Goal: Task Accomplishment & Management: Manage account settings

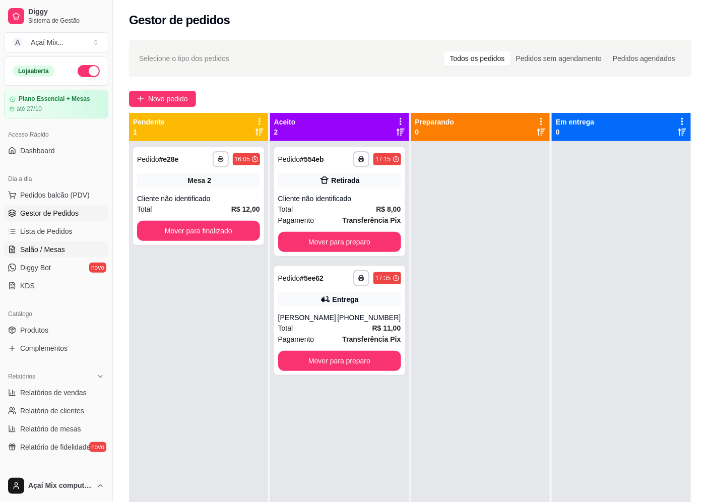
click at [37, 241] on link "Salão / Mesas" at bounding box center [56, 249] width 104 height 16
click at [48, 244] on span "Salão / Mesas" at bounding box center [42, 249] width 45 height 10
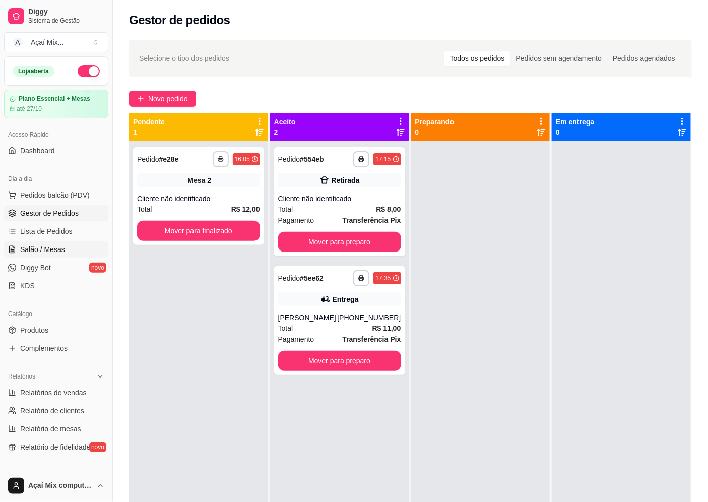
click at [48, 244] on span "Salão / Mesas" at bounding box center [42, 249] width 45 height 10
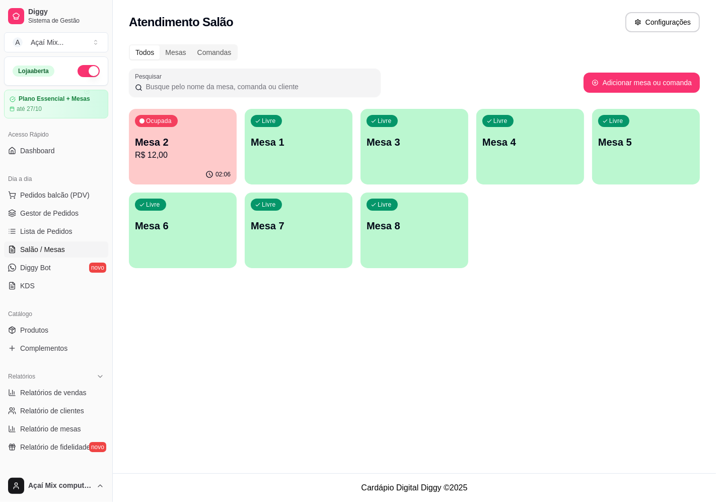
click at [255, 168] on div "Livre Mesa 1" at bounding box center [299, 140] width 108 height 63
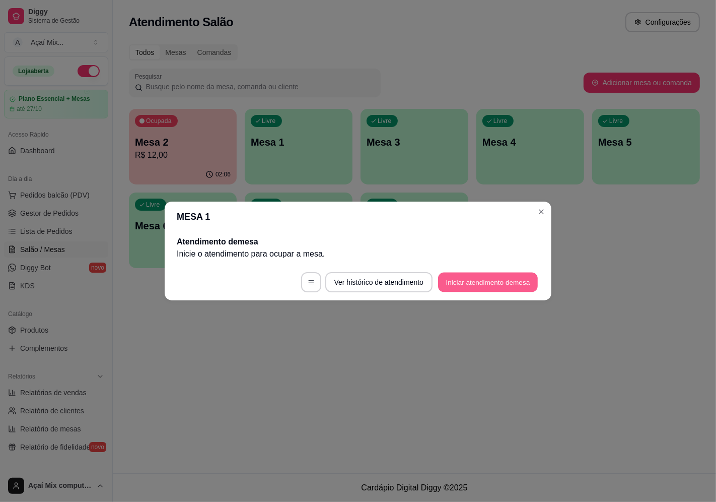
click at [497, 280] on button "Iniciar atendimento de mesa" at bounding box center [488, 282] width 100 height 20
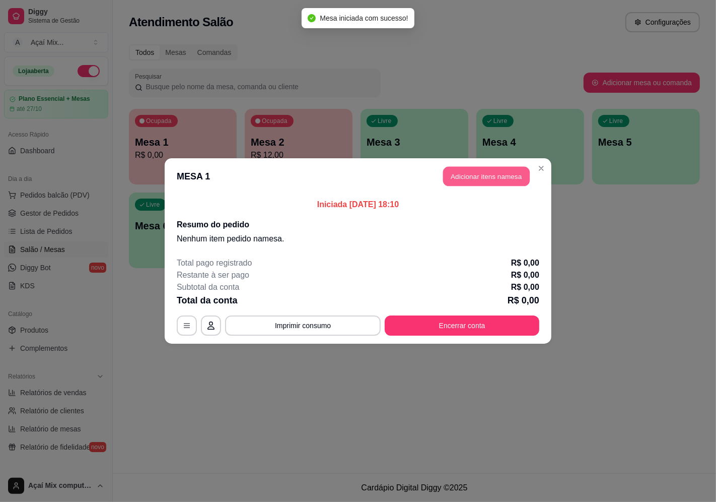
click at [509, 170] on button "Adicionar itens na mesa" at bounding box center [486, 177] width 87 height 20
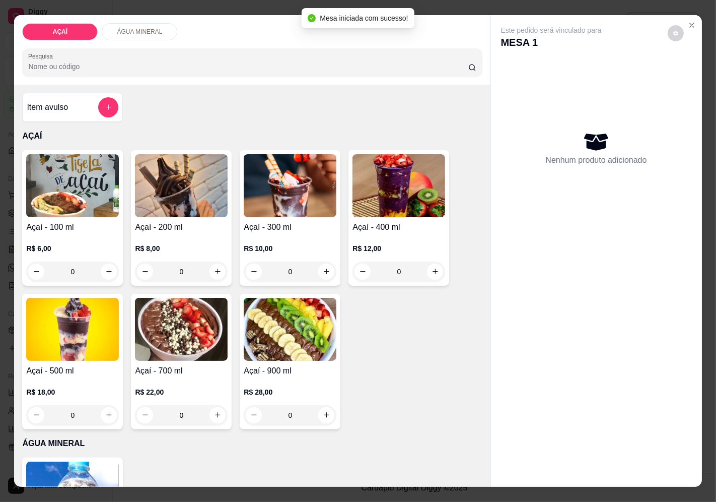
click at [383, 237] on div "R$ 12,00 0" at bounding box center [399, 257] width 93 height 48
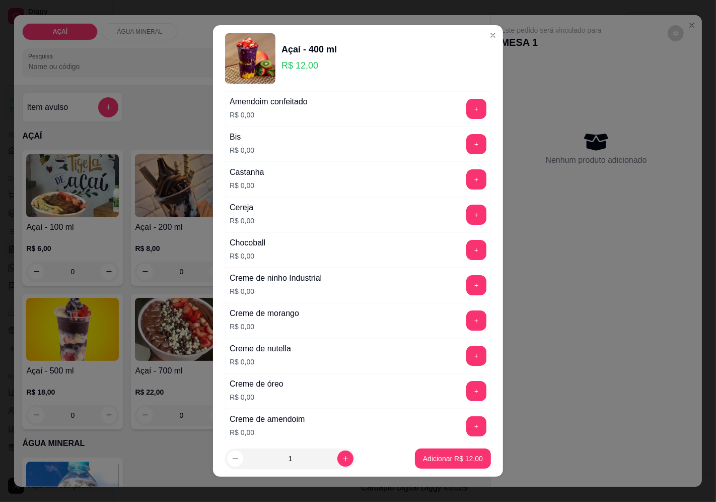
scroll to position [112, 0]
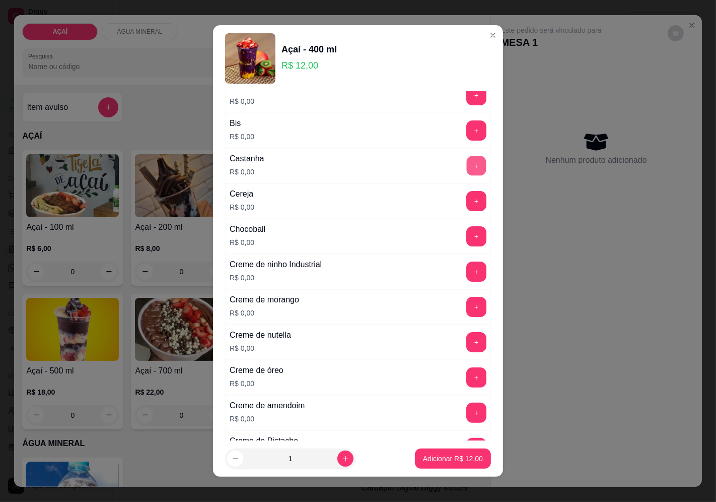
click at [467, 165] on button "+" at bounding box center [477, 166] width 20 height 20
click at [467, 203] on button "+" at bounding box center [477, 201] width 20 height 20
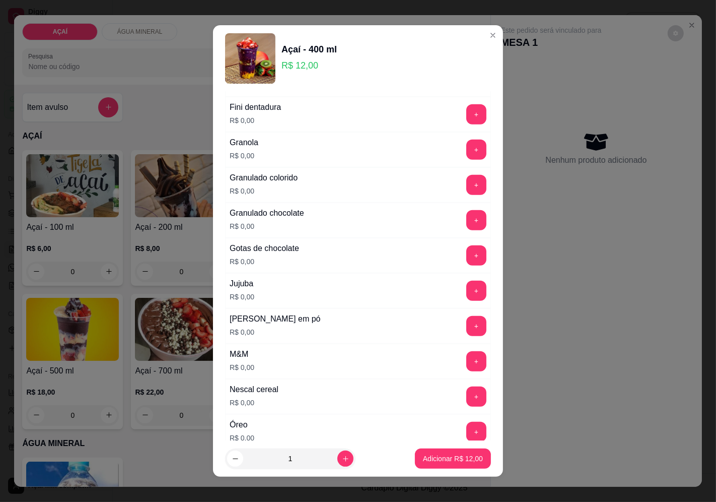
scroll to position [951, 0]
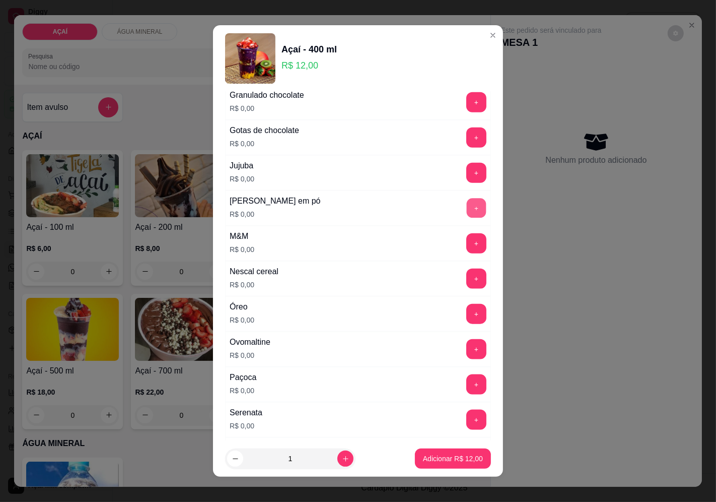
click at [467, 203] on button "+" at bounding box center [477, 208] width 20 height 20
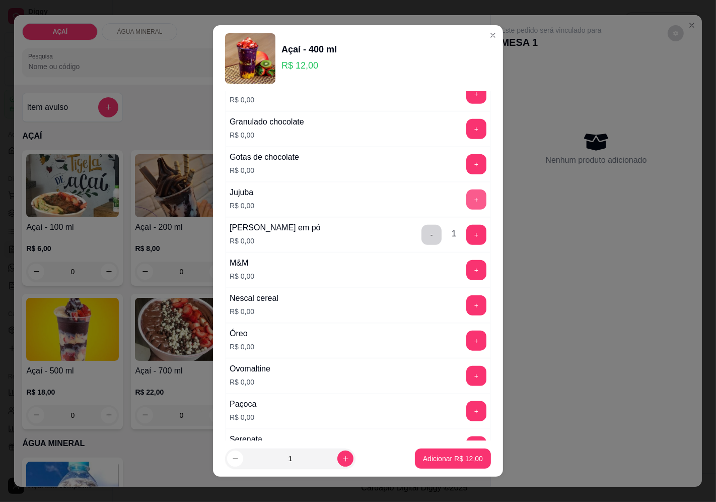
scroll to position [895, 0]
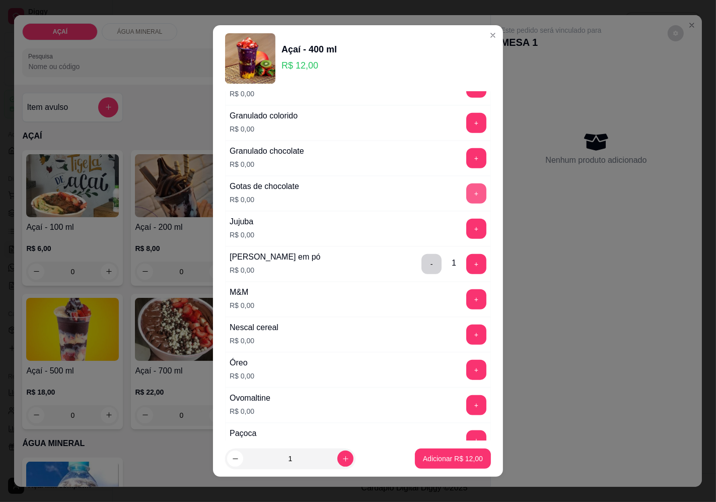
click at [466, 199] on button "+" at bounding box center [476, 193] width 20 height 20
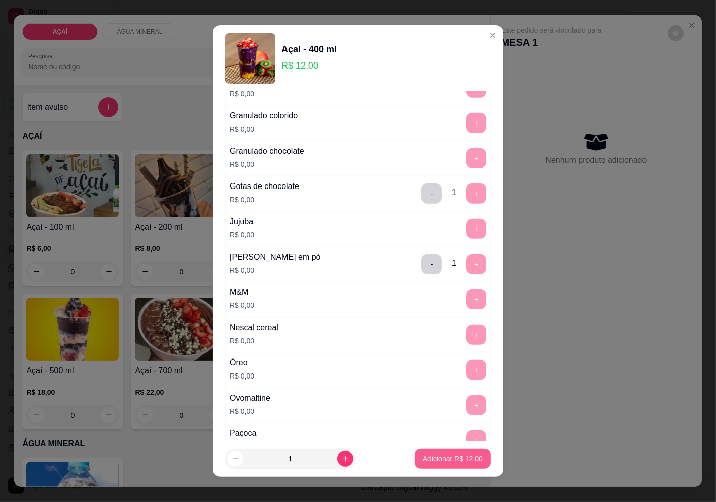
click at [423, 455] on p "Adicionar R$ 12,00" at bounding box center [453, 458] width 60 height 10
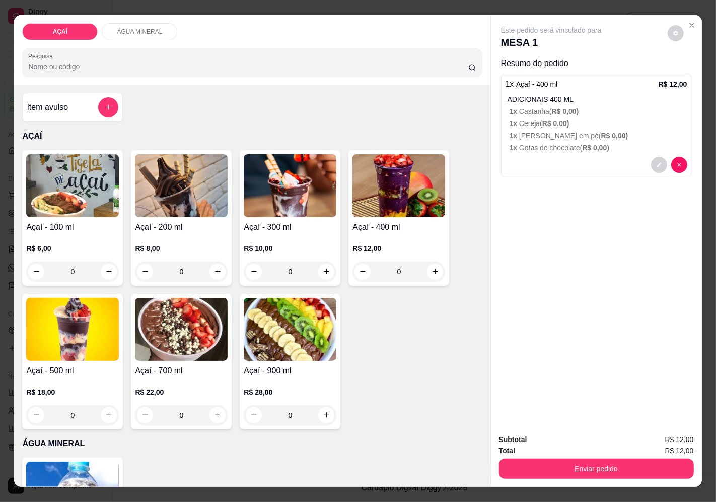
click at [353, 224] on h4 "Açaí - 400 ml" at bounding box center [399, 227] width 93 height 12
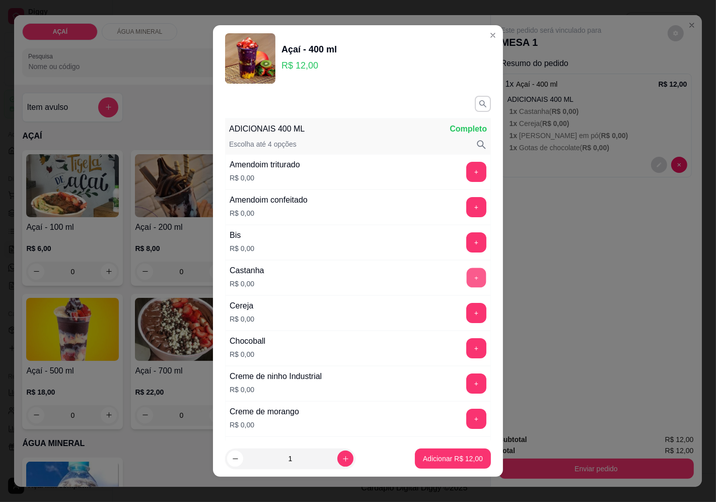
click at [467, 272] on button "+" at bounding box center [477, 277] width 20 height 20
click at [466, 311] on button "+" at bounding box center [476, 313] width 20 height 20
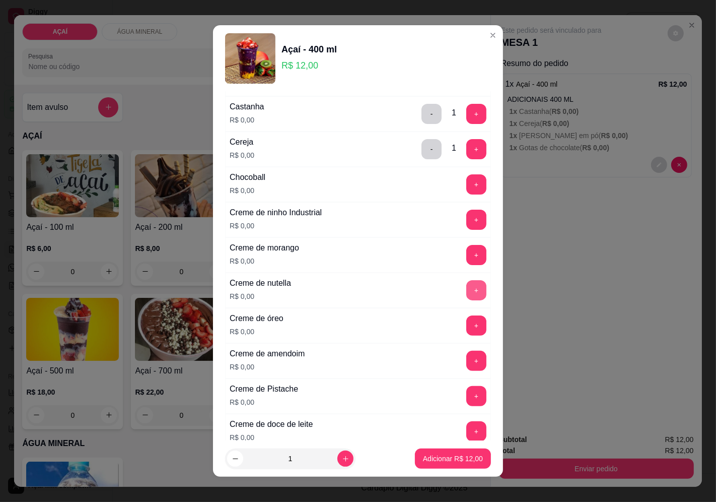
scroll to position [168, 0]
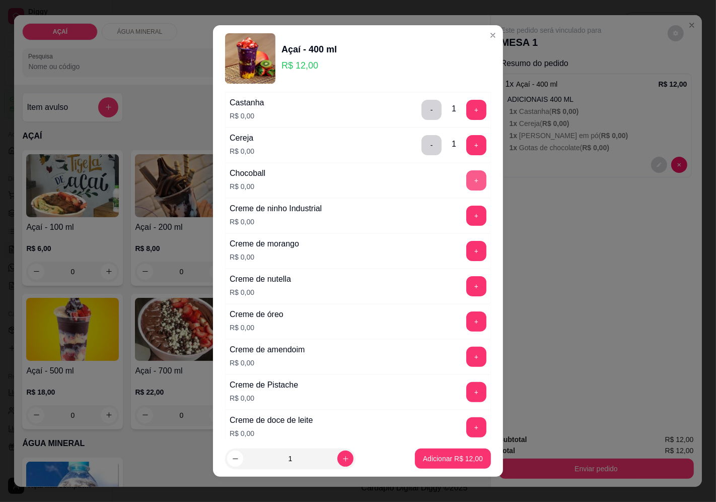
click at [466, 174] on button "+" at bounding box center [476, 180] width 20 height 20
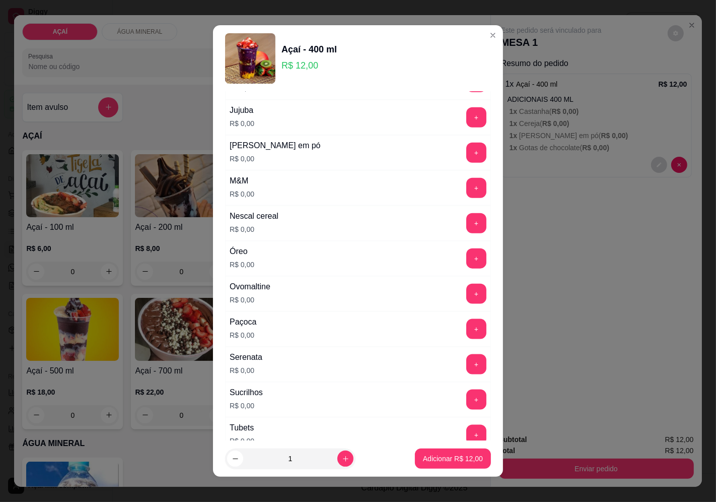
scroll to position [1005, 0]
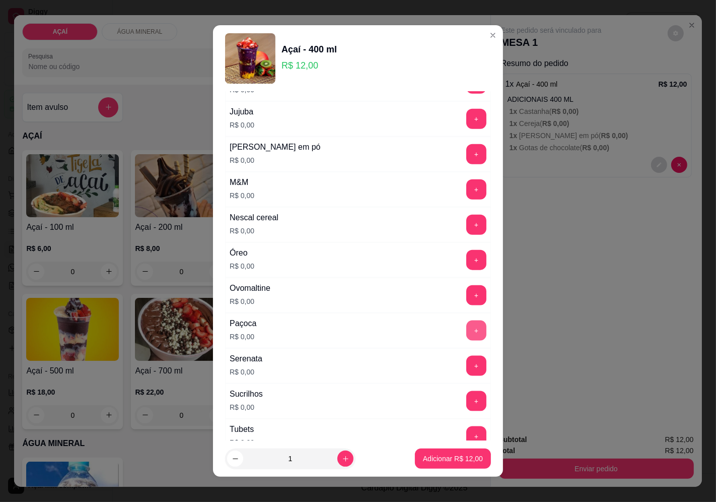
click at [466, 330] on button "+" at bounding box center [476, 330] width 20 height 20
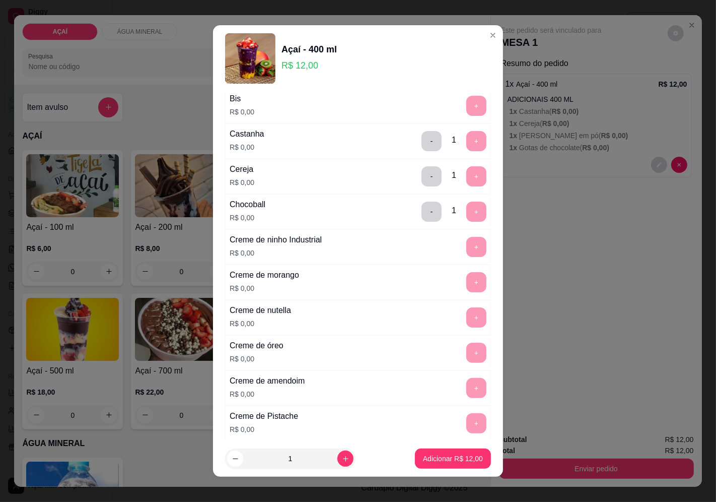
scroll to position [0, 0]
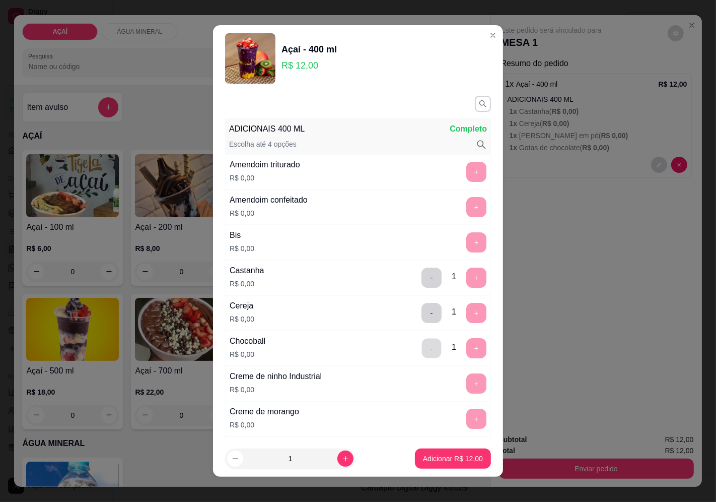
click at [422, 348] on button "-" at bounding box center [432, 348] width 20 height 20
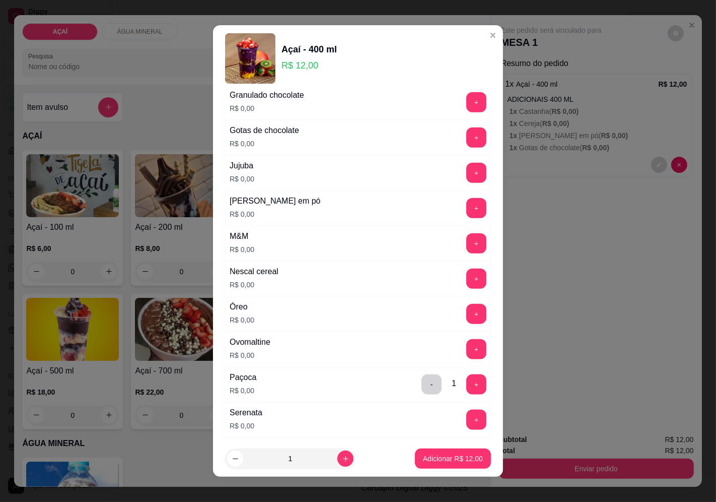
scroll to position [895, 0]
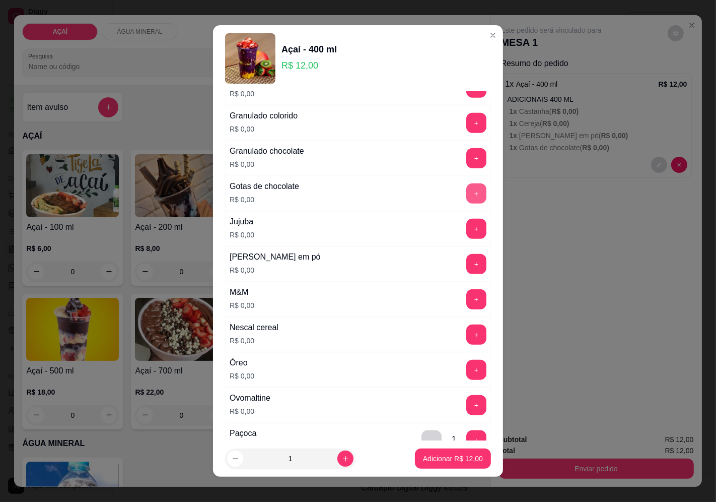
click at [466, 200] on button "+" at bounding box center [476, 193] width 20 height 20
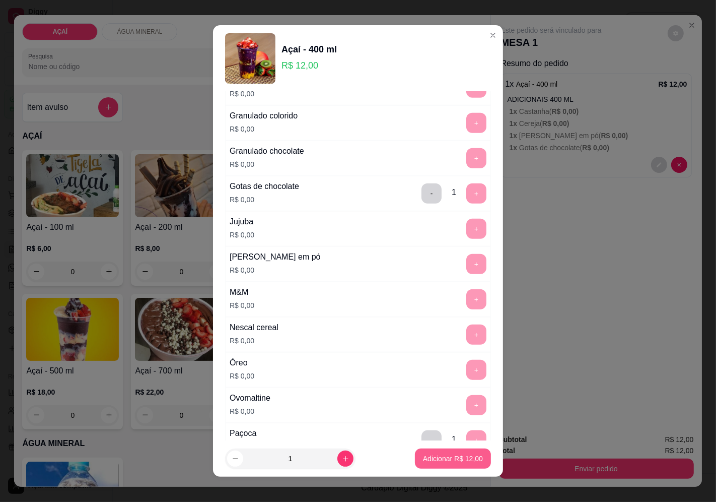
click at [423, 455] on p "Adicionar R$ 12,00" at bounding box center [453, 458] width 60 height 10
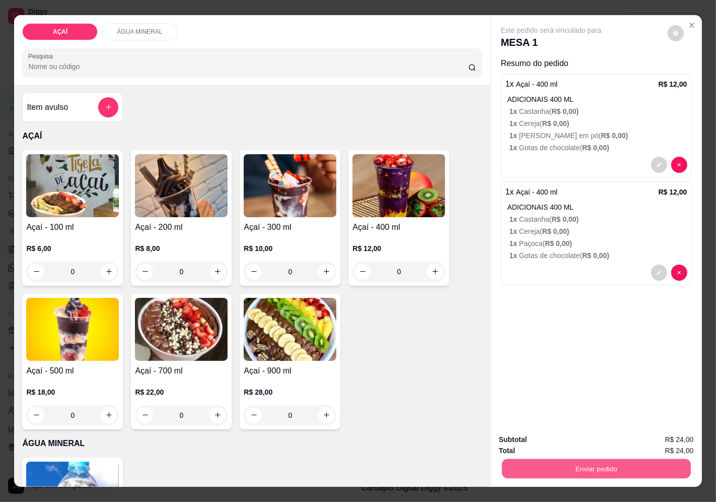
click at [617, 459] on button "Enviar pedido" at bounding box center [596, 469] width 189 height 20
click at [688, 430] on button "Enviar pedido" at bounding box center [667, 439] width 57 height 19
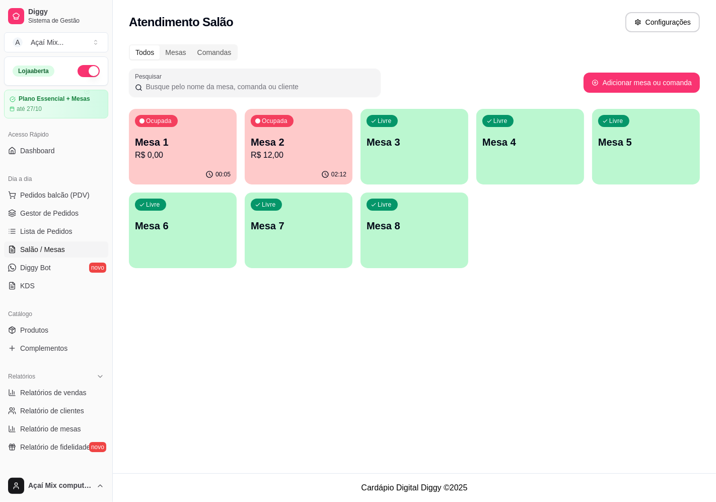
click at [268, 157] on p "R$ 12,00" at bounding box center [299, 155] width 96 height 12
click at [181, 167] on div "00:07" at bounding box center [182, 173] width 105 height 19
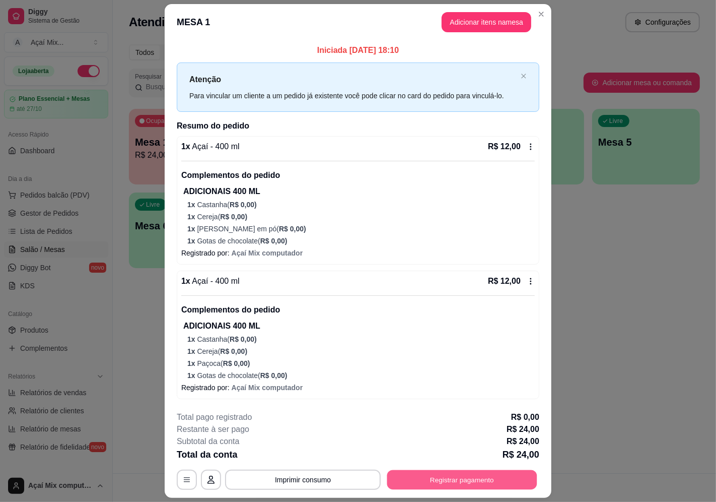
click at [429, 474] on button "Registrar pagamento" at bounding box center [462, 479] width 150 height 20
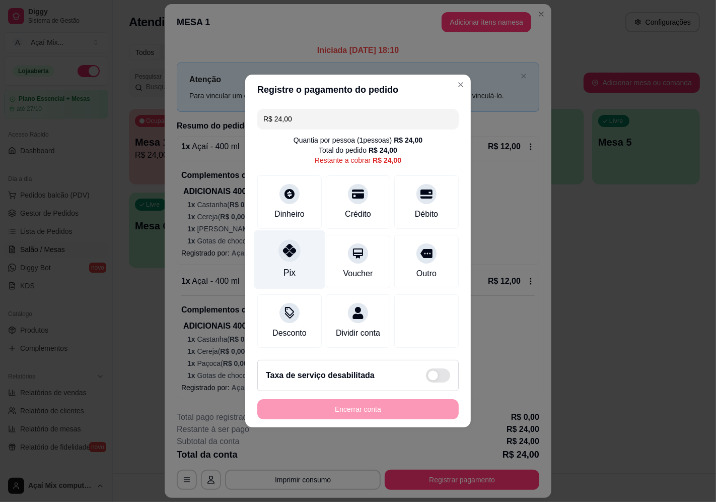
click at [280, 254] on div "Pix" at bounding box center [289, 259] width 71 height 59
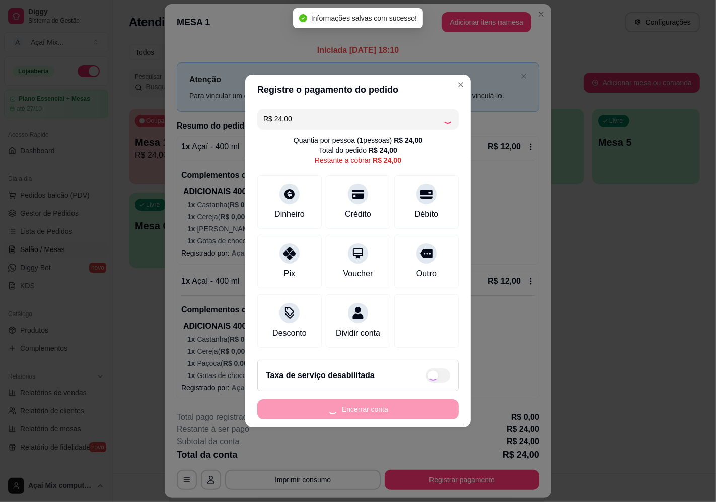
type input "R$ 0,00"
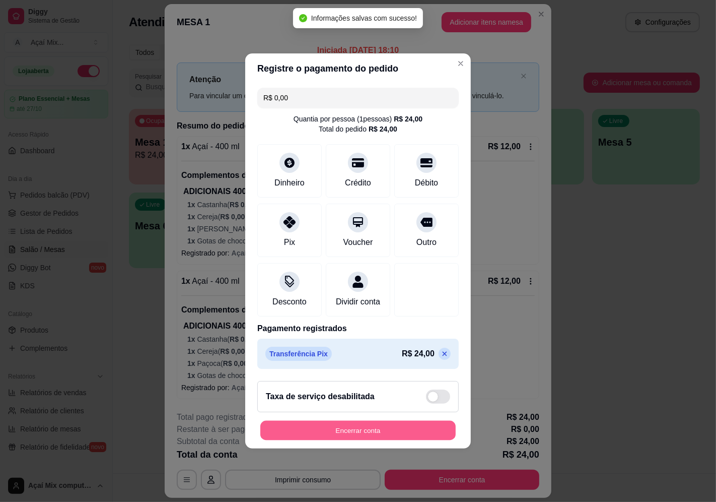
click at [385, 427] on button "Encerrar conta" at bounding box center [357, 431] width 195 height 20
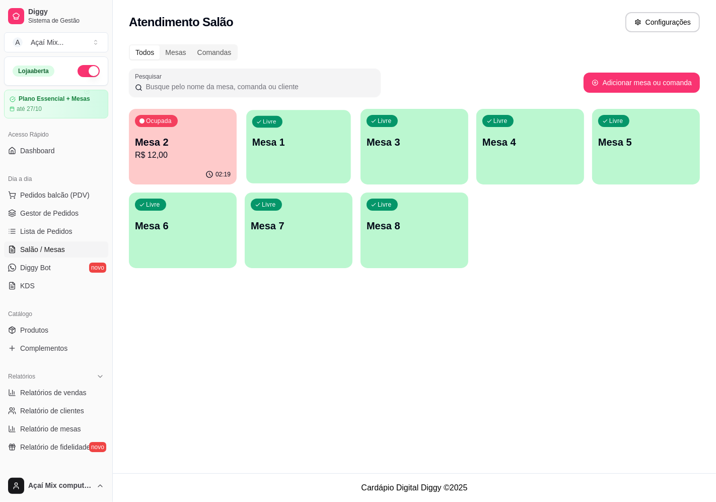
click at [340, 172] on button "Livre Mesa 1" at bounding box center [298, 147] width 105 height 74
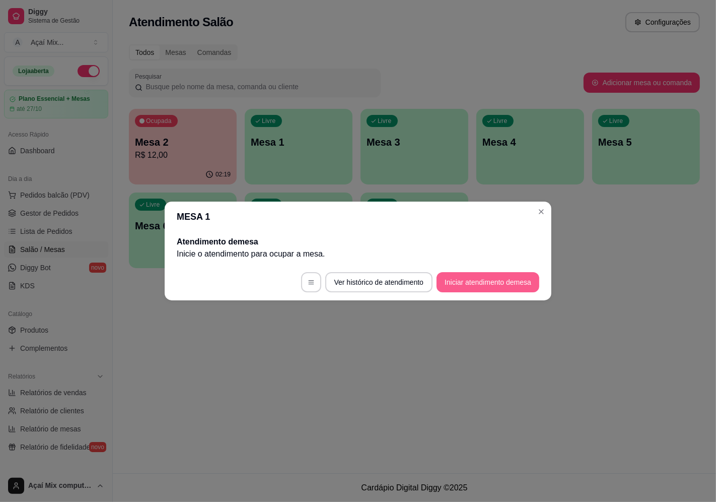
click at [481, 288] on button "Iniciar atendimento de mesa" at bounding box center [488, 282] width 103 height 20
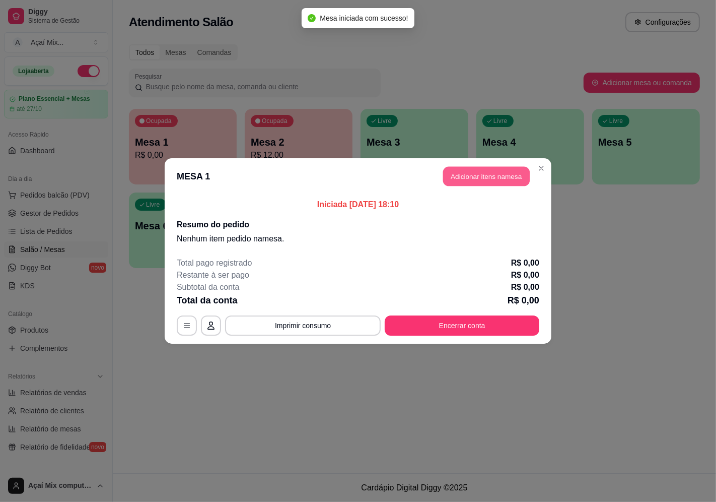
click at [502, 174] on button "Adicionar itens na mesa" at bounding box center [486, 177] width 87 height 20
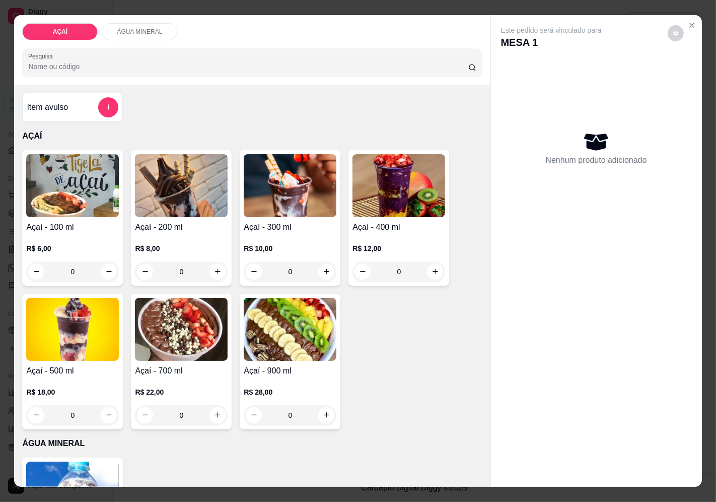
click at [94, 234] on div "R$ 6,00 0" at bounding box center [72, 257] width 93 height 48
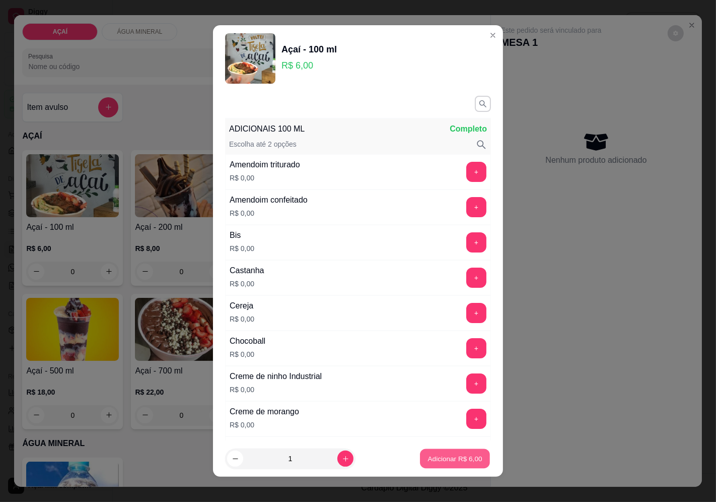
click at [462, 456] on p "Adicionar R$ 6,00" at bounding box center [455, 459] width 54 height 10
type input "1"
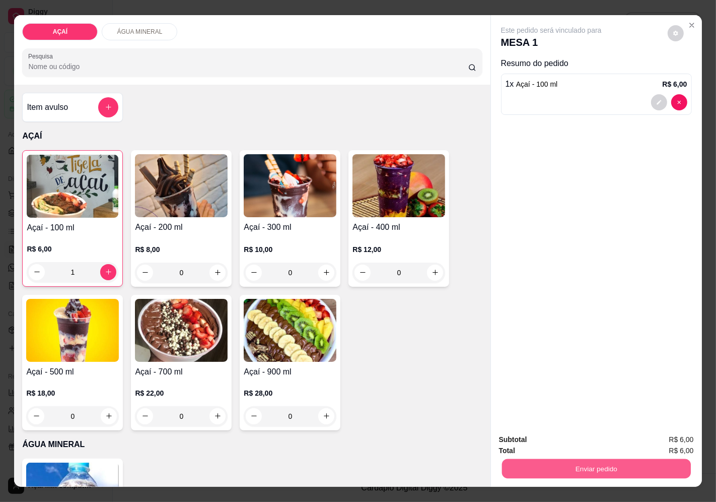
click at [626, 461] on button "Enviar pedido" at bounding box center [596, 469] width 189 height 20
click at [679, 441] on button "Enviar pedido" at bounding box center [667, 440] width 55 height 19
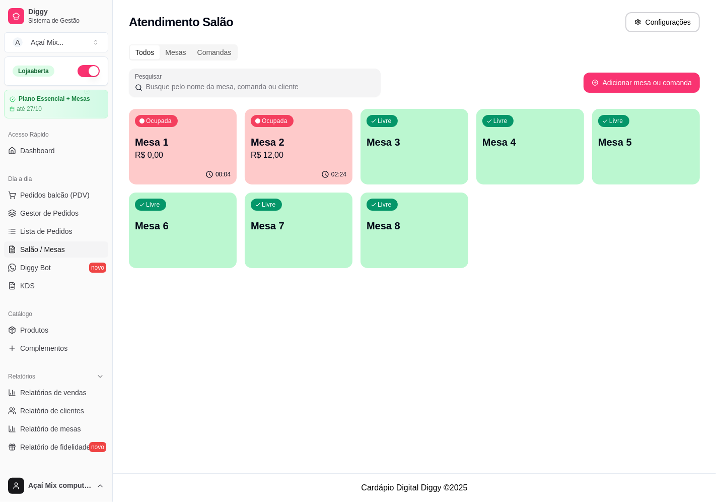
click at [431, 149] on div "Livre Mesa 3" at bounding box center [415, 140] width 108 height 63
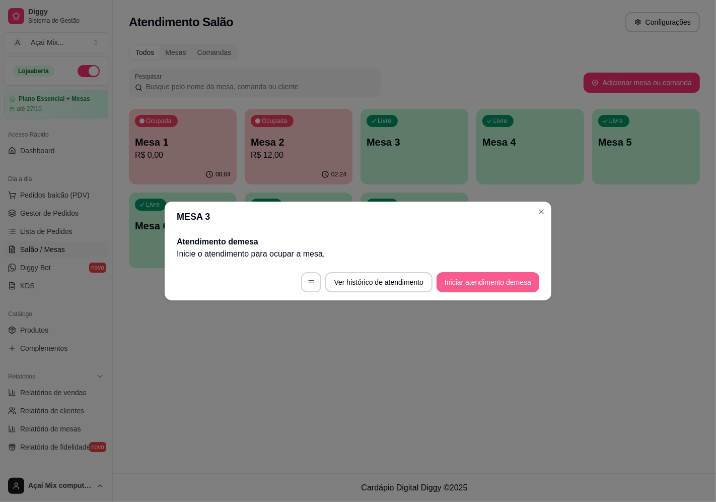
click at [489, 283] on button "Iniciar atendimento de mesa" at bounding box center [488, 282] width 103 height 20
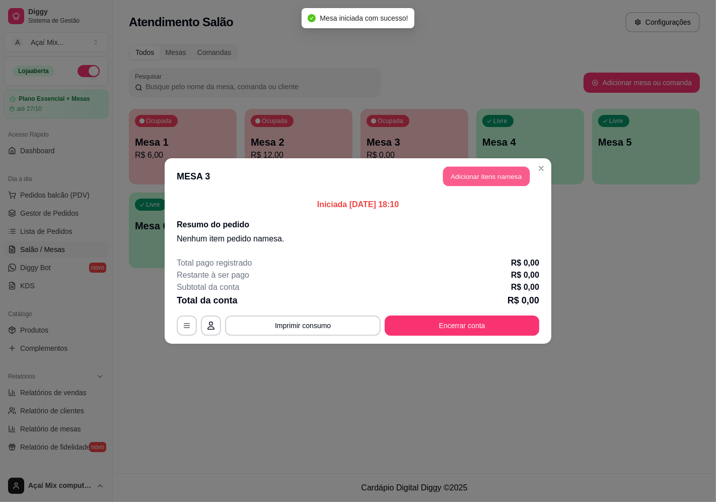
click at [504, 174] on button "Adicionar itens na mesa" at bounding box center [486, 177] width 87 height 20
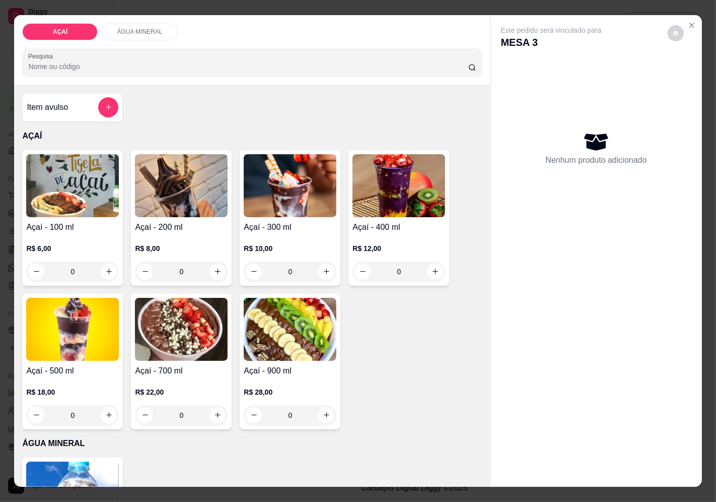
click at [41, 348] on img at bounding box center [72, 329] width 93 height 63
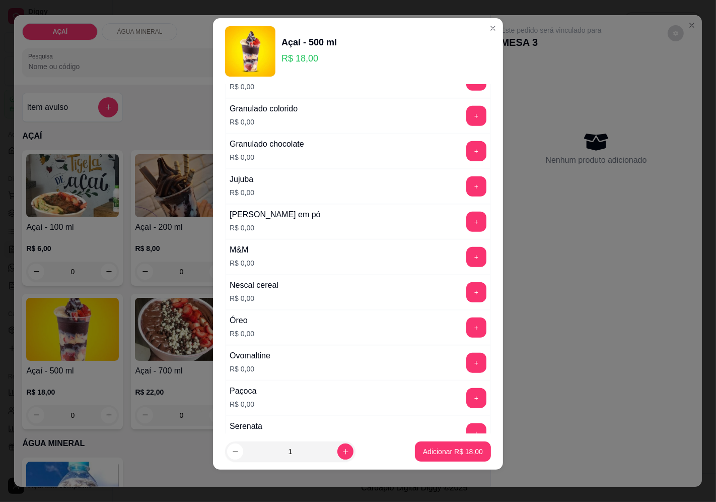
scroll to position [1193, 0]
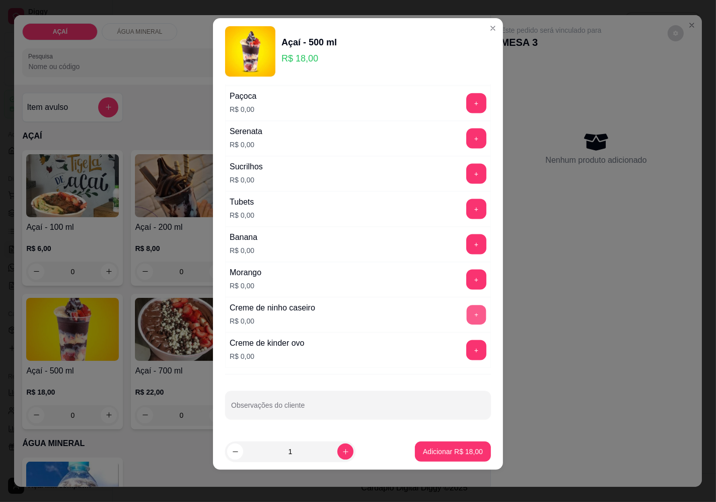
click at [467, 305] on button "+" at bounding box center [477, 315] width 20 height 20
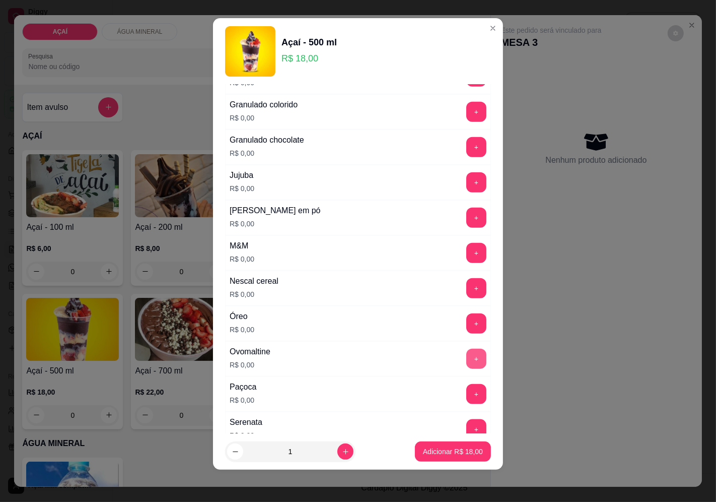
scroll to position [857, 0]
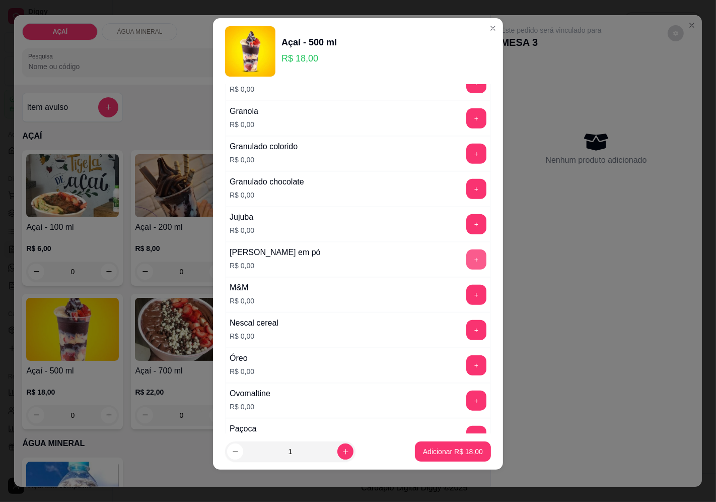
click at [466, 266] on button "+" at bounding box center [476, 259] width 20 height 20
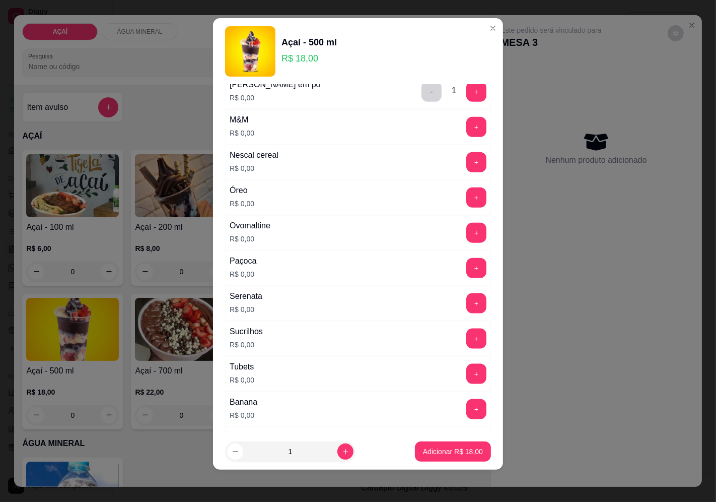
scroll to position [1081, 0]
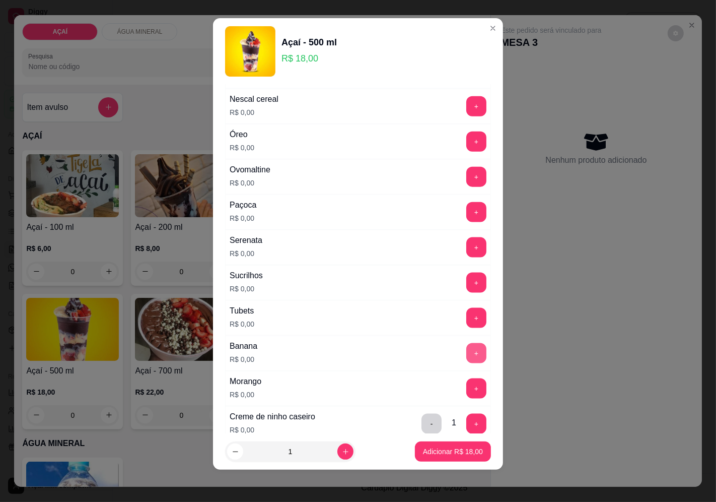
click at [466, 351] on button "+" at bounding box center [476, 353] width 20 height 20
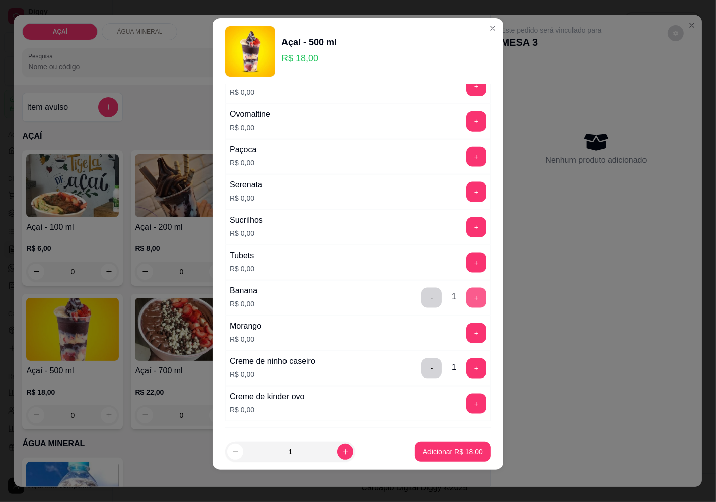
scroll to position [1137, 0]
click at [466, 334] on button "+" at bounding box center [476, 332] width 20 height 20
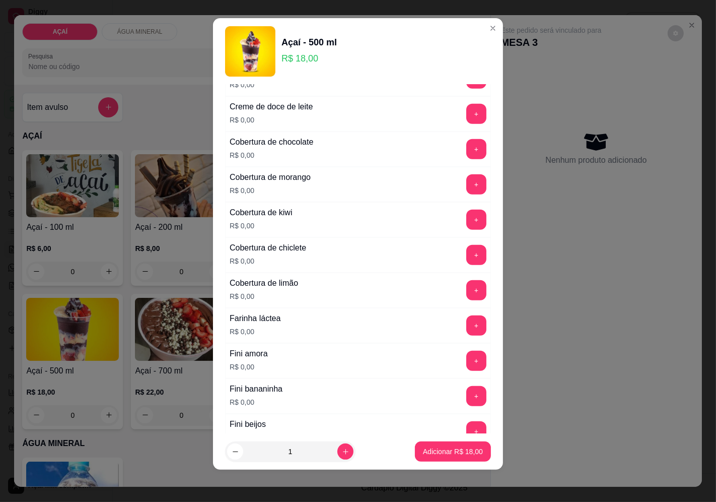
scroll to position [465, 0]
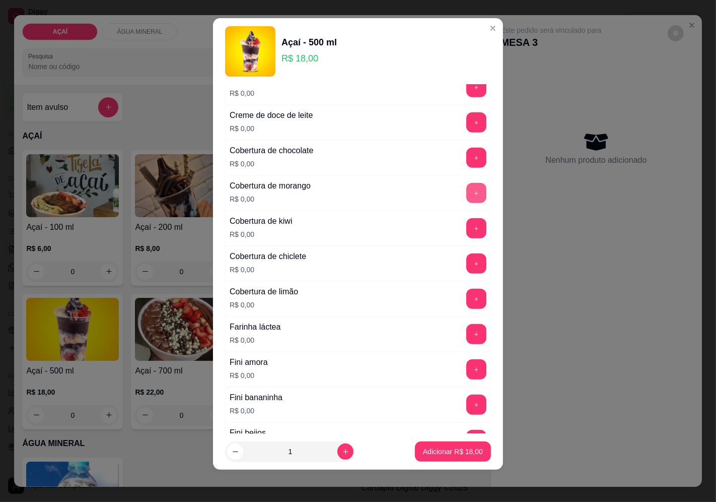
click at [466, 202] on button "+" at bounding box center [476, 193] width 20 height 20
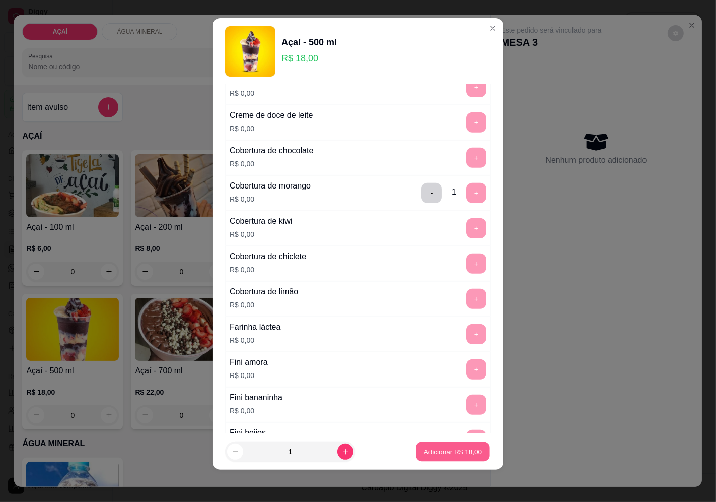
click at [433, 452] on p "Adicionar R$ 18,00" at bounding box center [453, 452] width 58 height 10
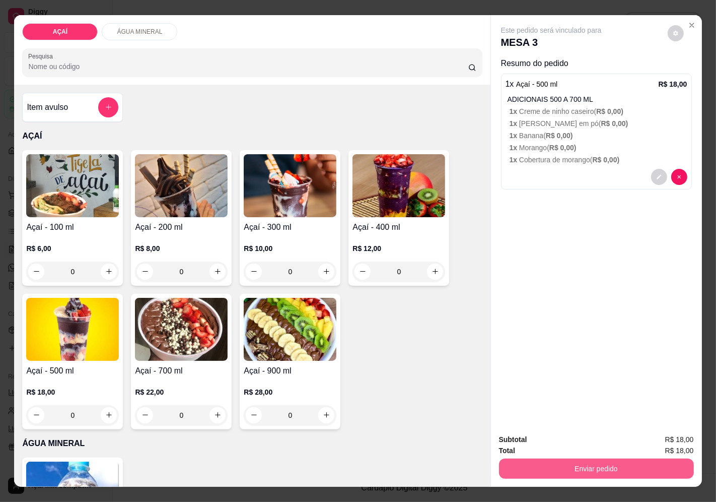
click at [545, 466] on button "Enviar pedido" at bounding box center [596, 468] width 195 height 20
click at [644, 439] on button "Enviar pedido" at bounding box center [667, 439] width 55 height 19
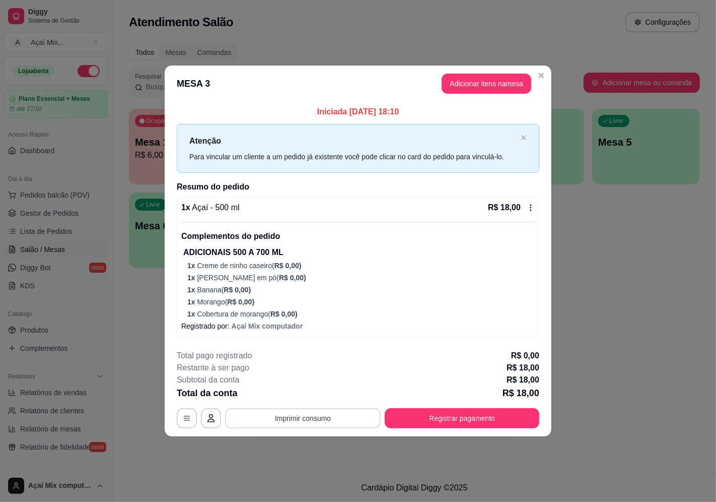
click at [296, 426] on button "Imprimir consumo" at bounding box center [303, 418] width 156 height 20
click at [297, 393] on button "Impressora" at bounding box center [305, 395] width 71 height 16
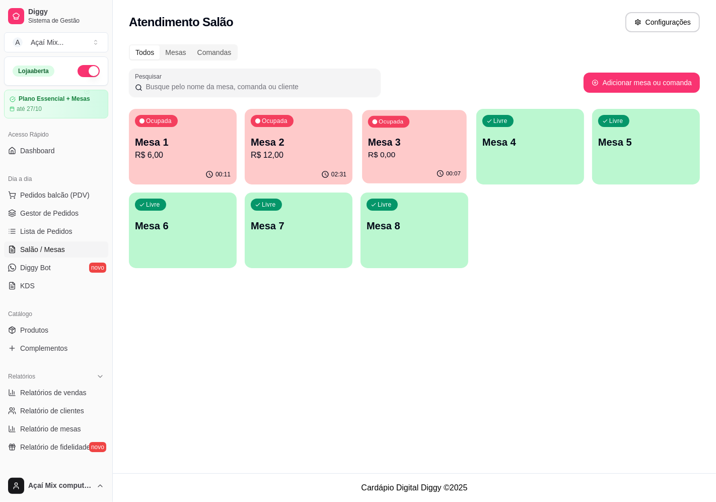
click at [378, 152] on p "R$ 0,00" at bounding box center [414, 155] width 93 height 12
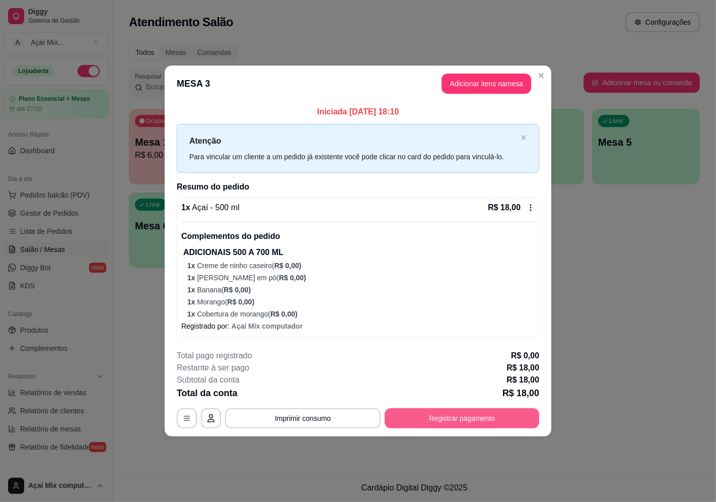
click at [427, 408] on button "Registrar pagamento" at bounding box center [462, 418] width 155 height 20
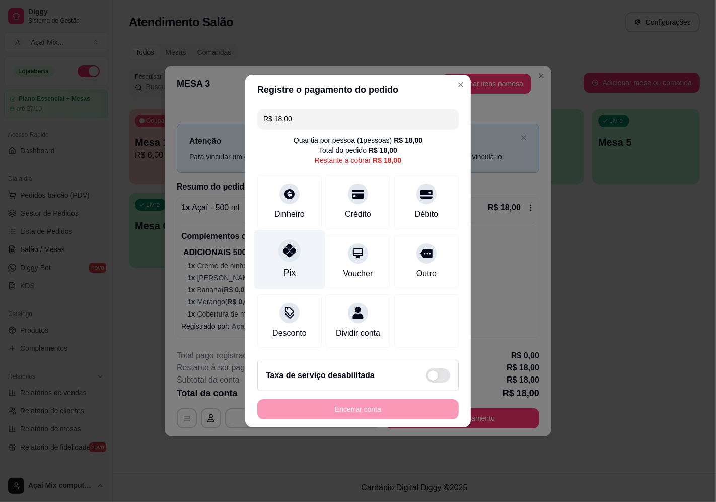
drag, startPoint x: 281, startPoint y: 250, endPoint x: 300, endPoint y: 259, distance: 21.4
click at [286, 257] on div "Pix" at bounding box center [289, 259] width 71 height 59
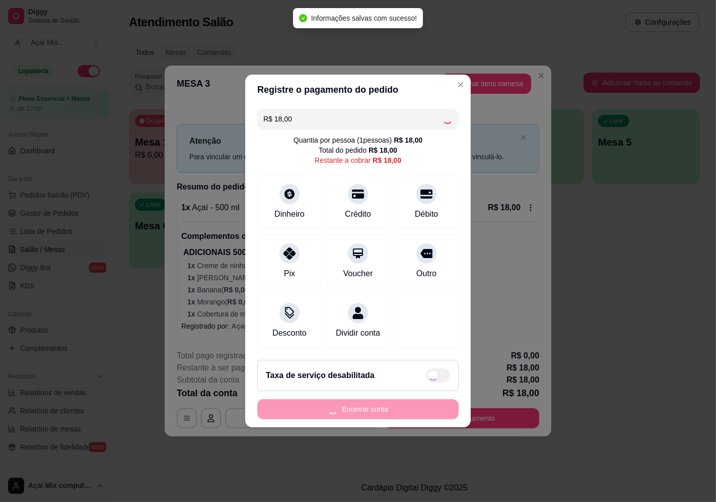
type input "R$ 0,00"
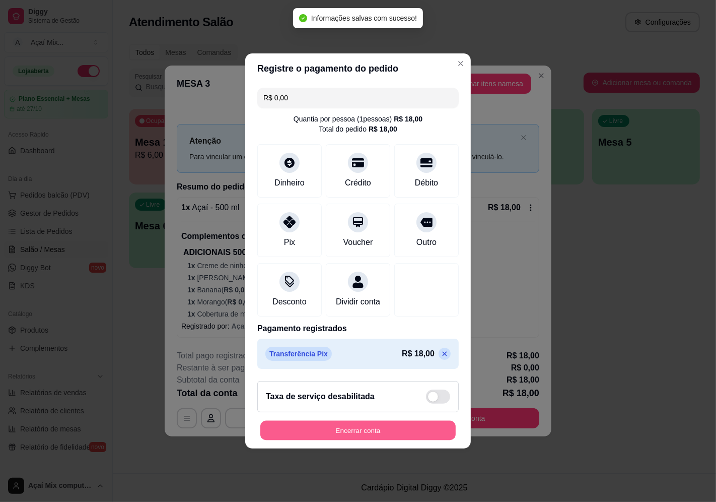
click at [359, 430] on button "Encerrar conta" at bounding box center [357, 431] width 195 height 20
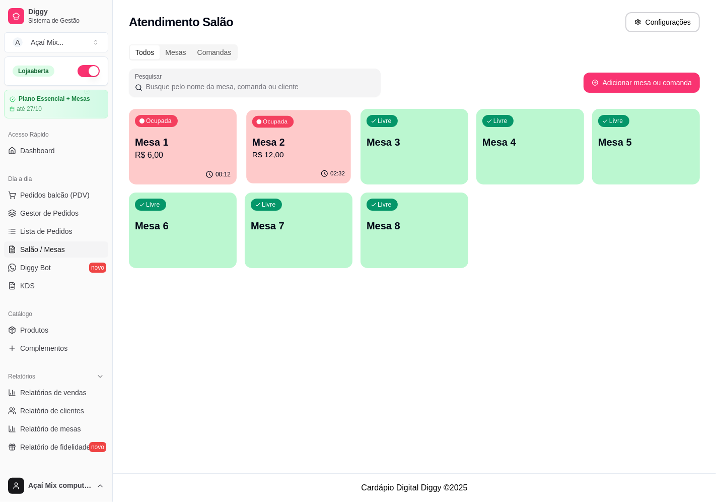
click at [292, 178] on div "02:32" at bounding box center [298, 173] width 105 height 19
click at [173, 137] on div "Ocupada Mesa 1 R$ 6,00" at bounding box center [182, 137] width 105 height 54
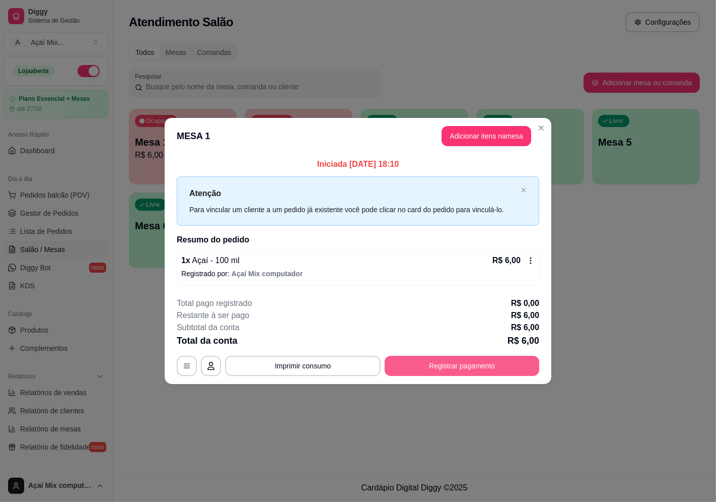
click at [456, 369] on button "Registrar pagamento" at bounding box center [462, 366] width 155 height 20
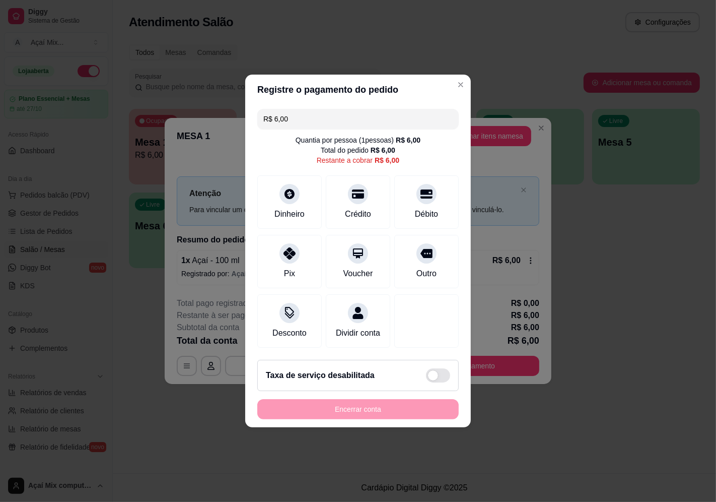
drag, startPoint x: 294, startPoint y: 258, endPoint x: 320, endPoint y: 309, distance: 57.0
click at [298, 264] on div "Pix" at bounding box center [289, 261] width 64 height 53
type input "R$ 0,00"
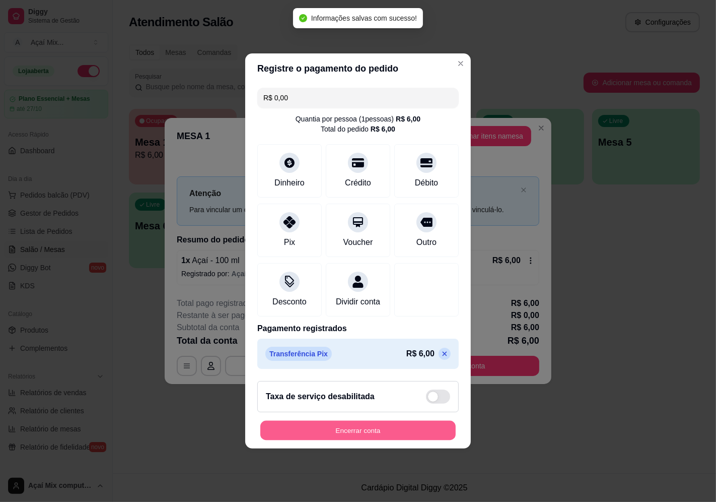
click at [363, 434] on button "Encerrar conta" at bounding box center [357, 431] width 195 height 20
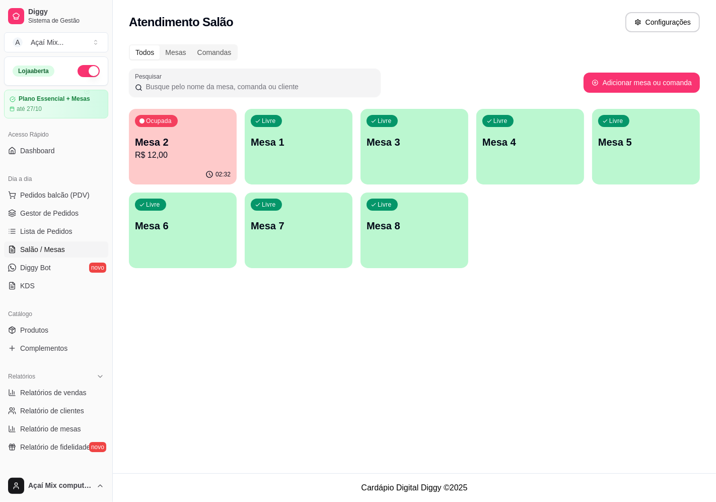
click at [195, 181] on div "02:32" at bounding box center [183, 175] width 108 height 20
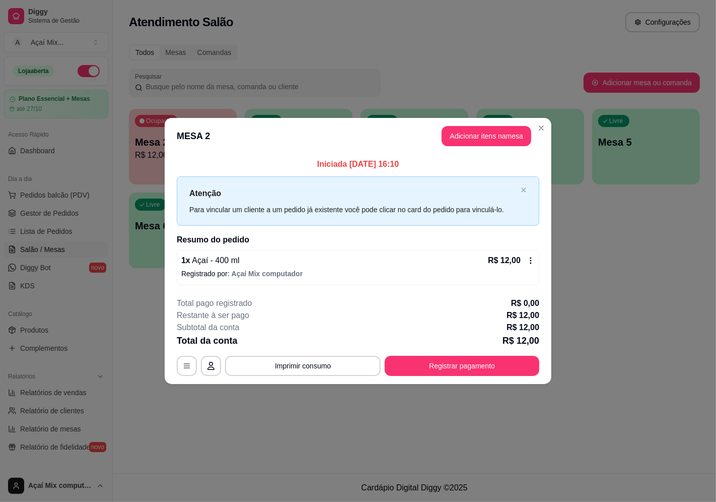
click at [450, 351] on div "**********" at bounding box center [358, 336] width 363 height 79
click at [447, 364] on button "Registrar pagamento" at bounding box center [462, 366] width 150 height 20
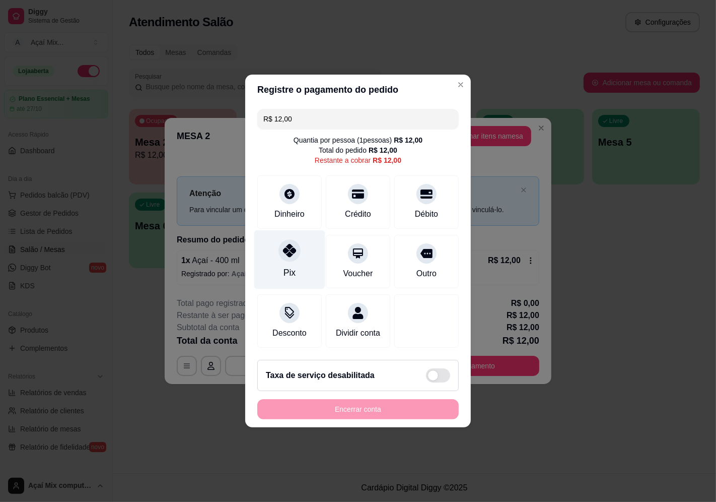
click at [279, 247] on div at bounding box center [290, 250] width 22 height 22
type input "R$ 0,00"
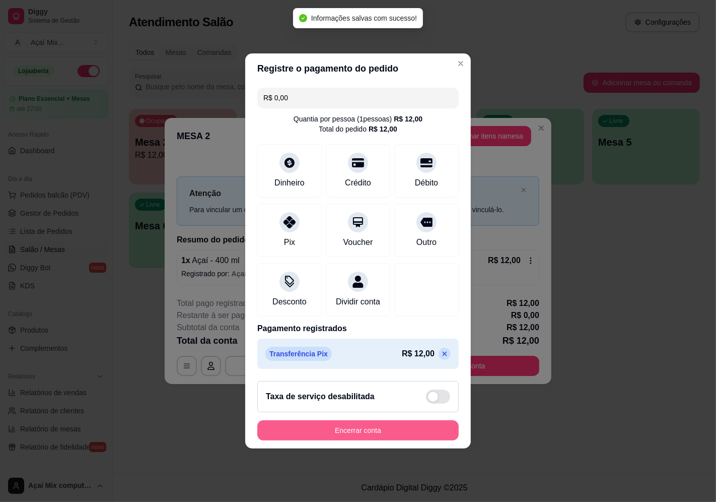
click at [345, 439] on button "Encerrar conta" at bounding box center [357, 430] width 201 height 20
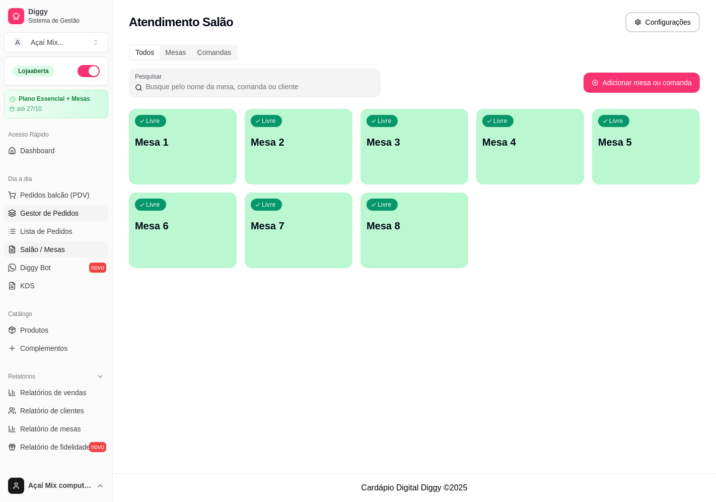
click at [46, 211] on span "Gestor de Pedidos" at bounding box center [49, 213] width 58 height 10
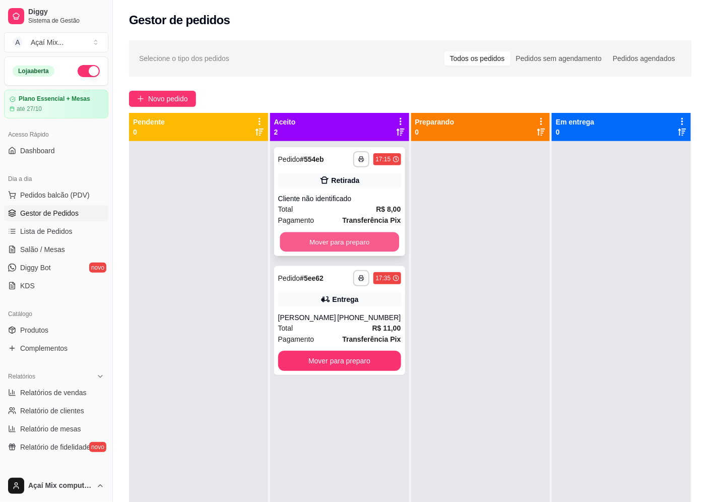
click at [382, 244] on button "Mover para preparo" at bounding box center [339, 242] width 119 height 20
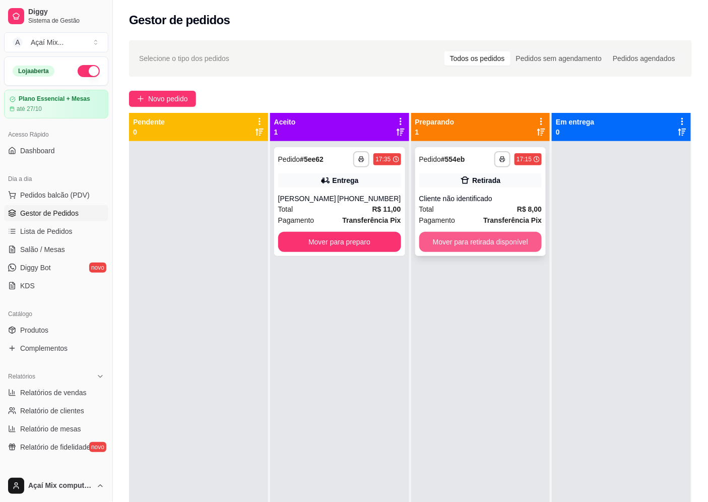
click at [431, 248] on button "Mover para retirada disponível" at bounding box center [480, 242] width 123 height 20
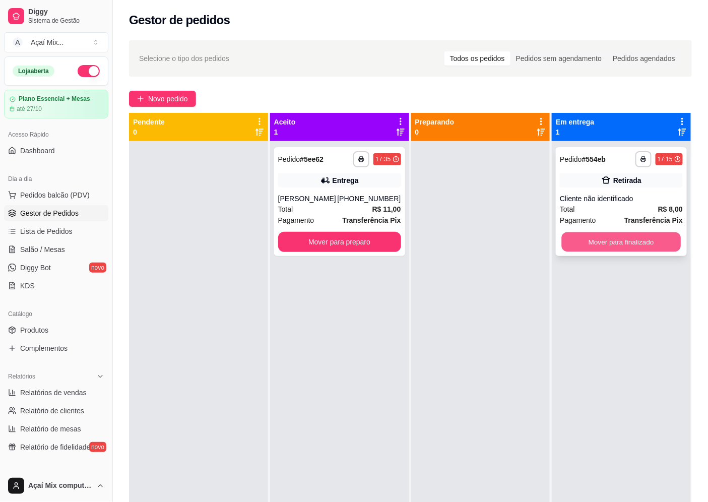
click at [574, 242] on button "Mover para finalizado" at bounding box center [621, 242] width 119 height 20
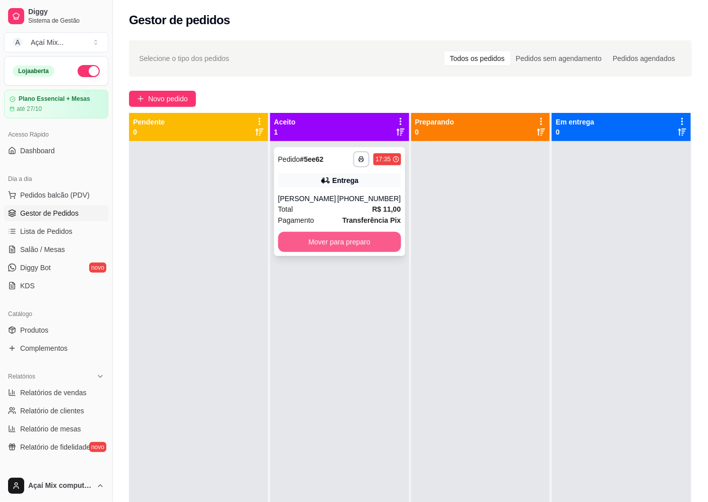
click at [387, 252] on div "**********" at bounding box center [339, 201] width 131 height 109
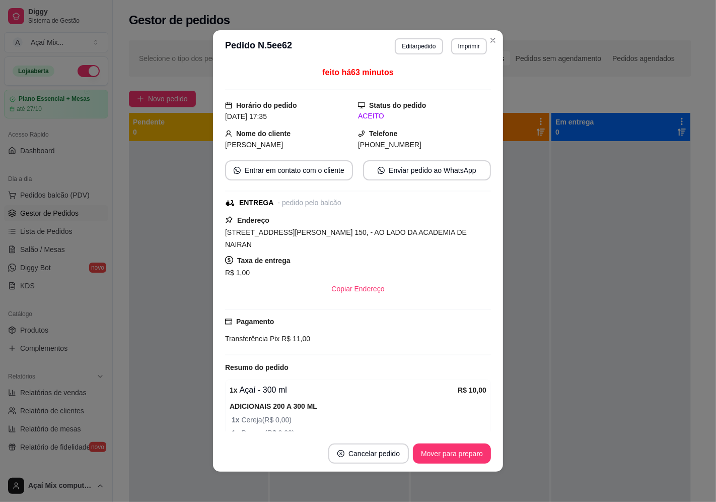
drag, startPoint x: 435, startPoint y: 442, endPoint x: 436, endPoint y: 450, distance: 8.1
click at [436, 450] on footer "Cancelar pedido Mover para preparo" at bounding box center [358, 453] width 290 height 36
click at [436, 450] on button "Mover para preparo" at bounding box center [452, 453] width 78 height 20
click at [436, 450] on div "Mover para preparo" at bounding box center [445, 453] width 92 height 20
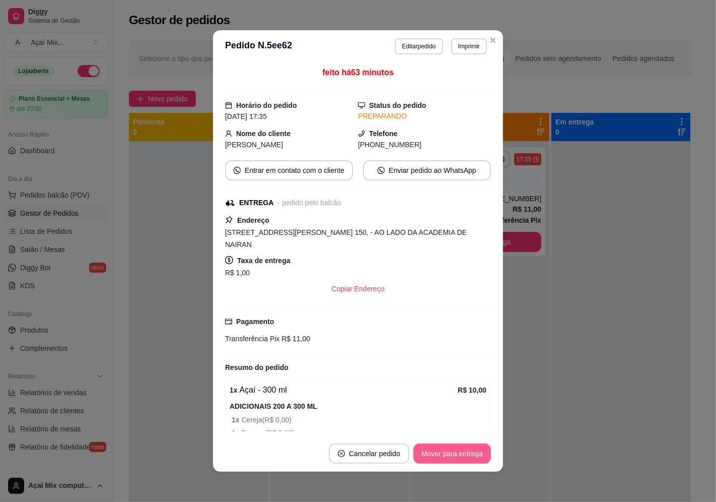
click at [436, 450] on button "Mover para entrega" at bounding box center [452, 453] width 78 height 20
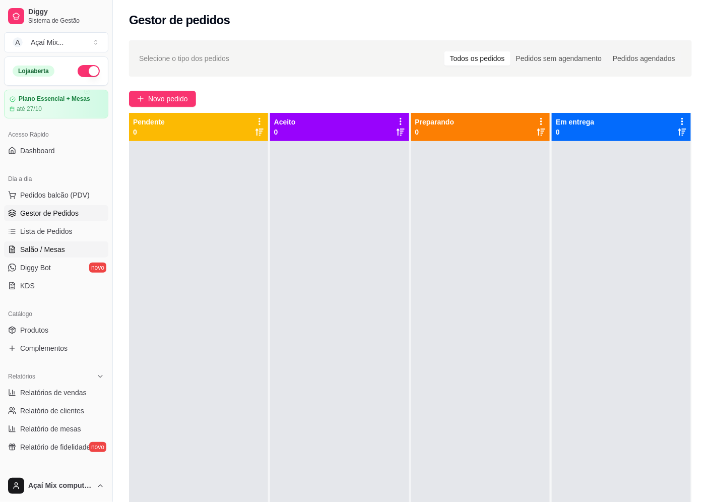
click at [47, 250] on span "Salão / Mesas" at bounding box center [42, 249] width 45 height 10
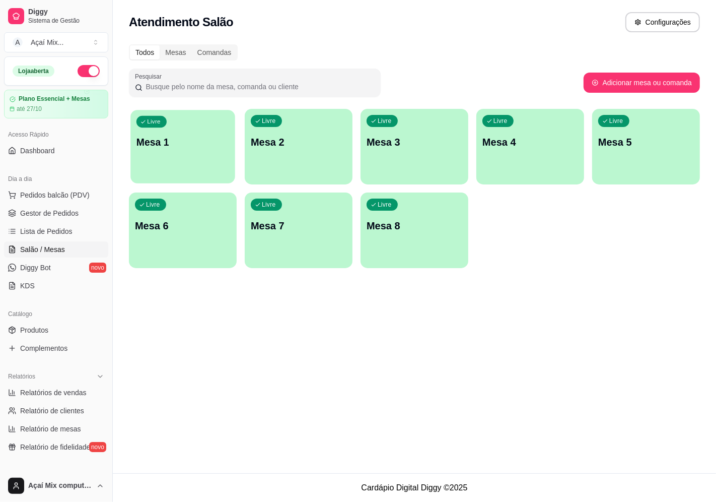
click at [157, 144] on p "Mesa 1" at bounding box center [182, 142] width 93 height 14
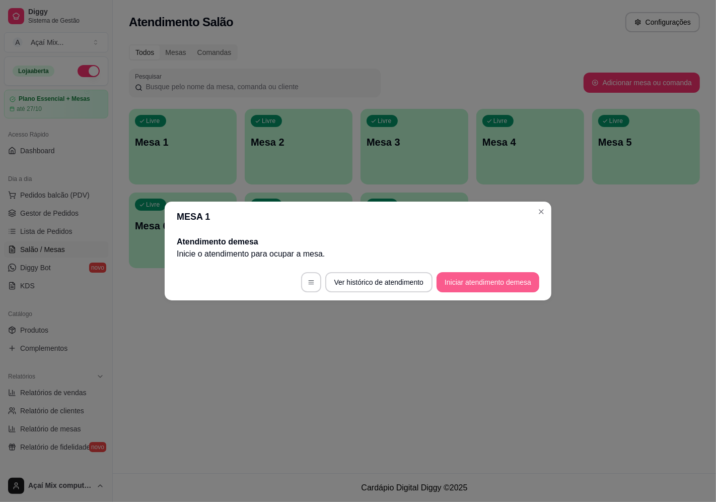
click at [471, 289] on button "Iniciar atendimento de mesa" at bounding box center [488, 282] width 103 height 20
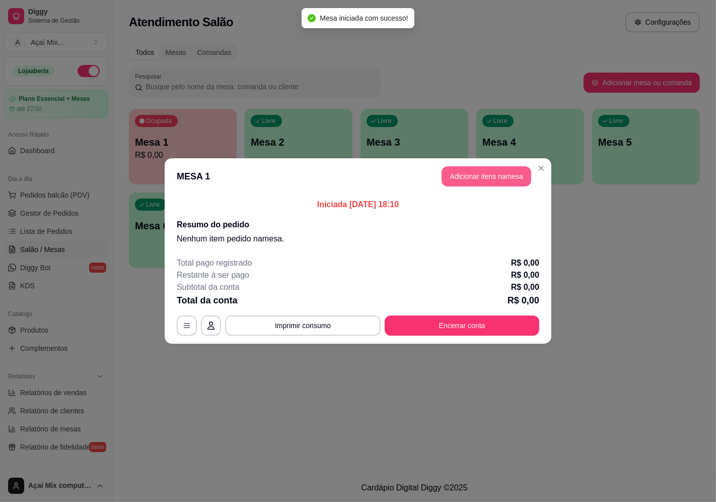
click at [472, 180] on button "Adicionar itens na mesa" at bounding box center [487, 176] width 90 height 20
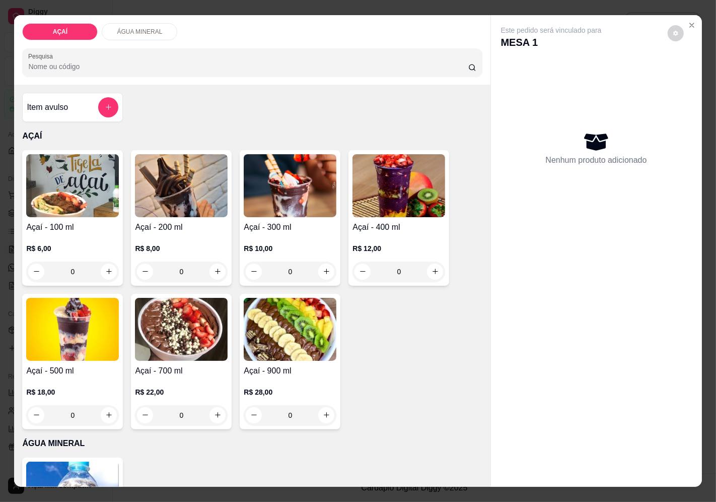
click at [433, 267] on div "0" at bounding box center [399, 271] width 93 height 20
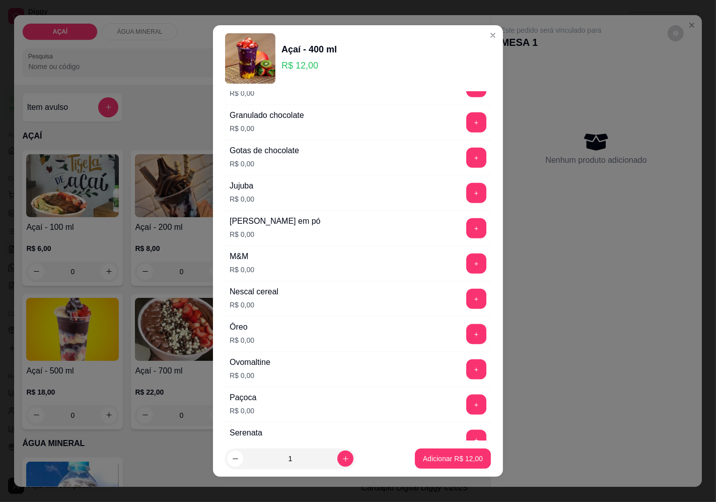
scroll to position [1007, 0]
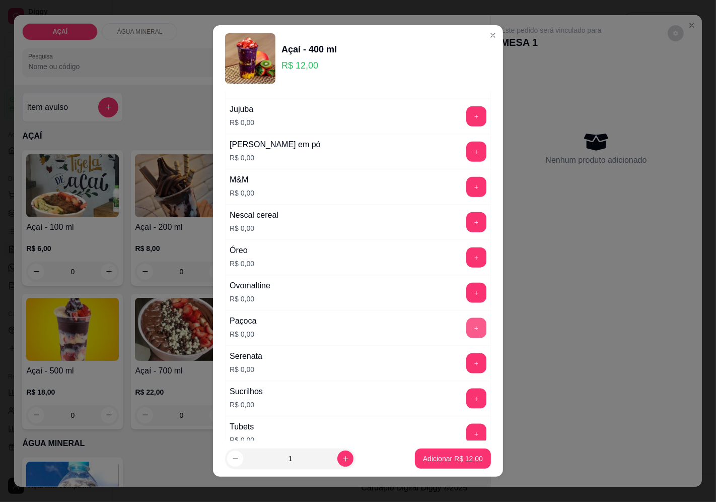
click at [466, 328] on button "+" at bounding box center [476, 328] width 20 height 20
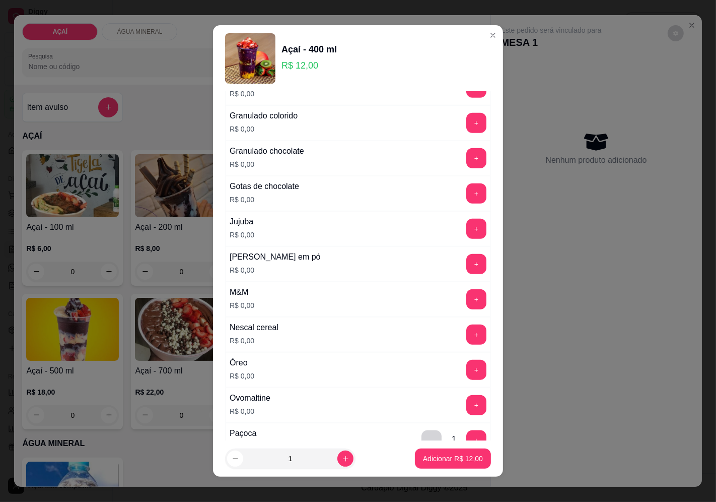
scroll to position [951, 0]
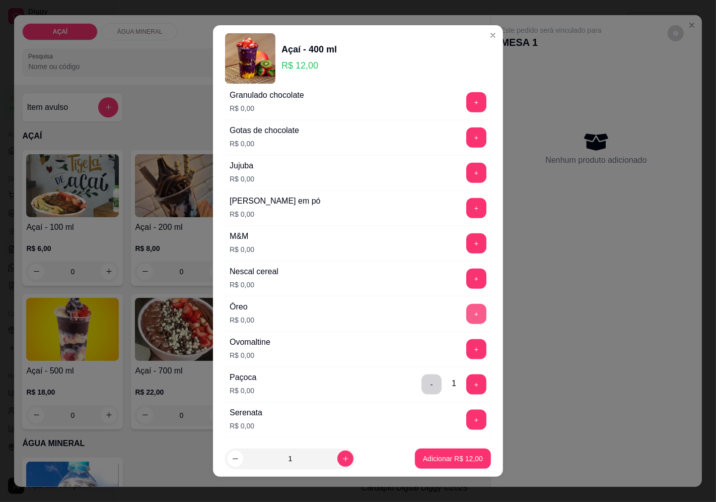
click at [466, 314] on button "+" at bounding box center [476, 314] width 20 height 20
click at [466, 138] on button "+" at bounding box center [476, 137] width 20 height 20
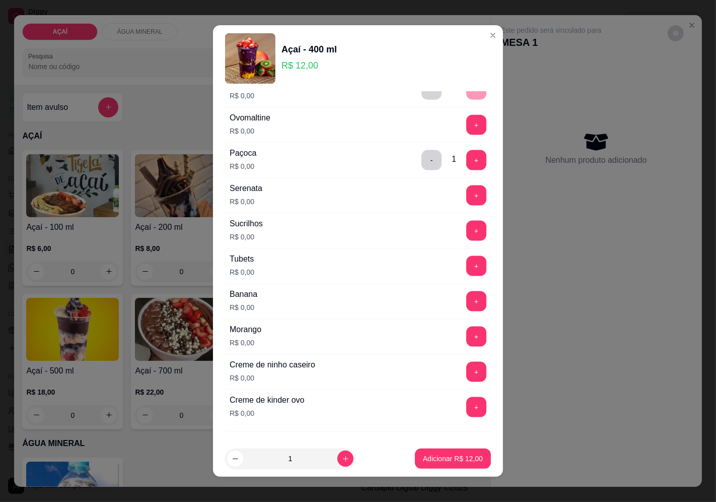
scroll to position [1228, 0]
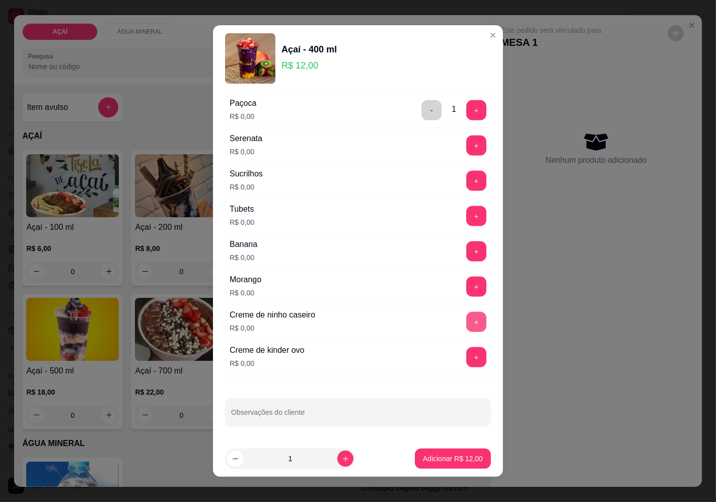
click at [466, 319] on button "+" at bounding box center [476, 322] width 20 height 20
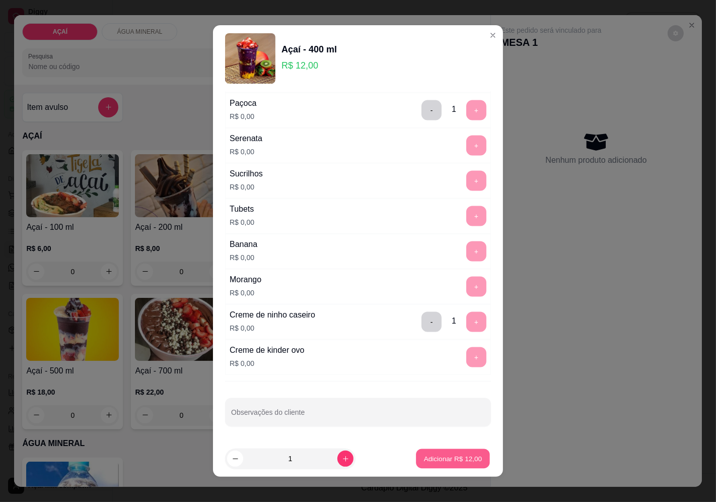
click at [464, 452] on button "Adicionar R$ 12,00" at bounding box center [453, 459] width 74 height 20
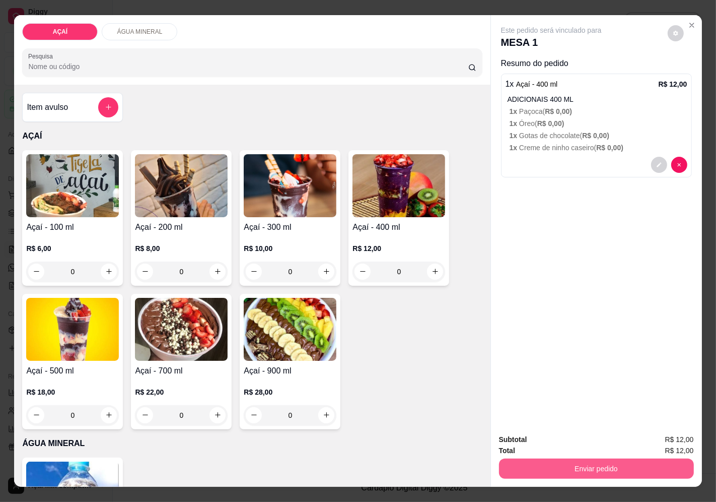
click at [615, 465] on button "Enviar pedido" at bounding box center [596, 468] width 195 height 20
click at [685, 442] on button "Enviar pedido" at bounding box center [667, 439] width 55 height 19
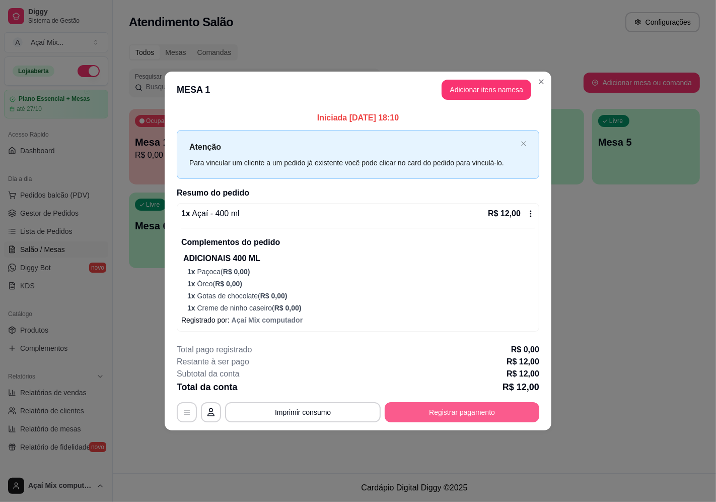
click at [401, 409] on button "Registrar pagamento" at bounding box center [462, 412] width 155 height 20
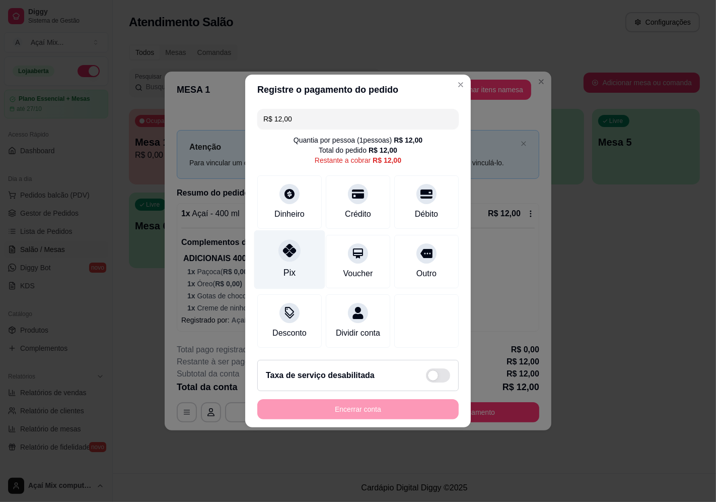
click at [283, 253] on div at bounding box center [290, 250] width 22 height 22
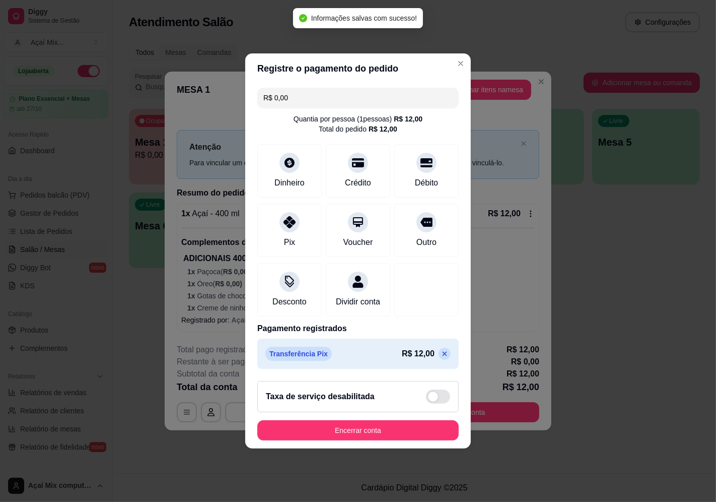
type input "R$ 0,00"
click at [346, 439] on button "Encerrar conta" at bounding box center [357, 430] width 201 height 20
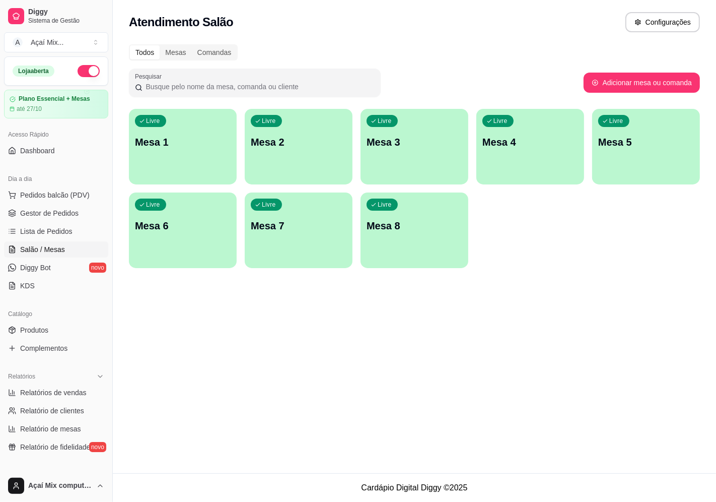
click at [249, 329] on div "Atendimento Salão Configurações Todos Mesas Comandas Pesquisar Adicionar mesa o…" at bounding box center [414, 236] width 603 height 473
click at [183, 140] on p "Mesa 1" at bounding box center [182, 142] width 93 height 14
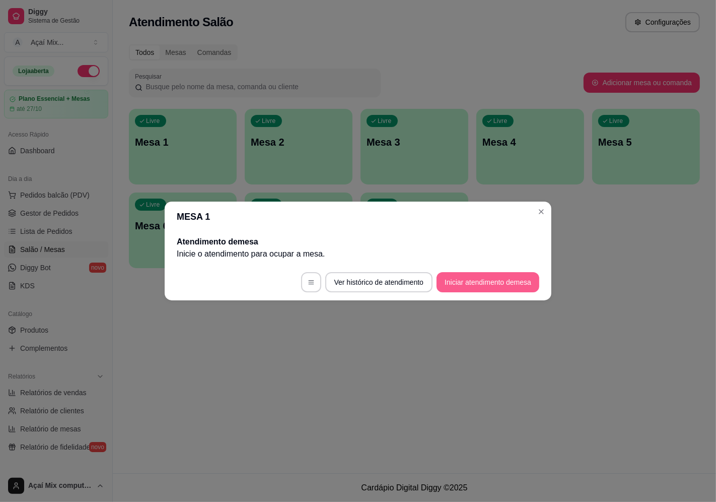
click at [520, 288] on button "Iniciar atendimento de mesa" at bounding box center [488, 282] width 103 height 20
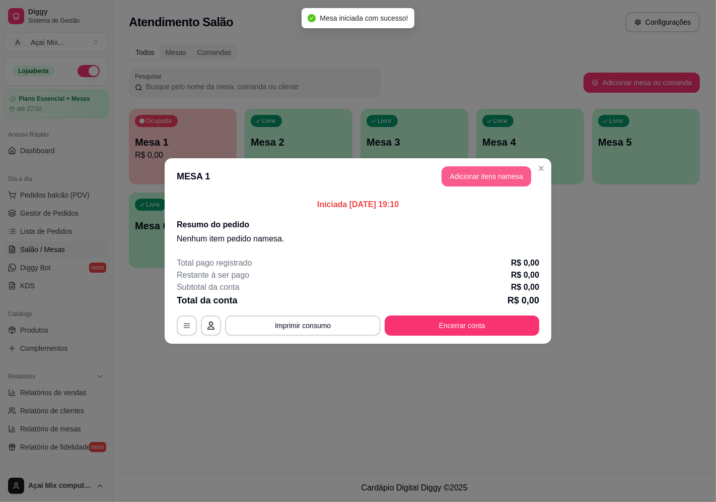
click at [500, 180] on button "Adicionar itens na mesa" at bounding box center [487, 176] width 90 height 20
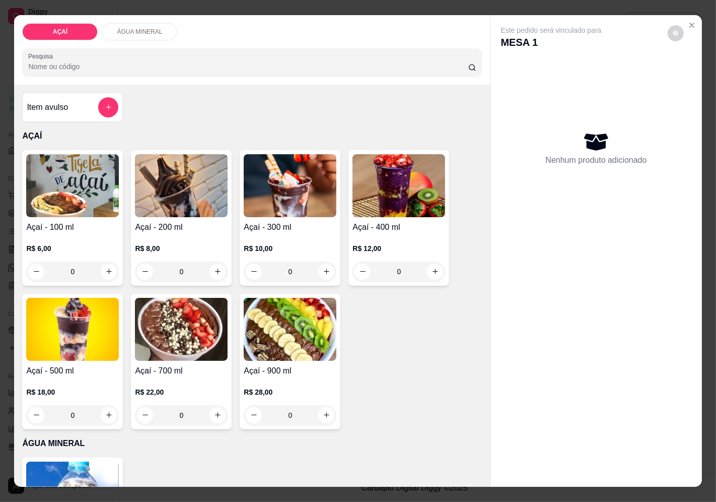
click at [319, 270] on div "0" at bounding box center [290, 271] width 93 height 20
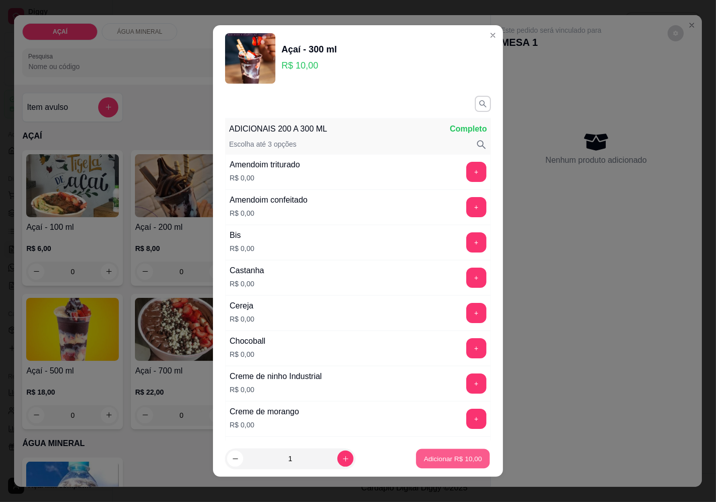
click at [460, 454] on p "Adicionar R$ 10,00" at bounding box center [453, 459] width 58 height 10
type input "1"
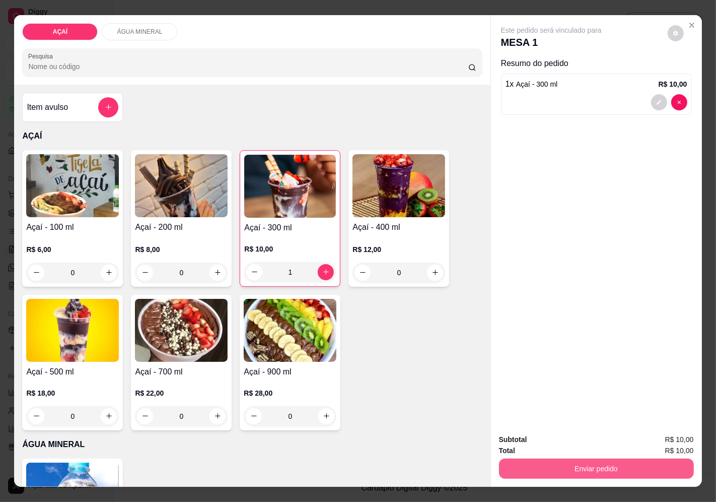
click at [586, 466] on button "Enviar pedido" at bounding box center [596, 468] width 195 height 20
click at [664, 440] on button "Enviar pedido" at bounding box center [667, 439] width 55 height 19
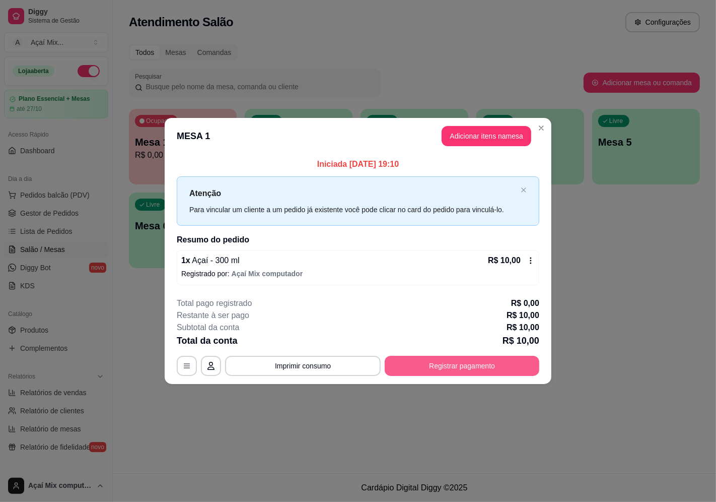
click at [445, 358] on button "Registrar pagamento" at bounding box center [462, 366] width 155 height 20
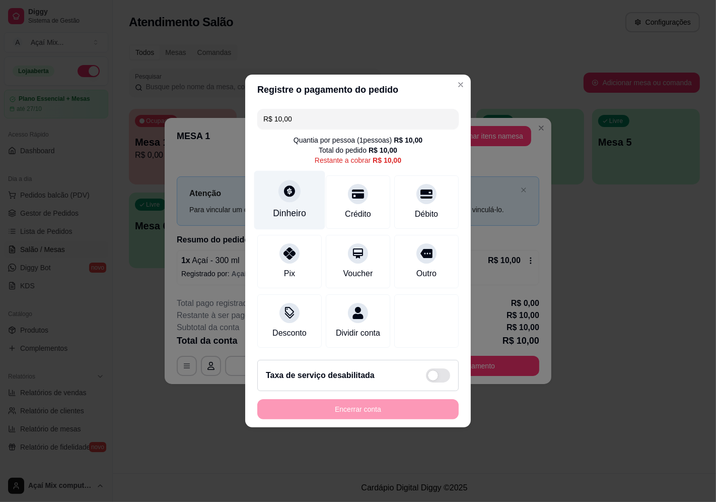
click at [309, 200] on div "Dinheiro" at bounding box center [289, 200] width 71 height 59
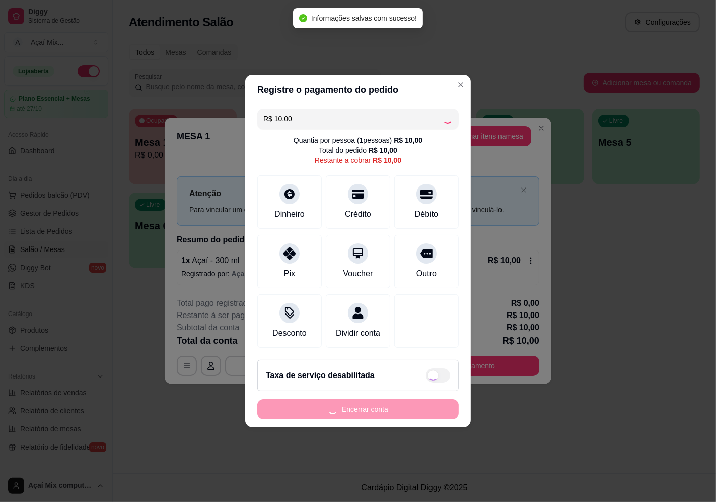
type input "R$ 0,00"
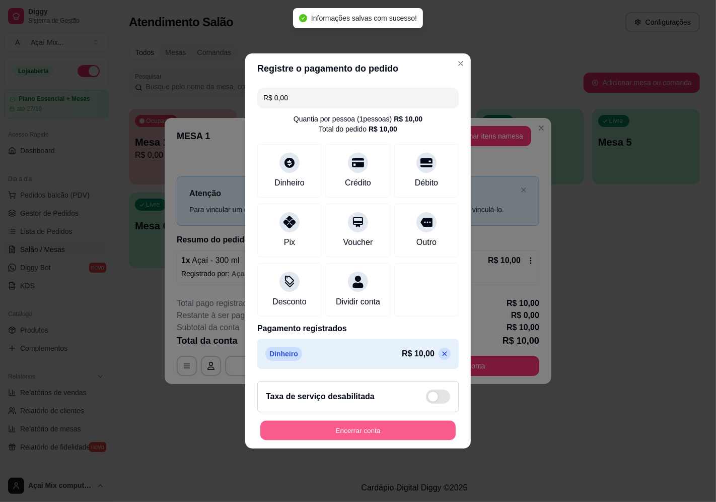
click at [390, 433] on button "Encerrar conta" at bounding box center [357, 431] width 195 height 20
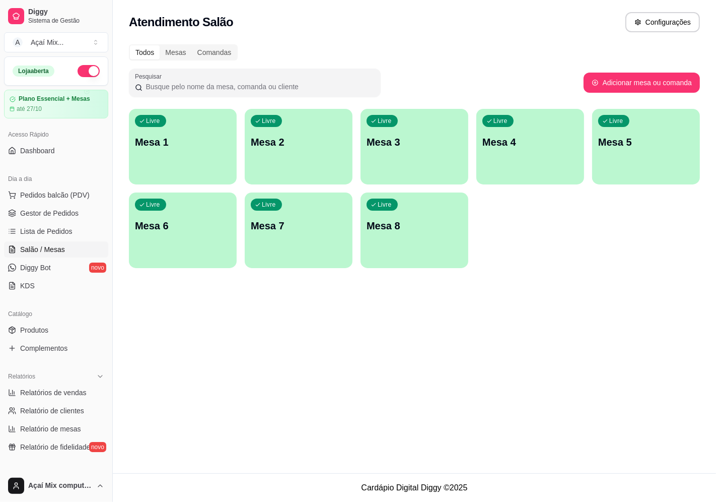
click at [338, 345] on div "Atendimento Salão Configurações Todos Mesas Comandas Pesquisar Adicionar mesa o…" at bounding box center [414, 236] width 603 height 473
click at [194, 147] on p "Mesa 1" at bounding box center [183, 142] width 96 height 14
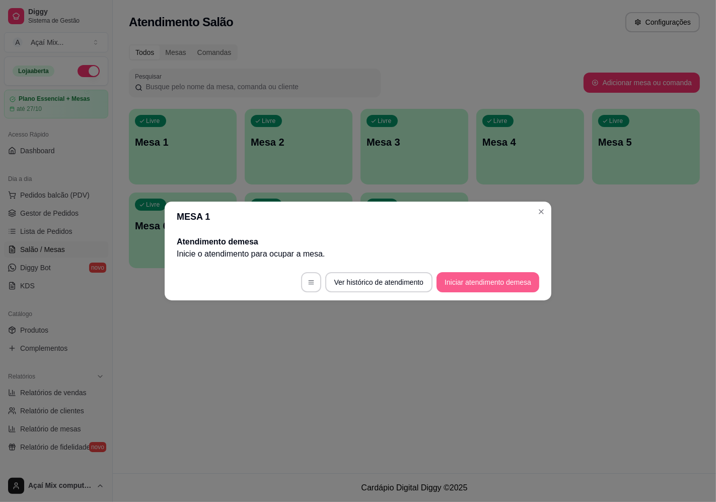
click at [485, 283] on button "Iniciar atendimento de mesa" at bounding box center [488, 282] width 103 height 20
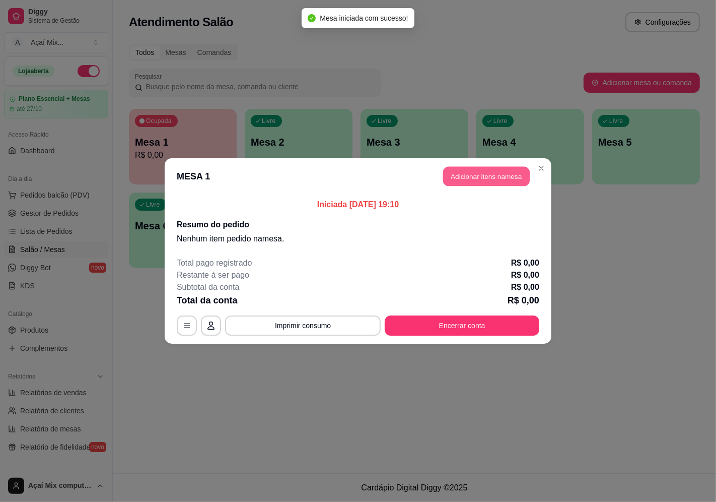
click at [503, 179] on button "Adicionar itens na mesa" at bounding box center [486, 177] width 87 height 20
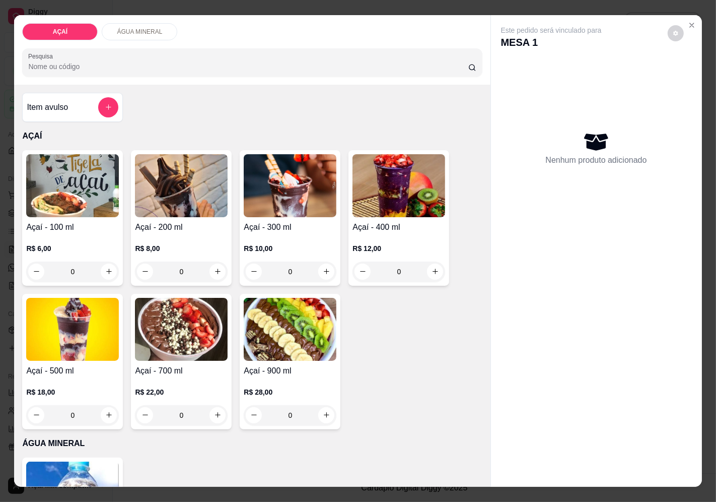
click at [423, 228] on h4 "Açaí - 400 ml" at bounding box center [399, 227] width 93 height 12
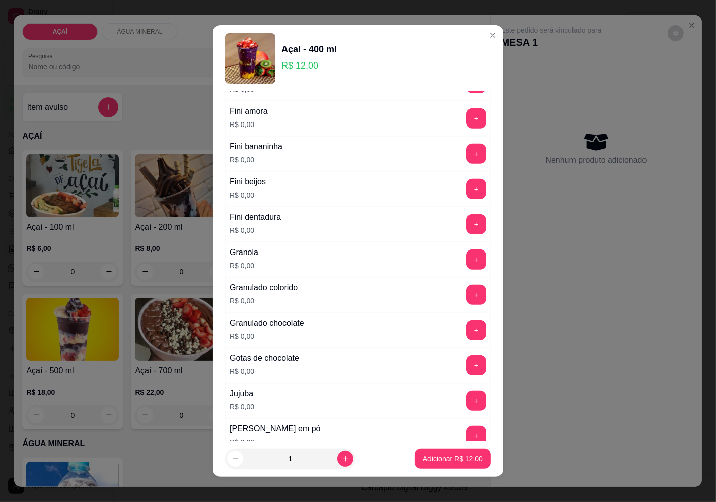
scroll to position [727, 0]
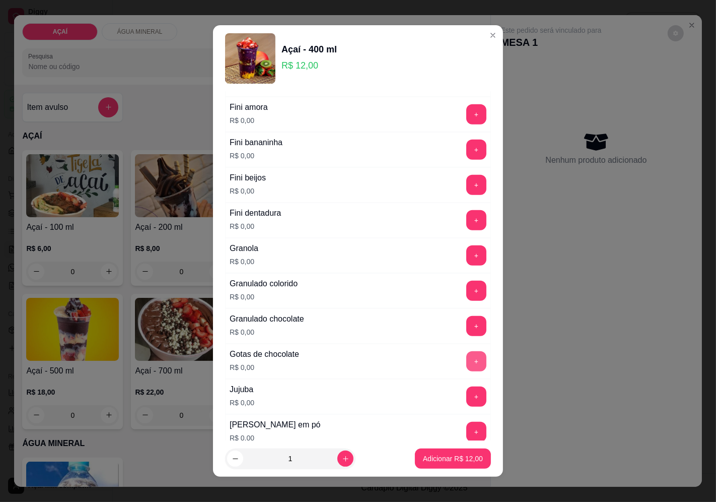
click at [466, 355] on button "+" at bounding box center [476, 361] width 20 height 20
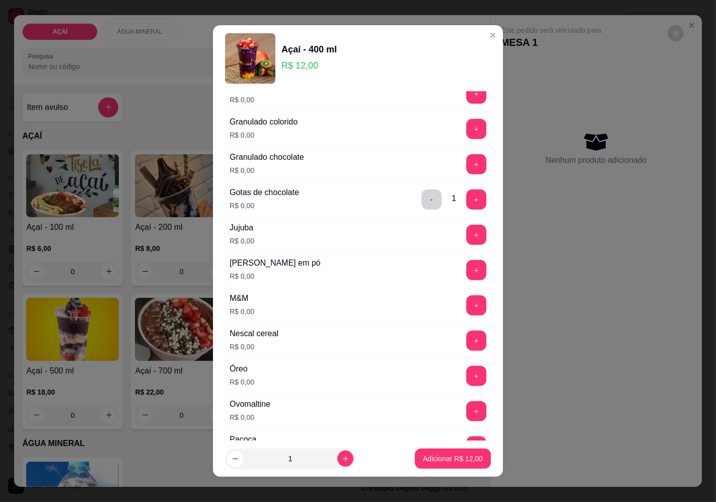
scroll to position [951, 0]
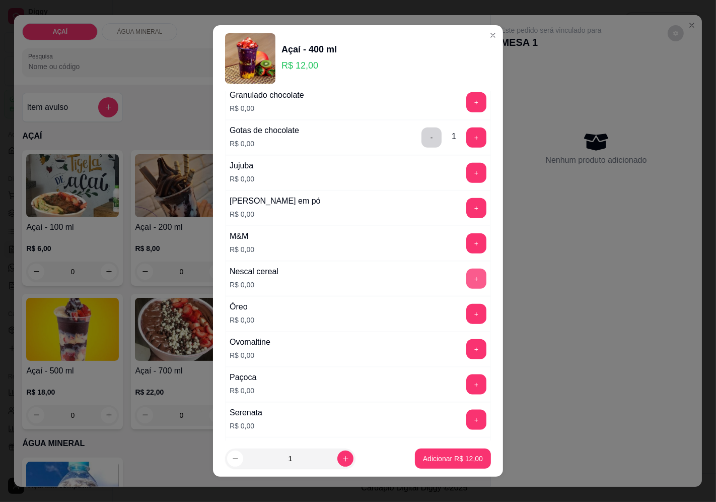
click at [466, 283] on button "+" at bounding box center [476, 278] width 20 height 20
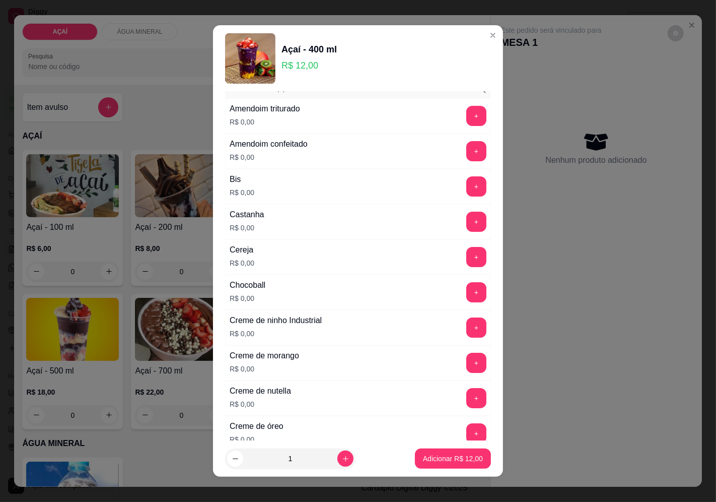
scroll to position [0, 0]
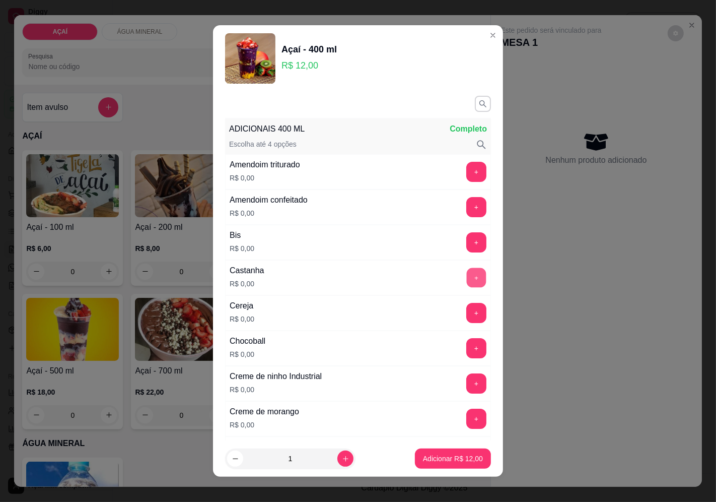
click at [467, 274] on button "+" at bounding box center [477, 277] width 20 height 20
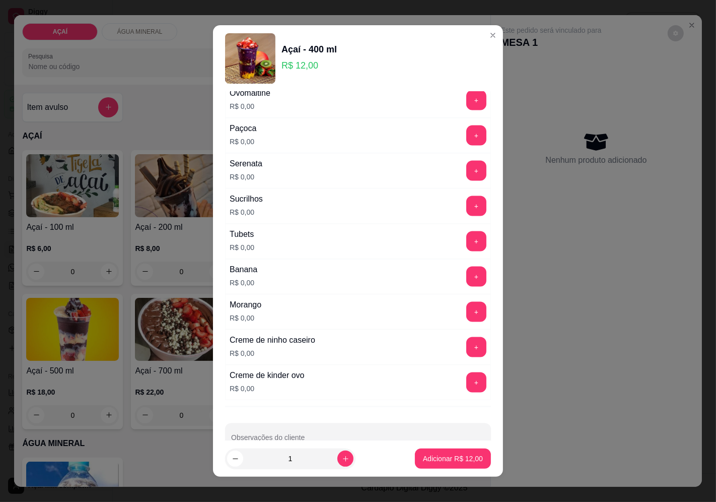
scroll to position [1228, 0]
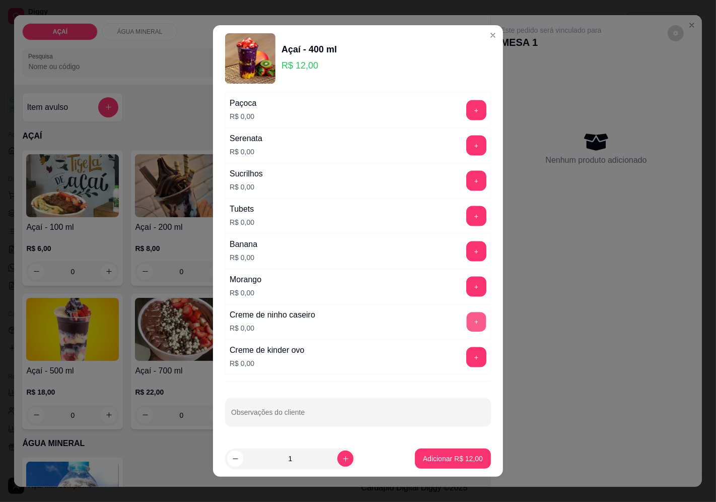
click at [467, 329] on button "+" at bounding box center [477, 322] width 20 height 20
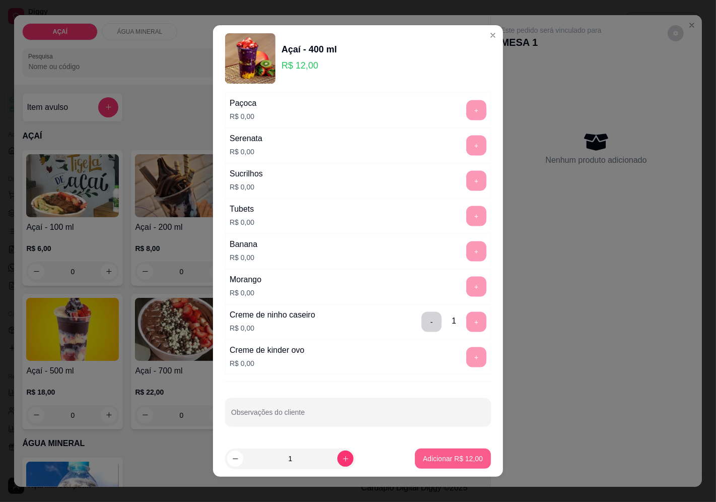
click at [447, 455] on p "Adicionar R$ 12,00" at bounding box center [453, 458] width 60 height 10
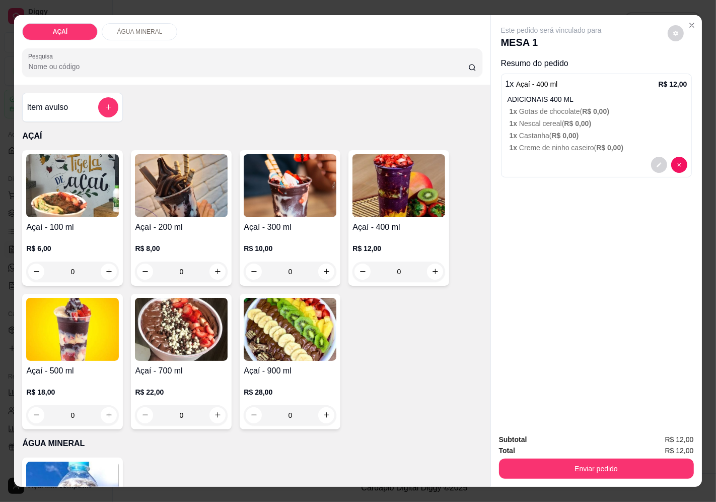
click at [411, 233] on div "R$ 12,00 0" at bounding box center [399, 257] width 93 height 48
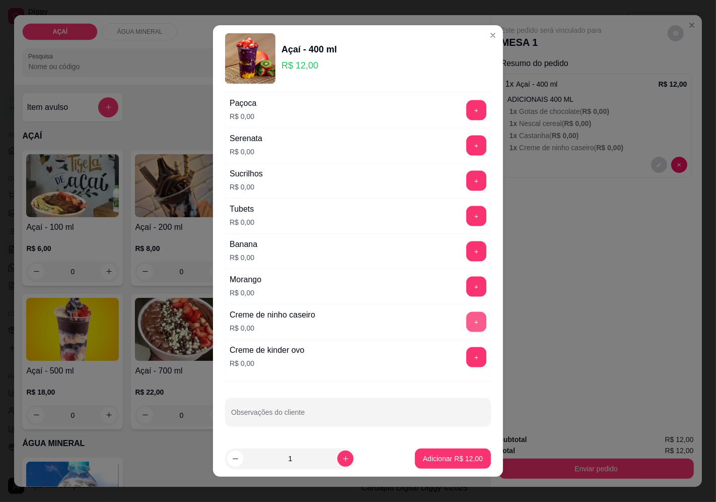
click at [466, 327] on button "+" at bounding box center [476, 322] width 20 height 20
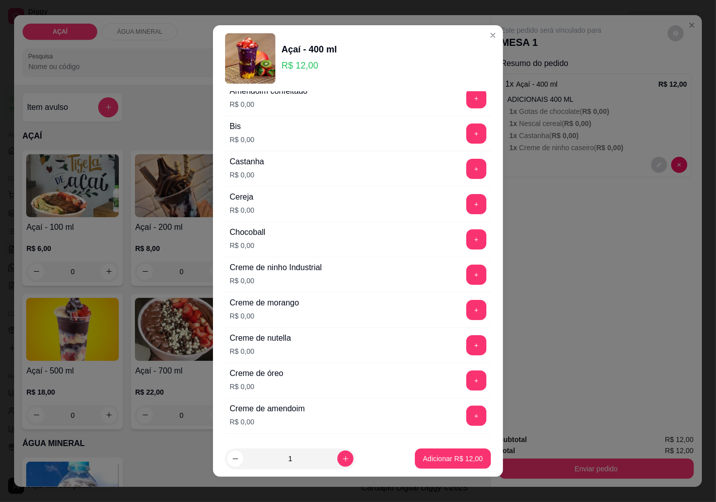
scroll to position [0, 0]
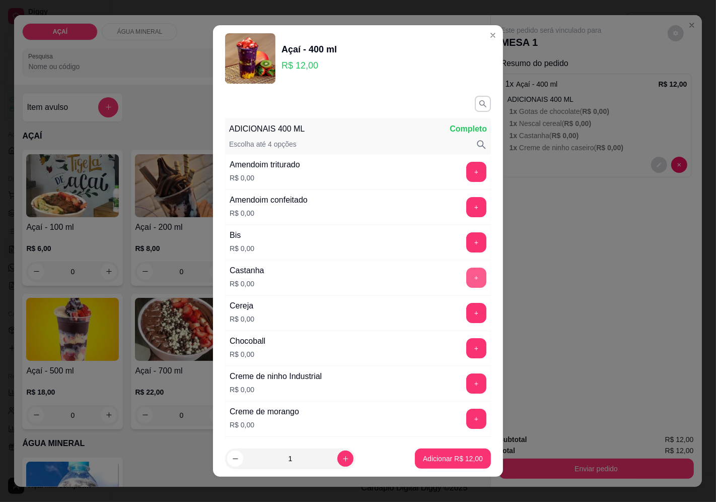
click at [466, 280] on button "+" at bounding box center [476, 277] width 20 height 20
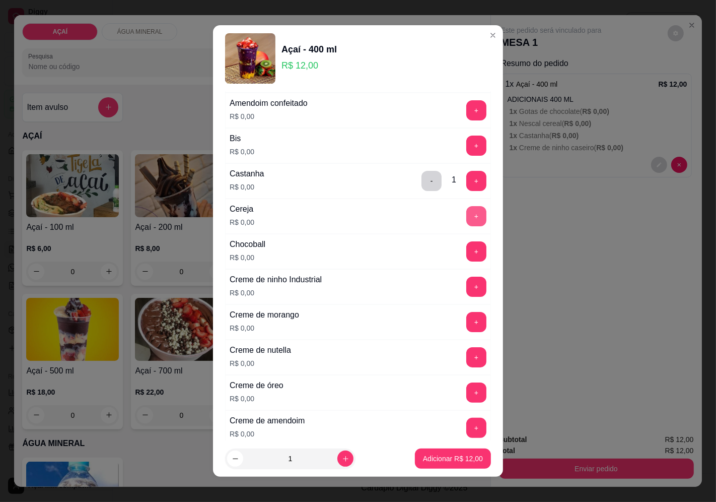
scroll to position [112, 0]
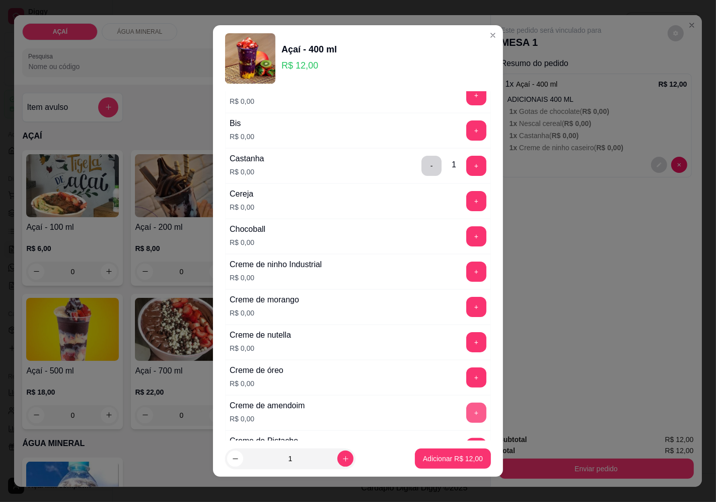
click at [466, 410] on button "+" at bounding box center [476, 412] width 20 height 20
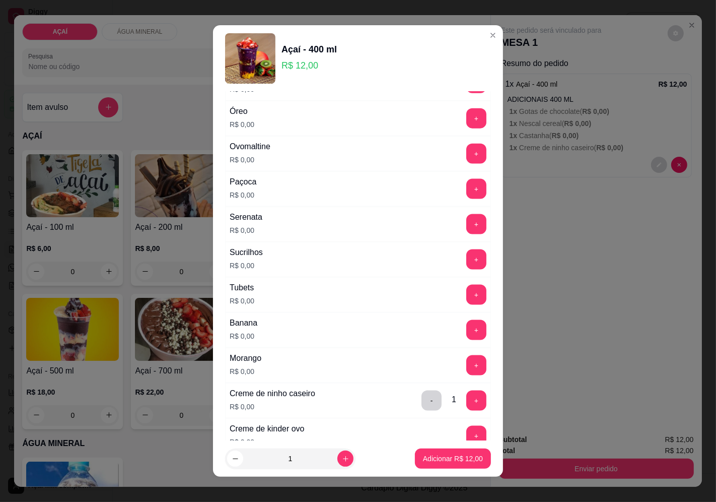
scroll to position [1228, 0]
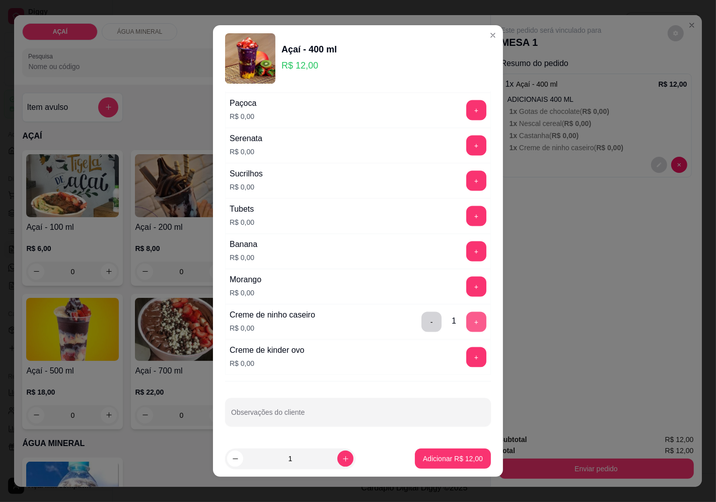
click at [466, 328] on button "+" at bounding box center [476, 322] width 20 height 20
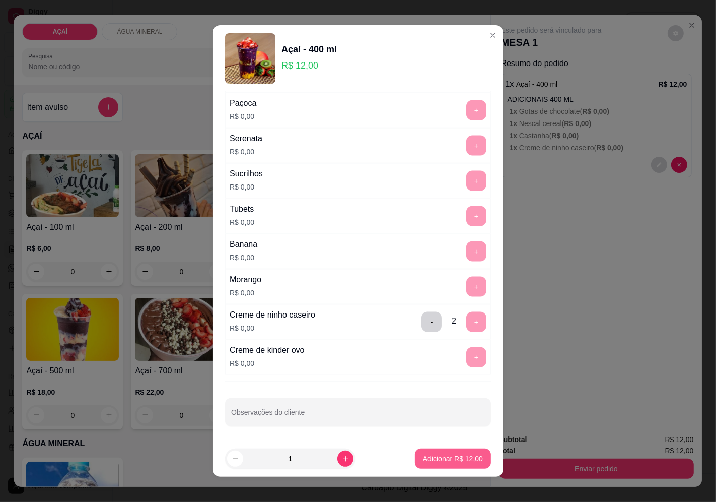
click at [454, 461] on p "Adicionar R$ 12,00" at bounding box center [453, 458] width 60 height 10
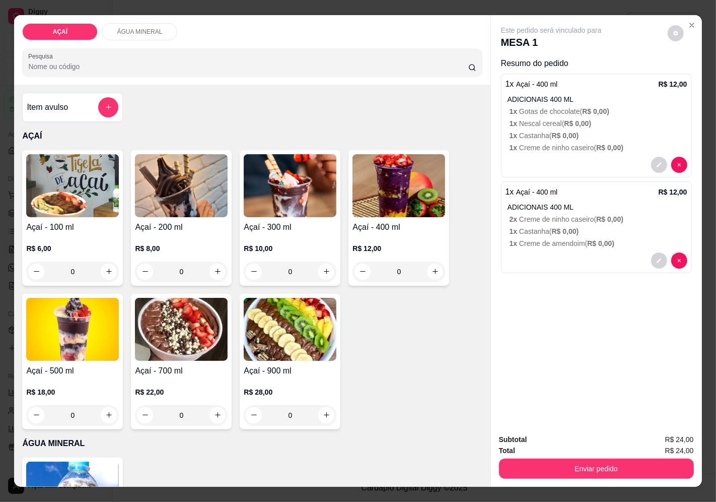
click at [410, 247] on p "R$ 12,00" at bounding box center [399, 248] width 93 height 10
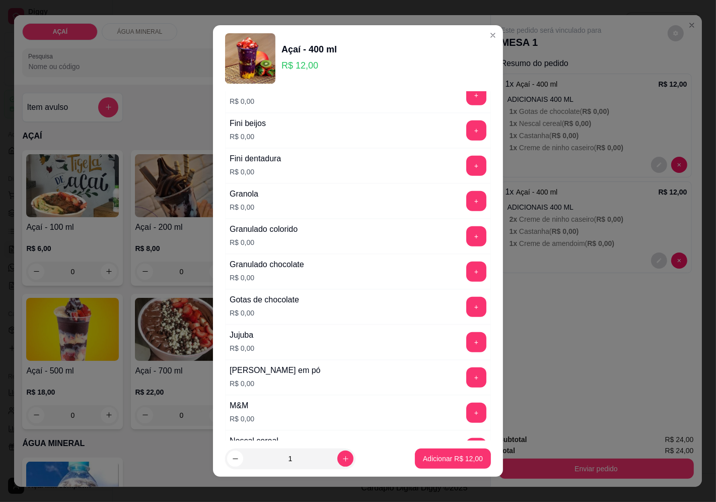
scroll to position [783, 0]
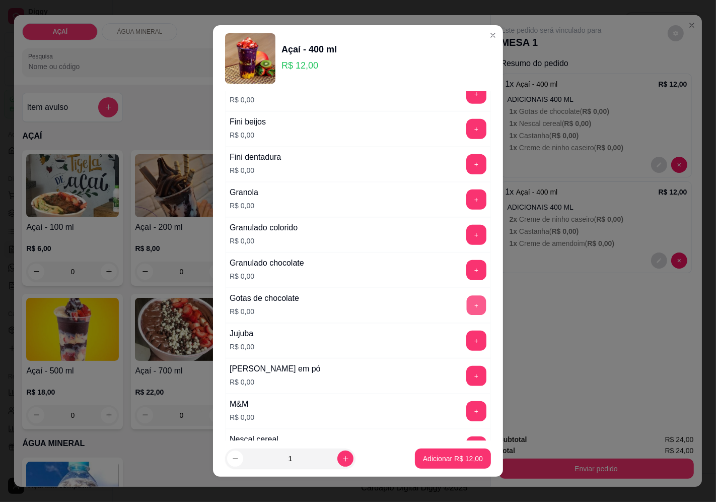
click at [467, 309] on button "+" at bounding box center [477, 305] width 20 height 20
click at [466, 337] on button "+" at bounding box center [476, 340] width 20 height 20
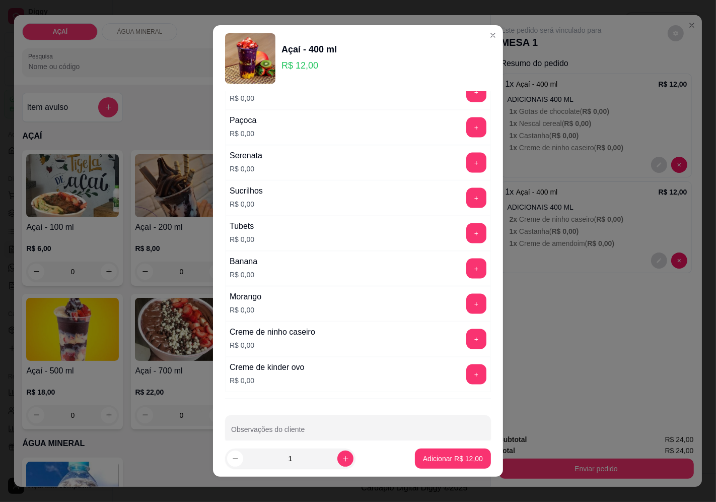
scroll to position [1228, 0]
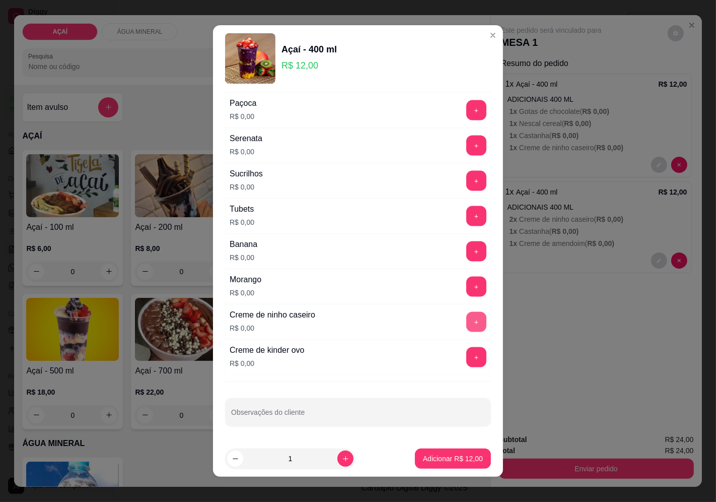
click at [466, 327] on button "+" at bounding box center [476, 322] width 20 height 20
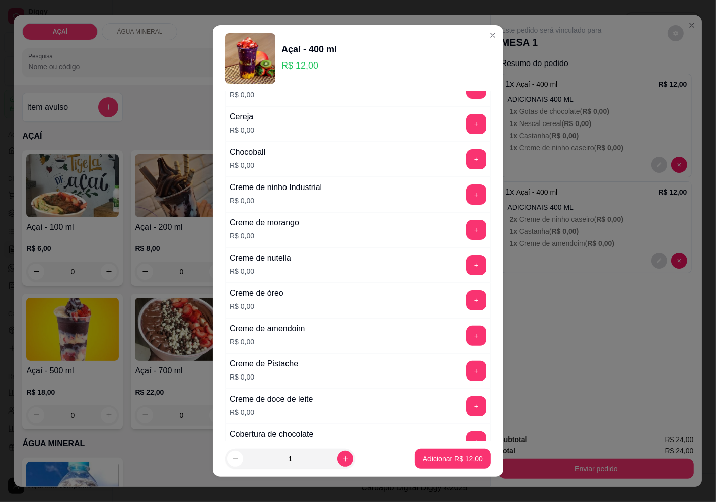
scroll to position [165, 0]
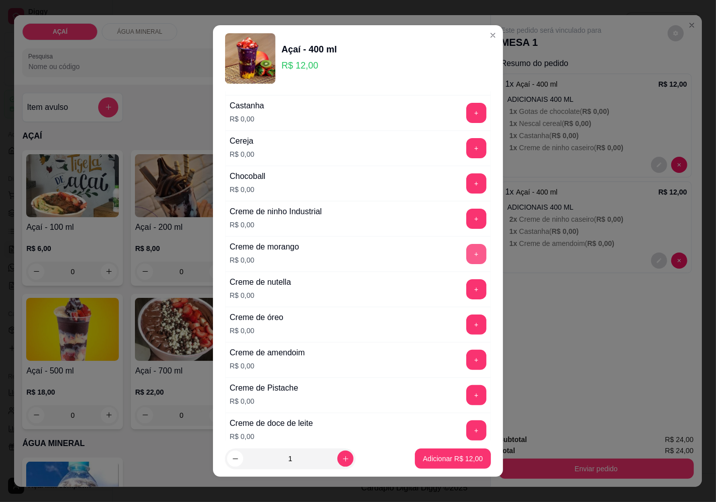
click at [466, 259] on button "+" at bounding box center [476, 254] width 20 height 20
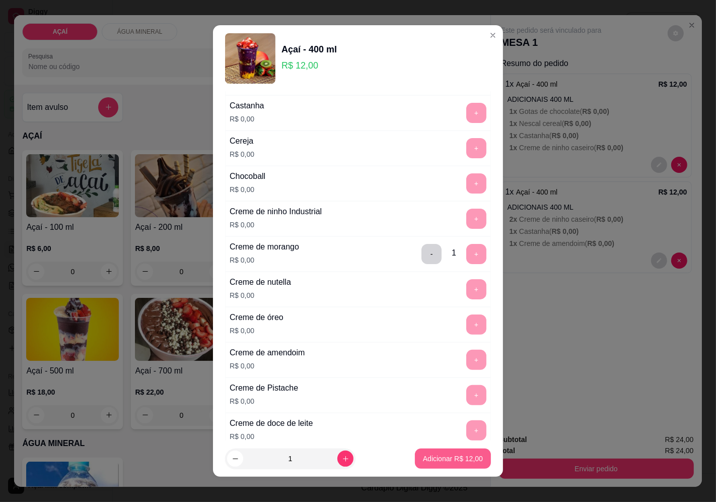
click at [467, 456] on p "Adicionar R$ 12,00" at bounding box center [453, 458] width 60 height 10
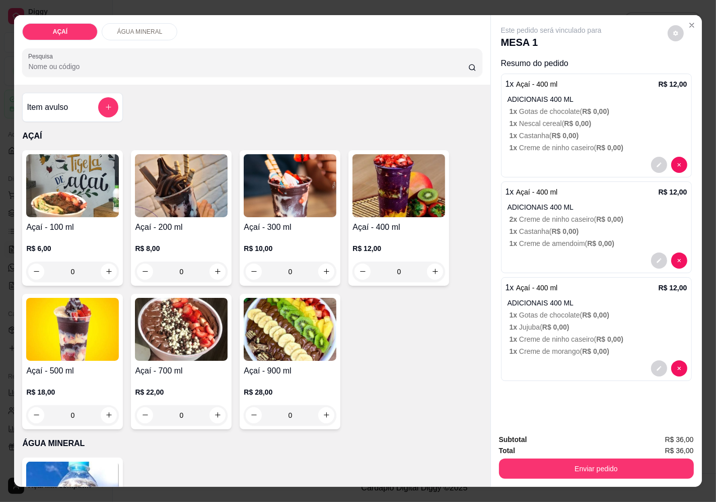
click at [524, 346] on p "1 x Creme de morango ( R$ 0,00 )" at bounding box center [599, 351] width 178 height 10
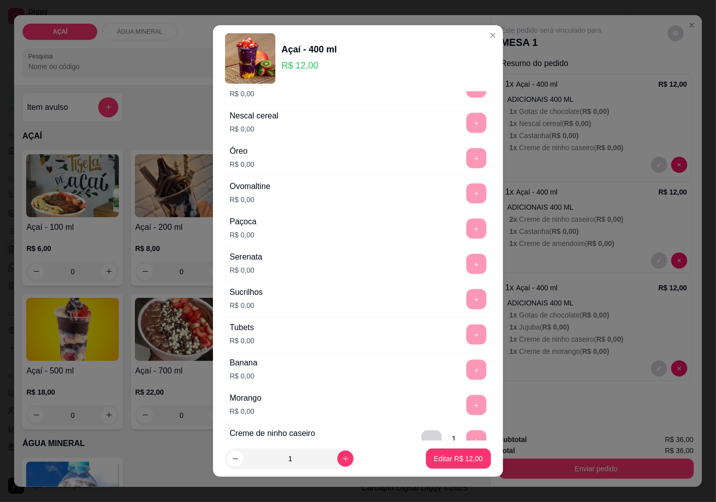
scroll to position [1228, 0]
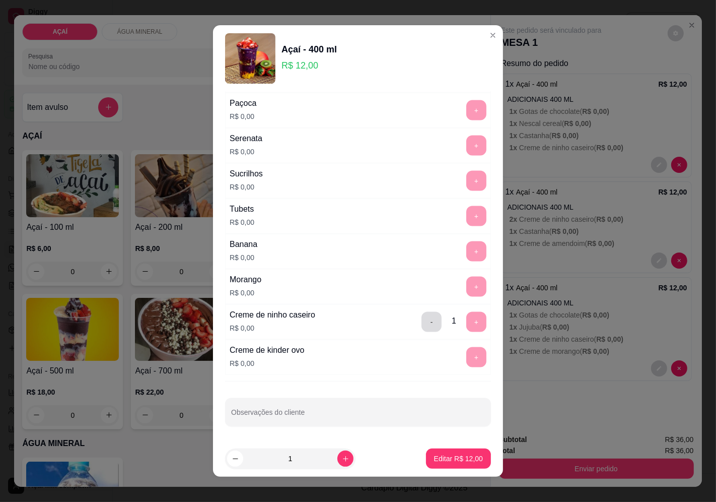
click at [422, 324] on button "-" at bounding box center [432, 322] width 20 height 20
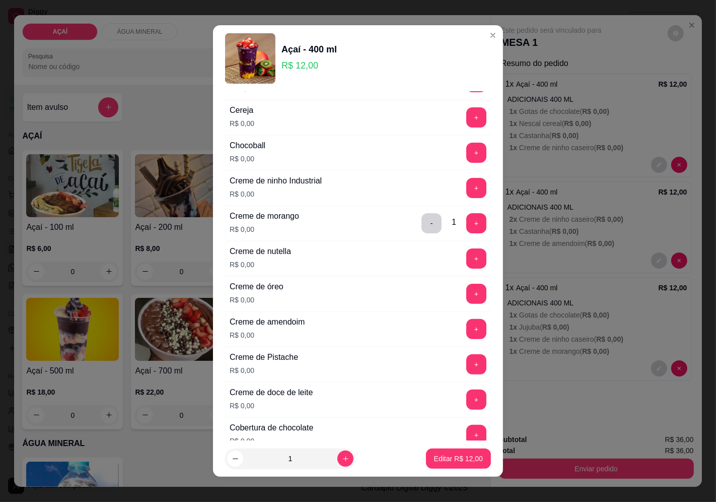
scroll to position [165, 0]
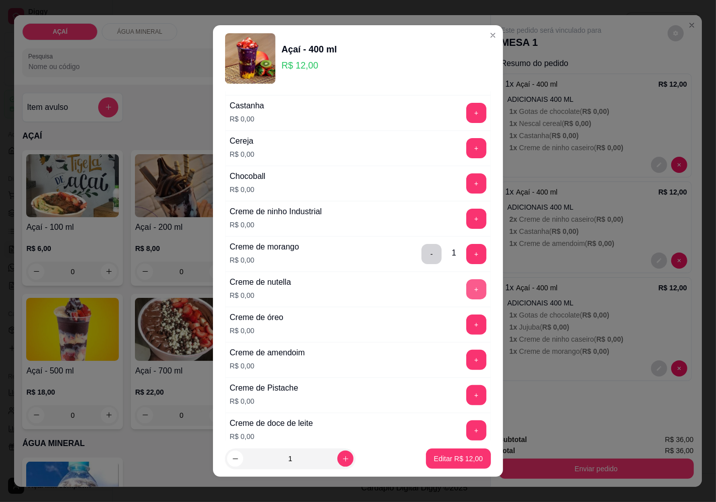
click at [466, 289] on button "+" at bounding box center [476, 289] width 20 height 20
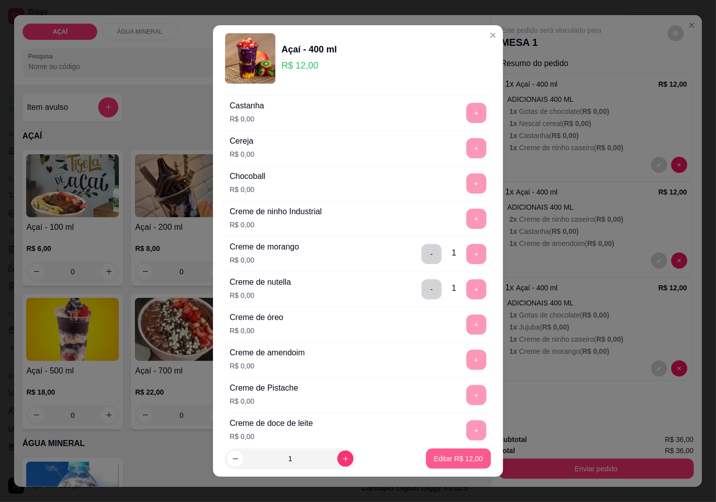
click at [463, 457] on p "Editar R$ 12,00" at bounding box center [458, 458] width 49 height 10
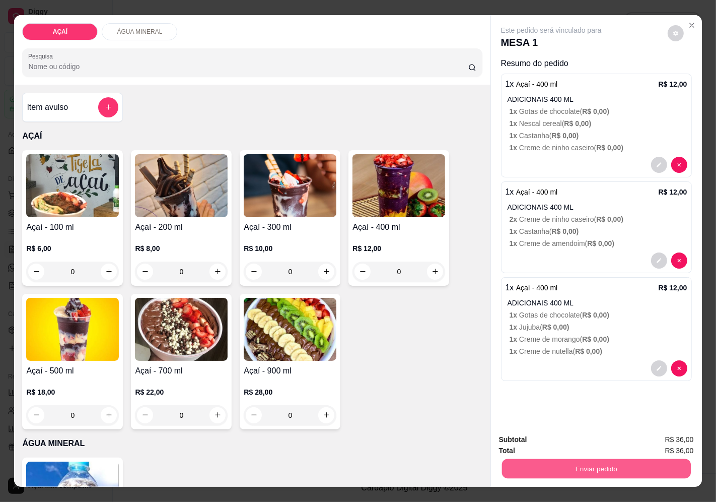
click at [542, 467] on button "Enviar pedido" at bounding box center [596, 469] width 189 height 20
click at [653, 443] on button "Enviar pedido" at bounding box center [667, 439] width 55 height 19
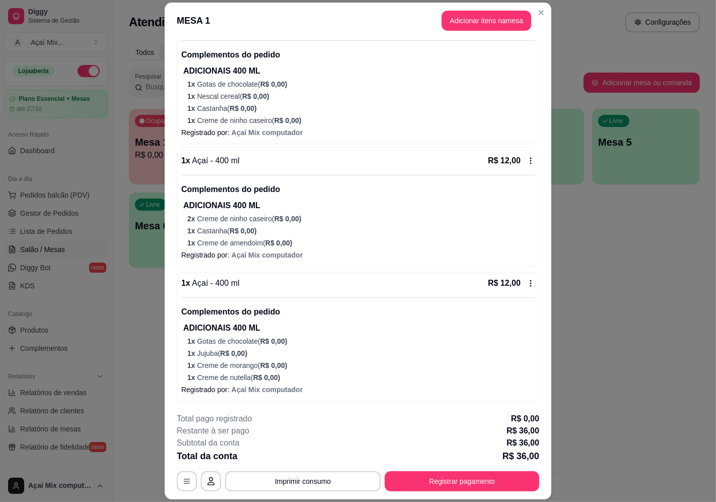
scroll to position [29, 0]
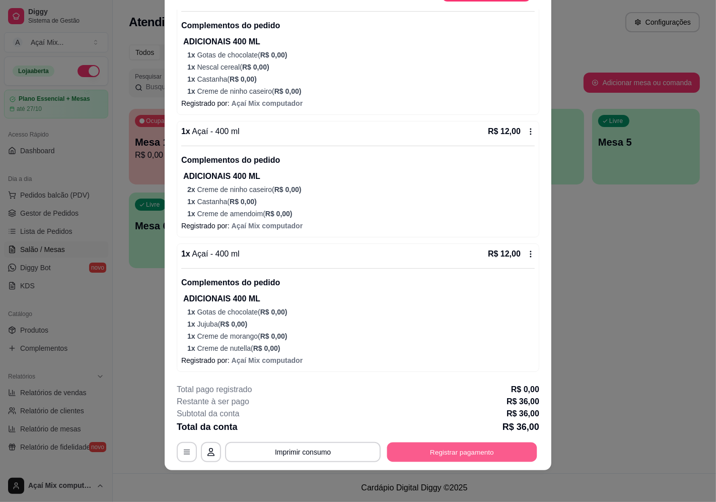
click at [481, 456] on button "Registrar pagamento" at bounding box center [462, 452] width 150 height 20
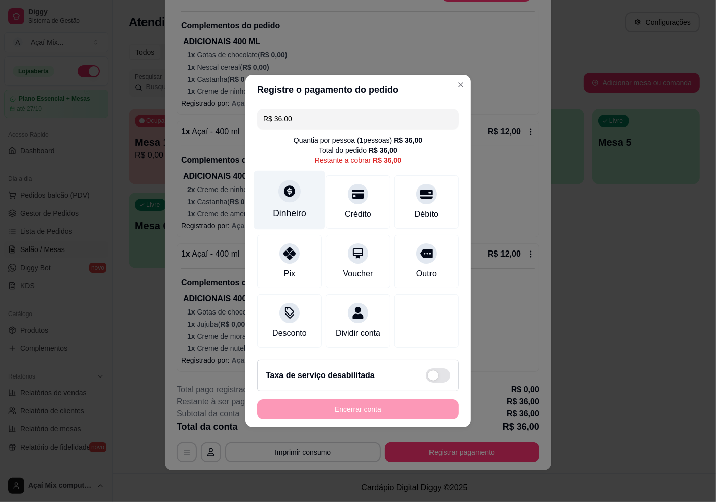
click at [295, 218] on div "Dinheiro" at bounding box center [289, 200] width 71 height 59
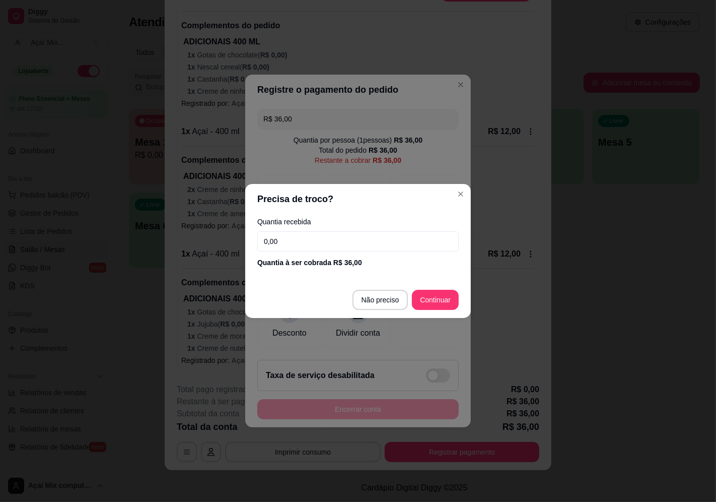
click at [318, 242] on input "0,00" at bounding box center [357, 241] width 201 height 20
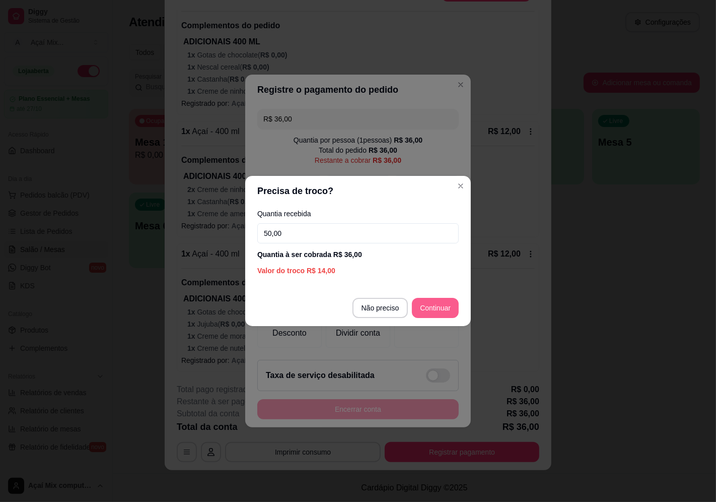
type input "50,00"
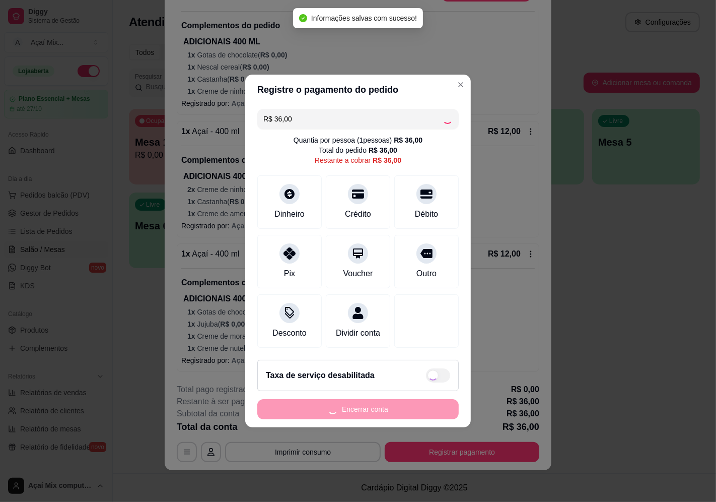
type input "R$ 0,00"
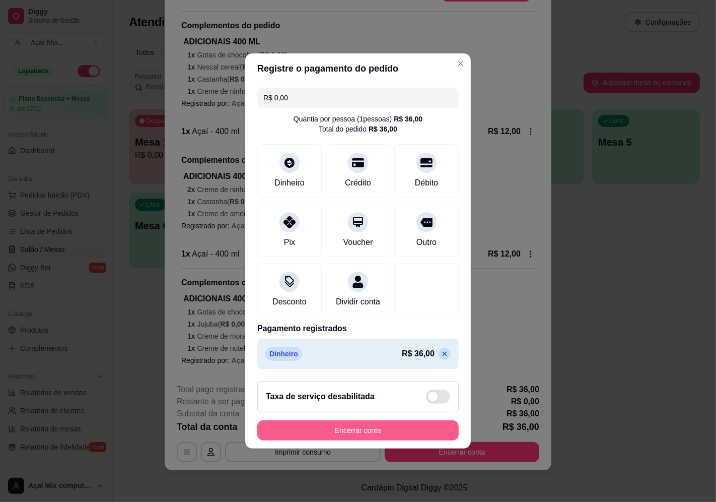
click at [379, 436] on button "Encerrar conta" at bounding box center [357, 430] width 201 height 20
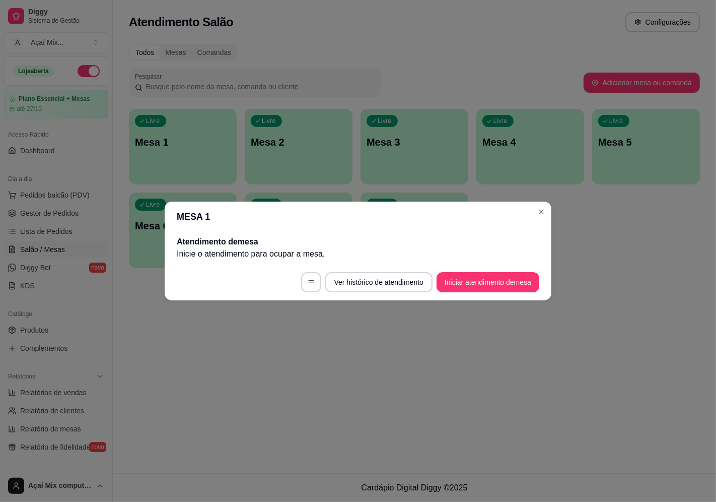
scroll to position [0, 0]
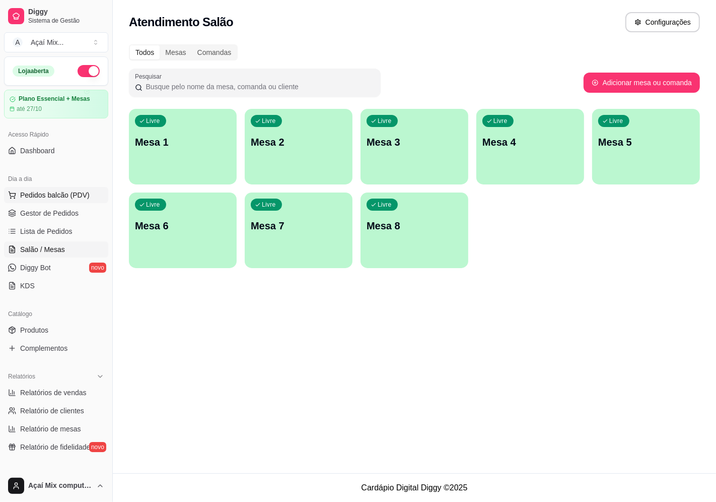
drag, startPoint x: 76, startPoint y: 190, endPoint x: 91, endPoint y: 196, distance: 16.5
click at [77, 192] on span "Pedidos balcão (PDV)" at bounding box center [55, 195] width 70 height 10
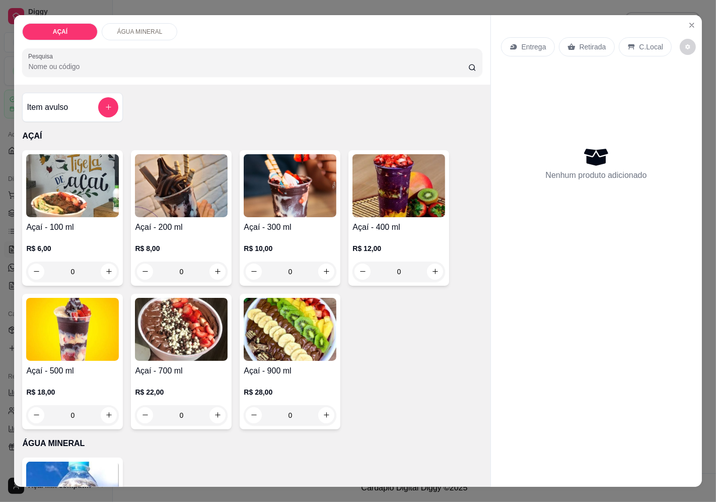
click at [281, 233] on div "R$ 10,00 0" at bounding box center [290, 257] width 93 height 48
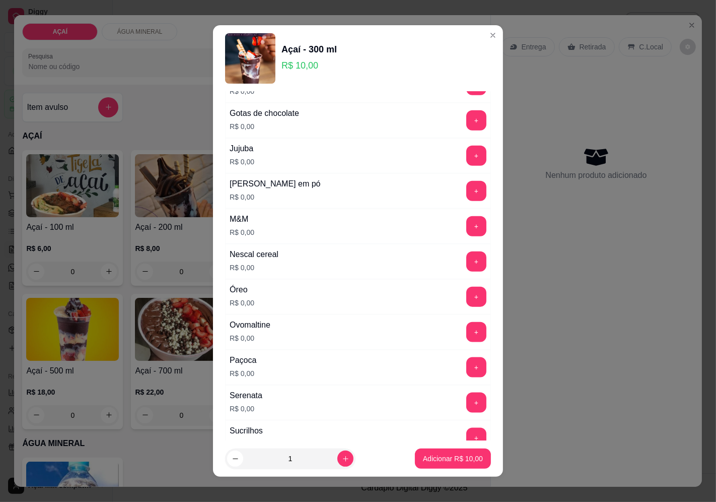
scroll to position [951, 0]
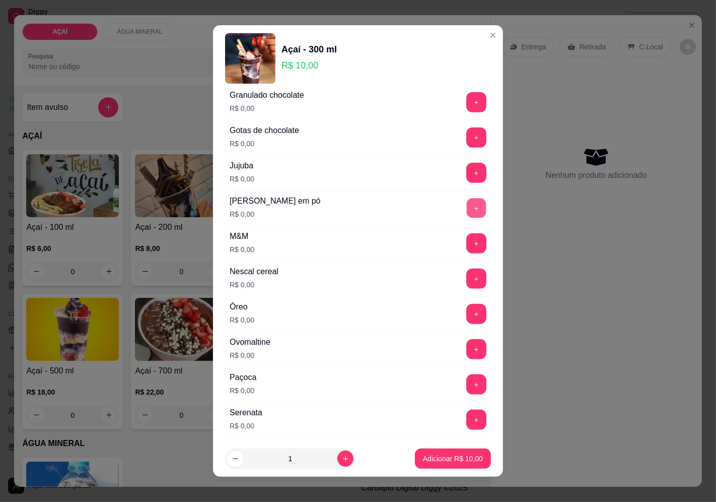
click at [467, 213] on button "+" at bounding box center [477, 208] width 20 height 20
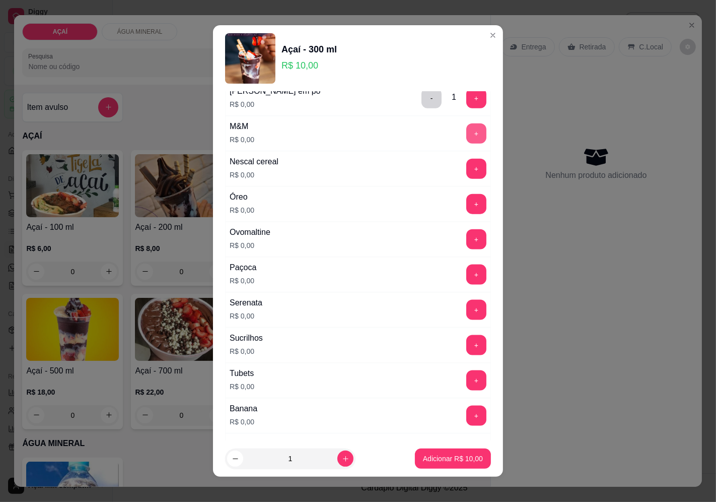
scroll to position [1063, 0]
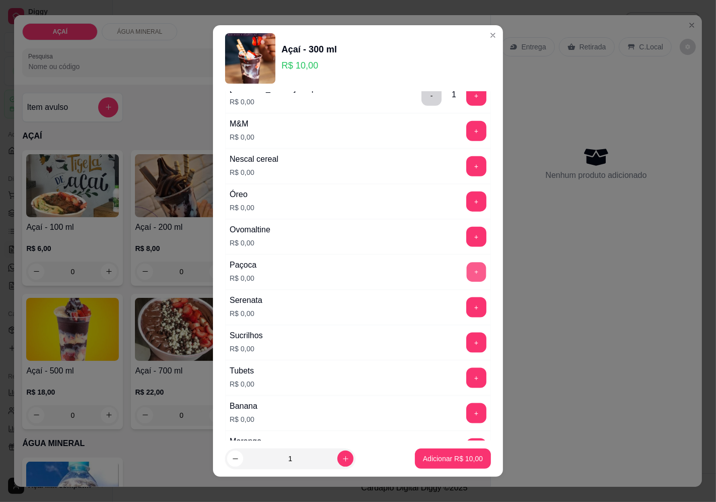
click at [467, 282] on button "+" at bounding box center [477, 272] width 20 height 20
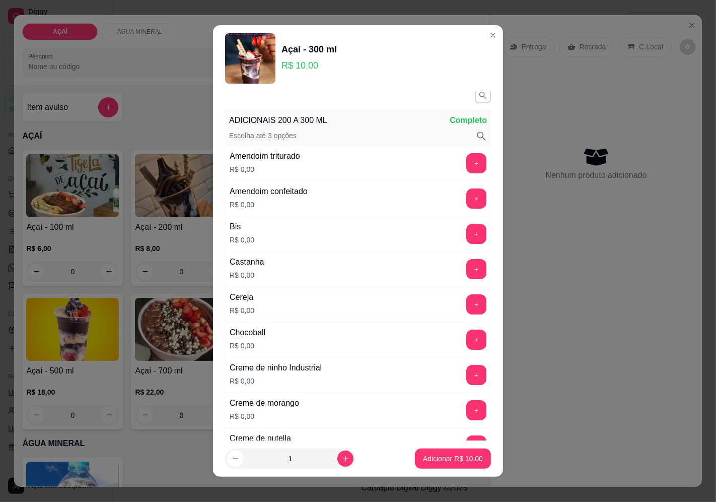
scroll to position [0, 0]
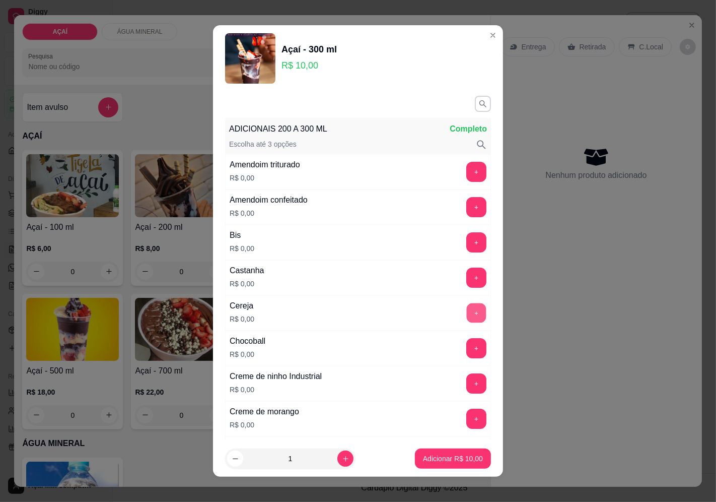
click at [467, 308] on button "+" at bounding box center [477, 313] width 20 height 20
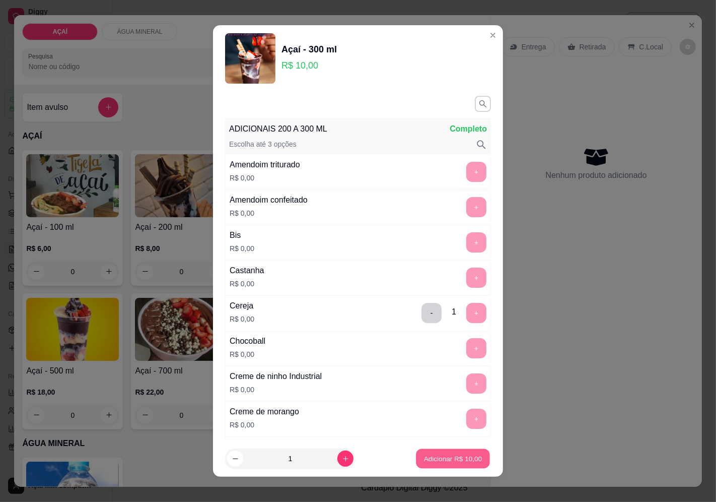
click at [436, 461] on p "Adicionar R$ 10,00" at bounding box center [453, 459] width 58 height 10
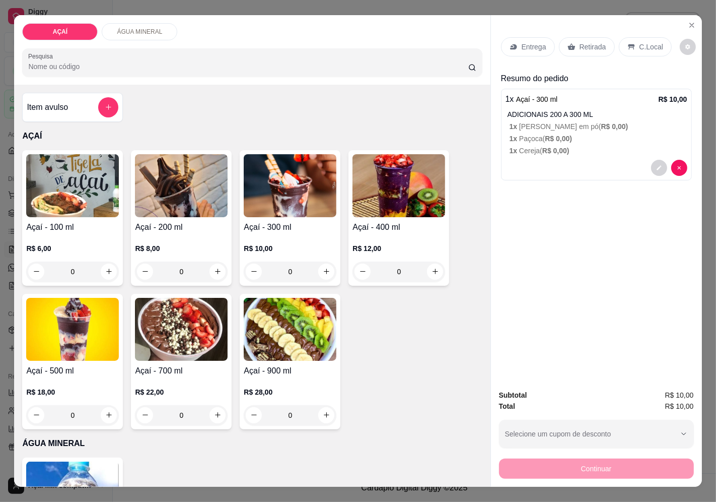
click at [537, 49] on div "Entrega" at bounding box center [528, 46] width 54 height 19
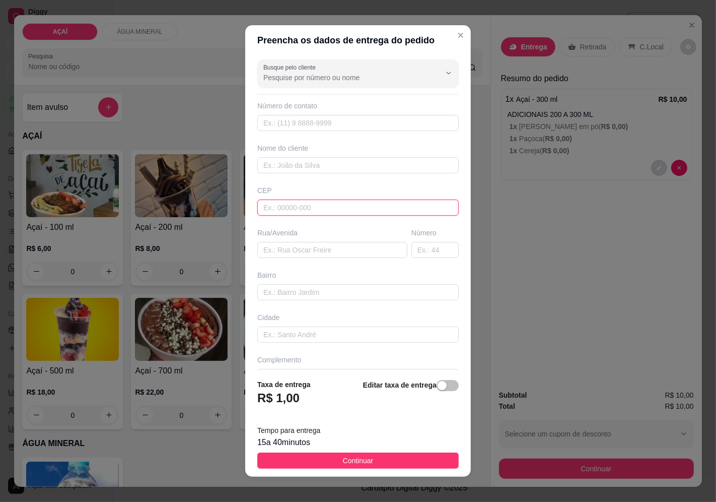
click at [338, 203] on input "text" at bounding box center [357, 207] width 201 height 16
type input "57520000"
type input "Maravilha"
type input "5752000000"
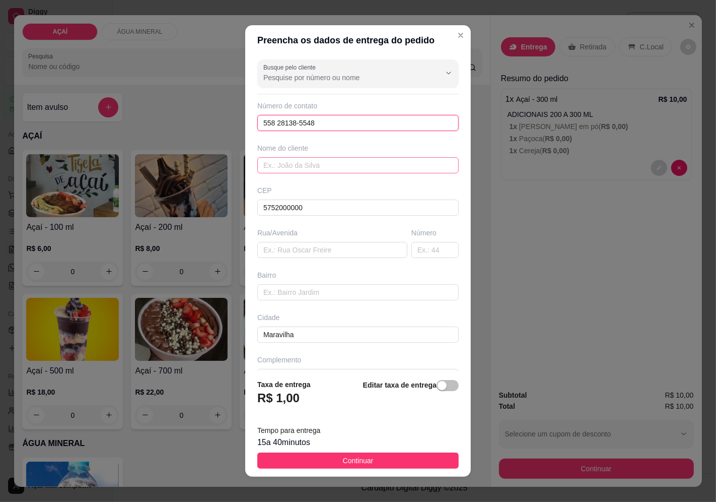
type input "558 28138-5548"
drag, startPoint x: 380, startPoint y: 163, endPoint x: 288, endPoint y: 38, distance: 155.5
click at [379, 162] on input "text" at bounding box center [357, 165] width 201 height 16
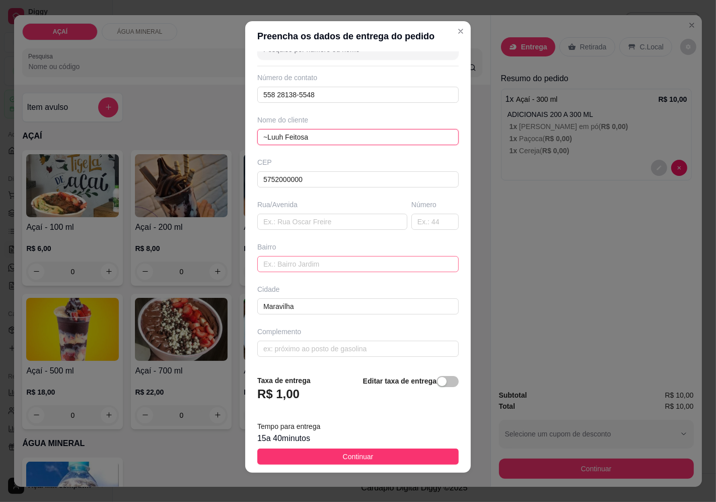
scroll to position [7, 0]
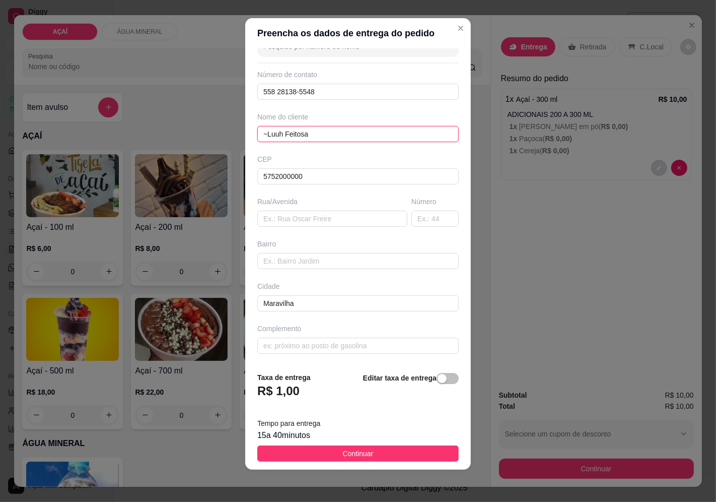
type input "~Luuh Feitosa"
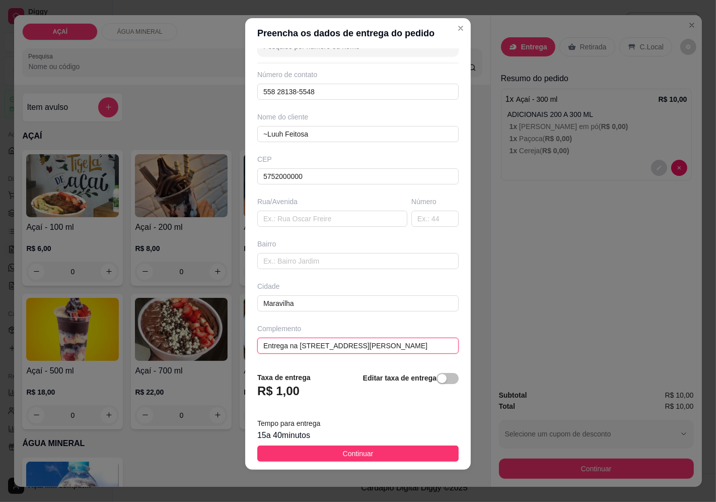
click at [403, 345] on input "Entrega na rua padre Cícero n29" at bounding box center [357, 345] width 201 height 16
type input "Entrega na rua padre Cícero n29"
drag, startPoint x: 392, startPoint y: 453, endPoint x: 477, endPoint y: 454, distance: 85.6
click at [408, 455] on button "Continuar" at bounding box center [357, 453] width 201 height 16
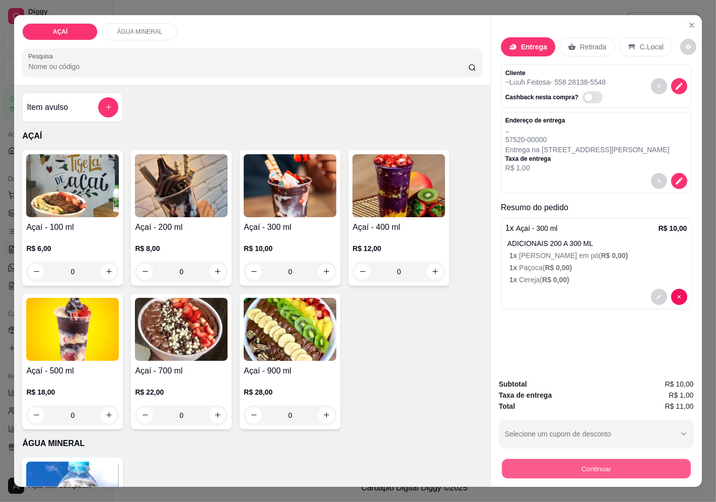
click at [563, 469] on button "Continuar" at bounding box center [596, 469] width 189 height 20
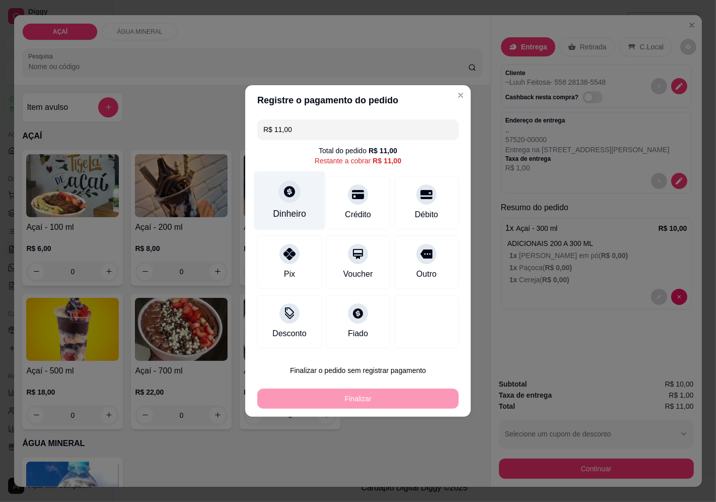
click at [275, 182] on div "Dinheiro" at bounding box center [289, 200] width 71 height 59
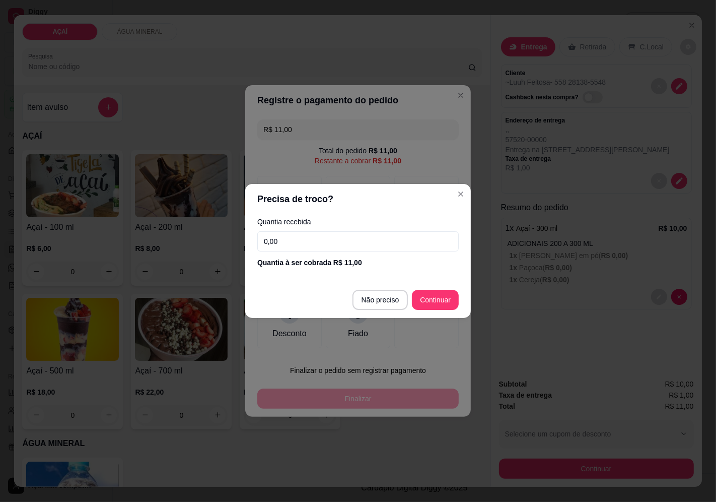
click at [348, 247] on input "0,00" at bounding box center [357, 241] width 201 height 20
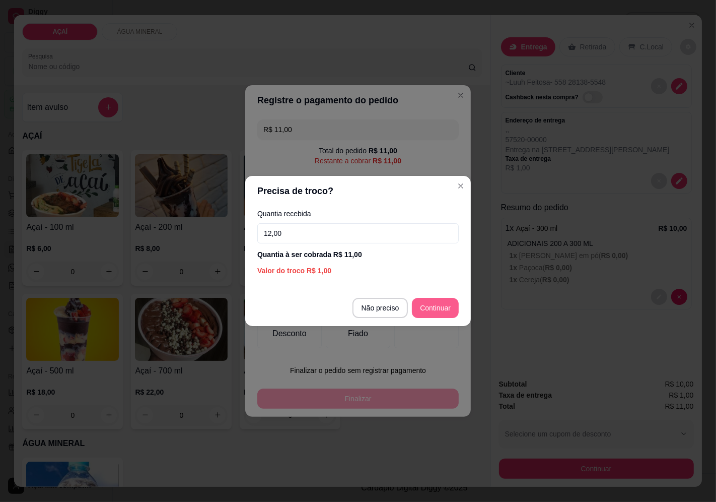
type input "12,00"
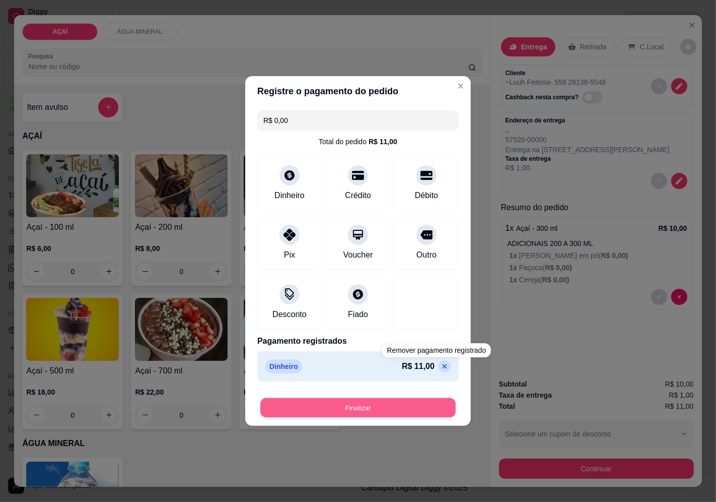
click at [424, 404] on button "Finalizar" at bounding box center [357, 408] width 195 height 20
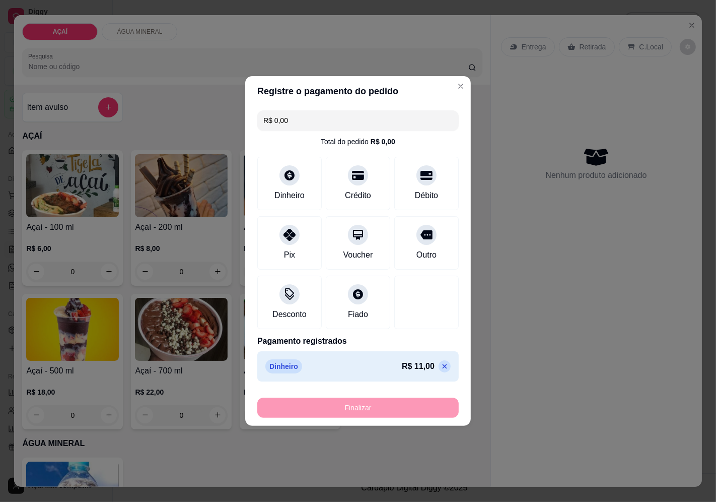
type input "-R$ 11,00"
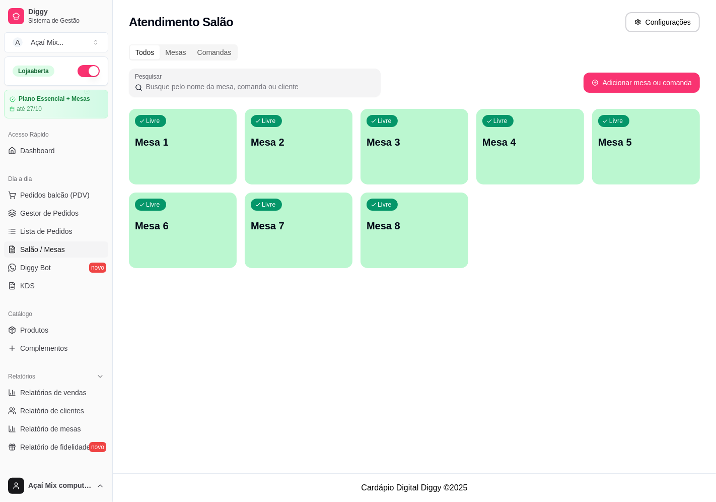
click at [163, 140] on p "Mesa 1" at bounding box center [183, 142] width 96 height 14
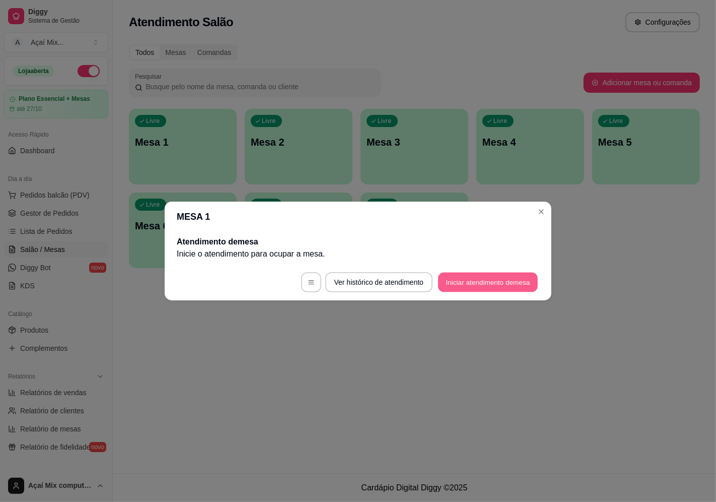
click at [508, 281] on button "Iniciar atendimento de mesa" at bounding box center [488, 282] width 100 height 20
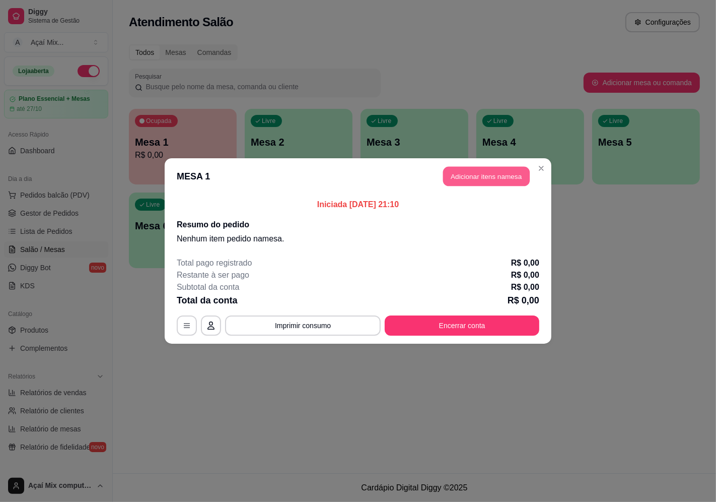
click at [490, 177] on button "Adicionar itens na mesa" at bounding box center [486, 177] width 87 height 20
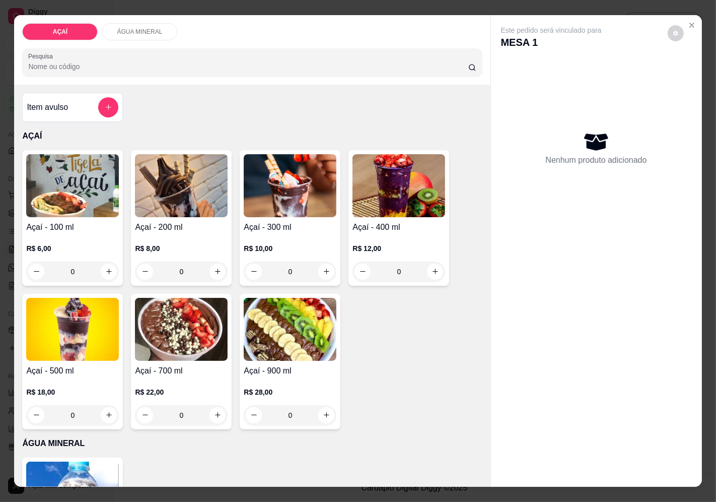
click at [320, 268] on div "0" at bounding box center [290, 271] width 93 height 20
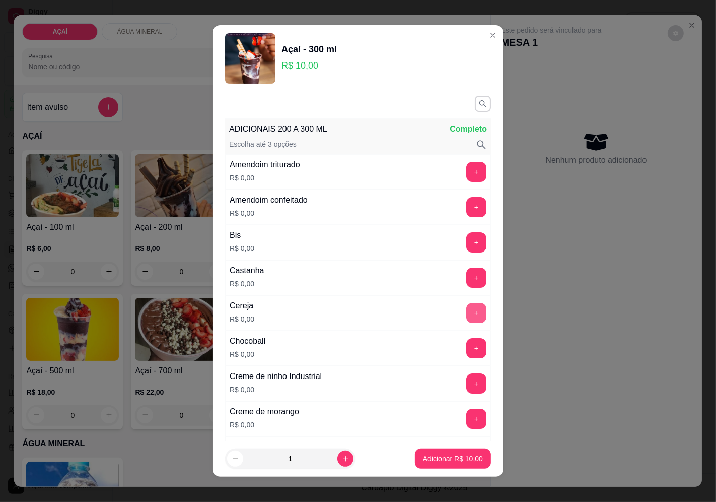
click at [466, 308] on button "+" at bounding box center [476, 313] width 20 height 20
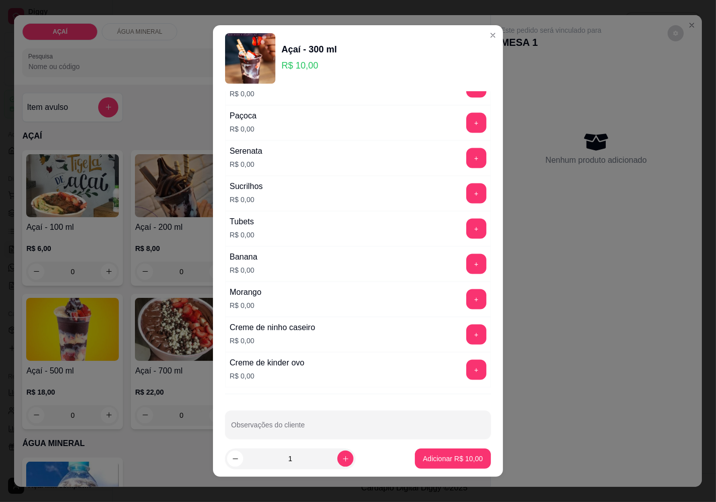
scroll to position [1228, 0]
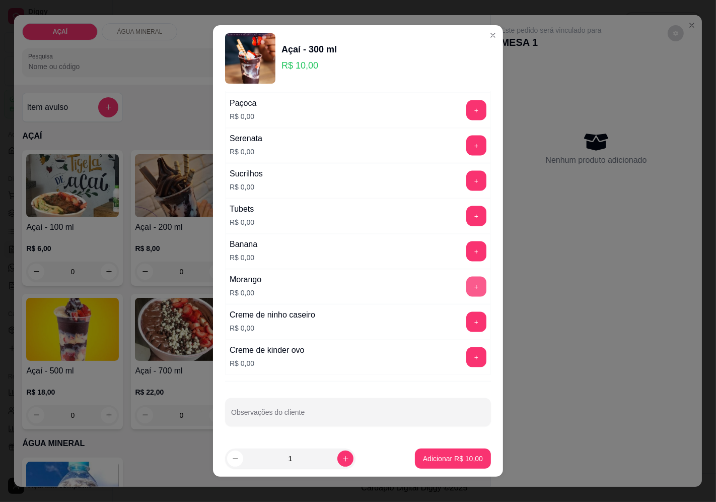
click at [466, 281] on button "+" at bounding box center [476, 286] width 20 height 20
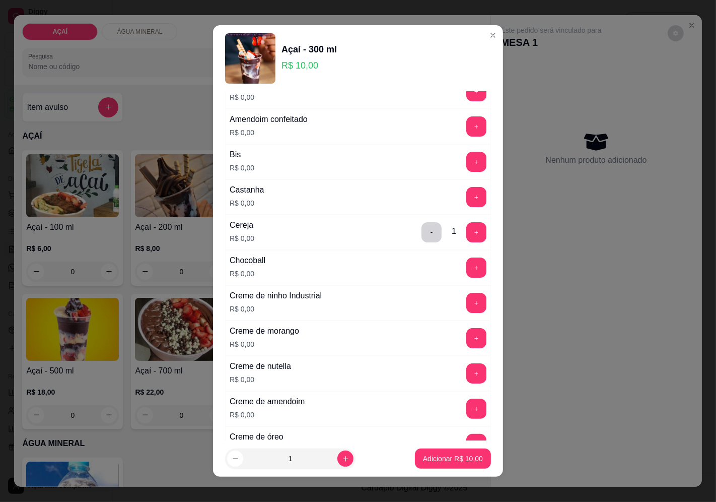
scroll to position [0, 0]
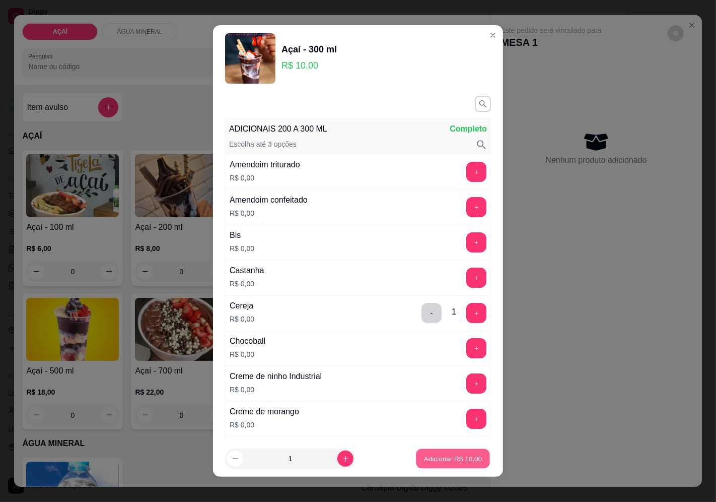
click at [465, 461] on p "Adicionar R$ 10,00" at bounding box center [453, 459] width 58 height 10
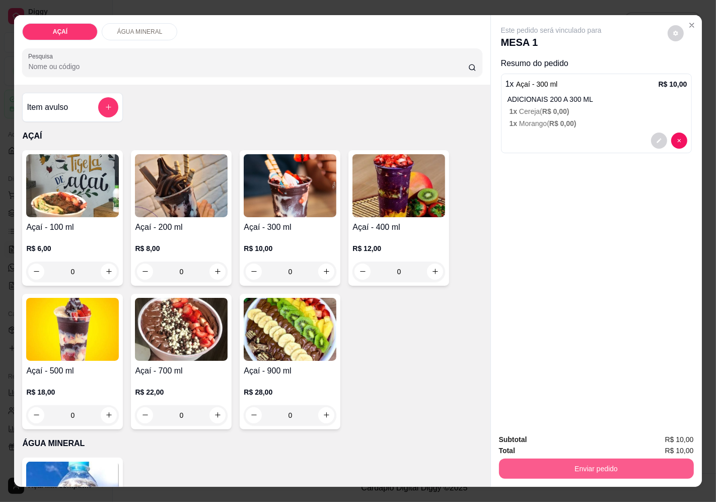
click at [514, 458] on button "Enviar pedido" at bounding box center [596, 468] width 195 height 20
click at [650, 442] on button "Enviar pedido" at bounding box center [667, 440] width 57 height 19
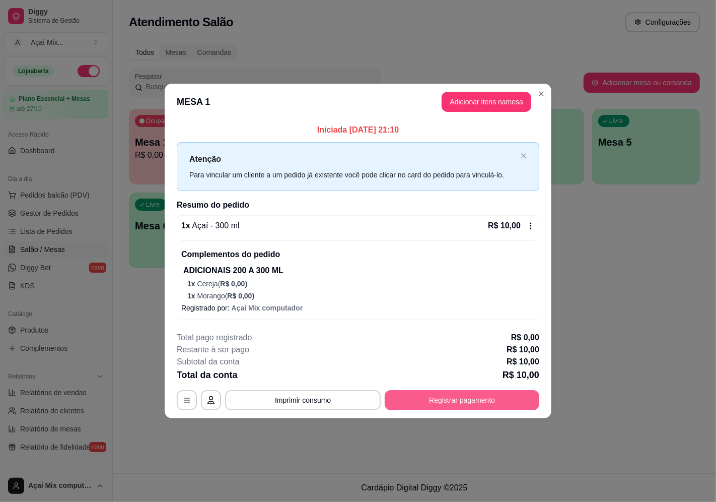
click at [499, 404] on button "Registrar pagamento" at bounding box center [462, 400] width 155 height 20
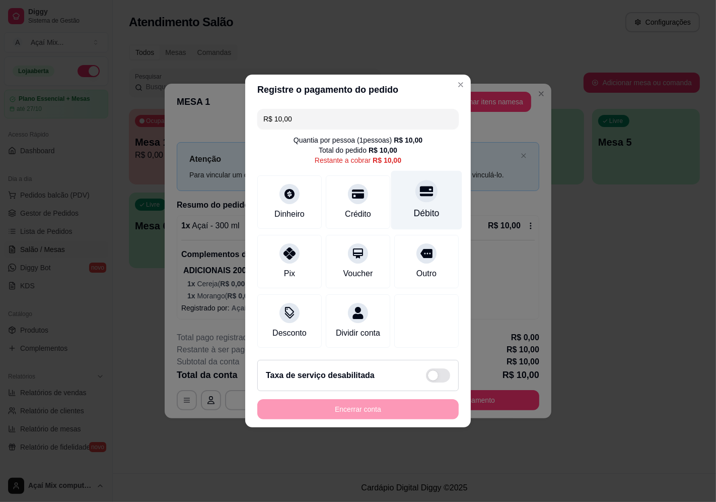
click at [404, 194] on div "Débito" at bounding box center [426, 200] width 71 height 59
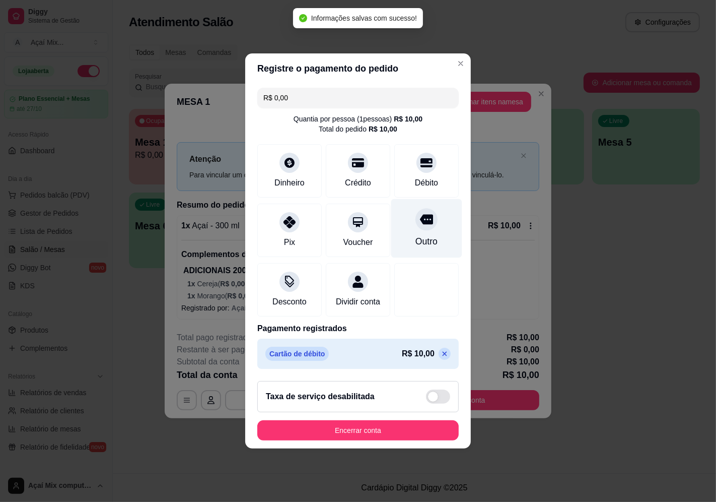
type input "R$ 0,00"
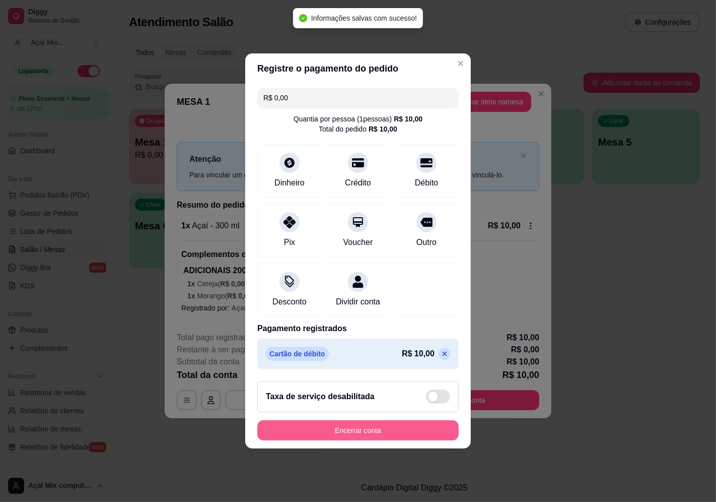
click at [354, 430] on button "Encerrar conta" at bounding box center [357, 430] width 201 height 20
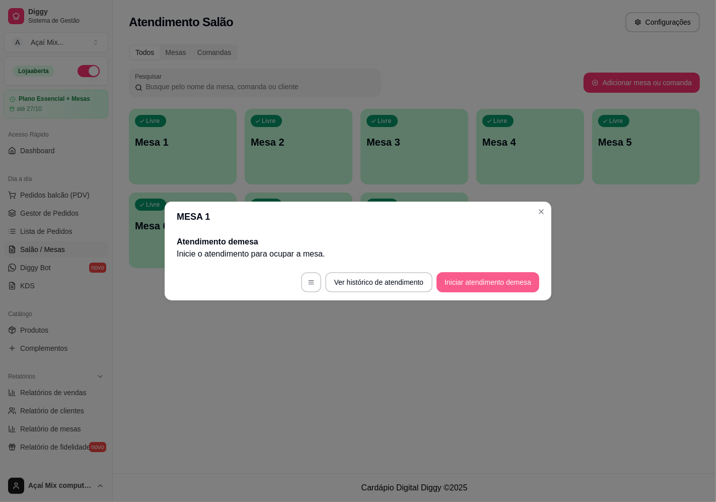
click at [475, 286] on button "Iniciar atendimento de mesa" at bounding box center [488, 282] width 103 height 20
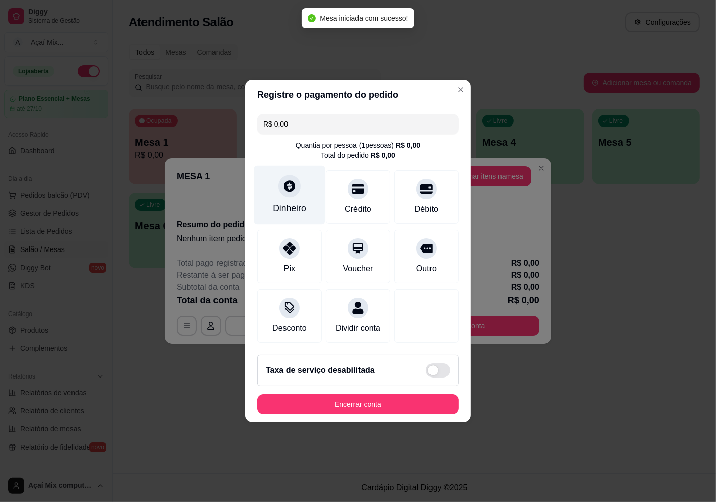
click at [284, 187] on div at bounding box center [290, 186] width 22 height 22
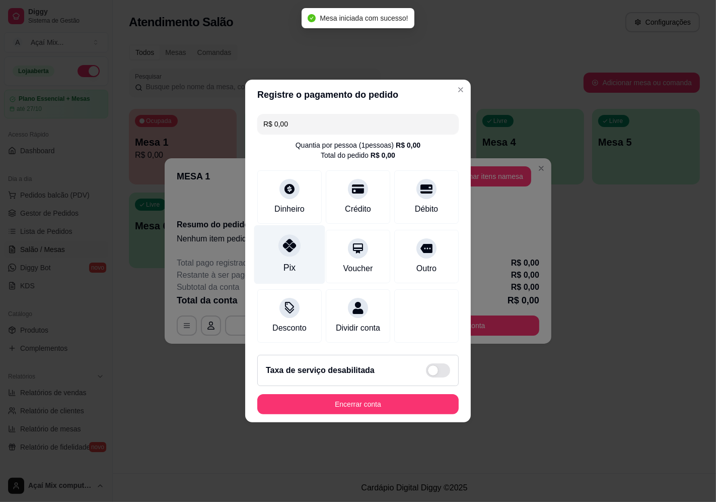
click at [298, 264] on div "Pix" at bounding box center [289, 254] width 71 height 59
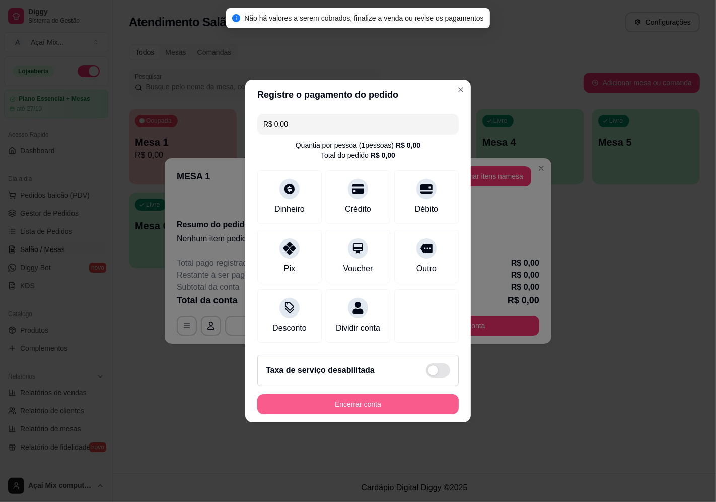
click at [396, 414] on button "Encerrar conta" at bounding box center [357, 404] width 201 height 20
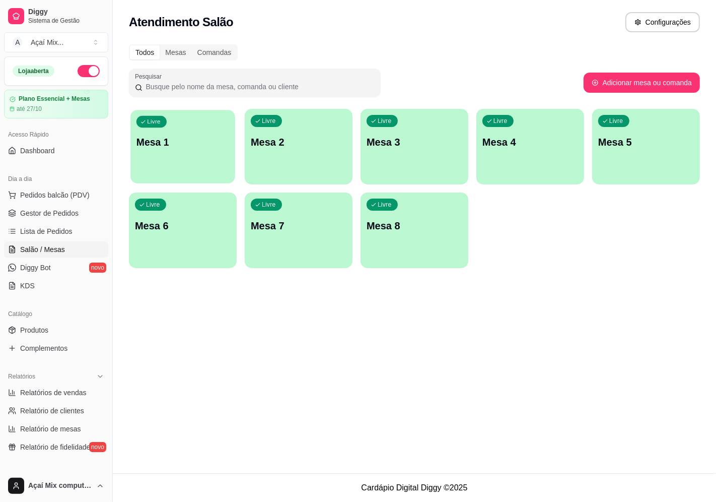
click at [154, 151] on div "Livre Mesa 1" at bounding box center [182, 140] width 105 height 61
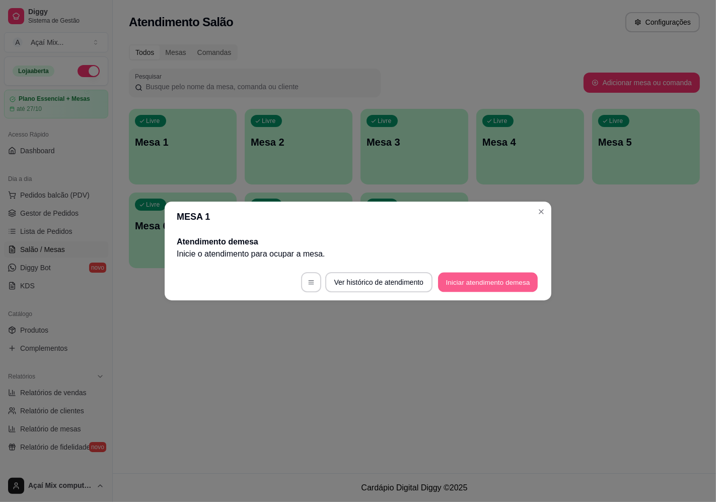
click at [493, 283] on button "Iniciar atendimento de mesa" at bounding box center [488, 282] width 100 height 20
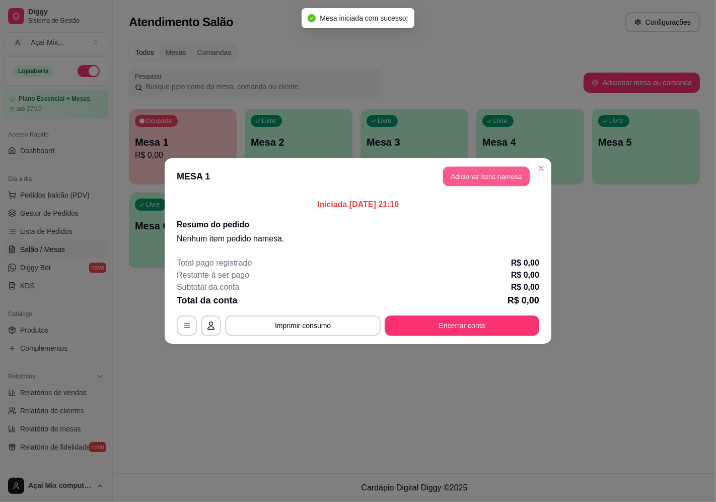
click at [487, 180] on button "Adicionar itens na mesa" at bounding box center [486, 177] width 87 height 20
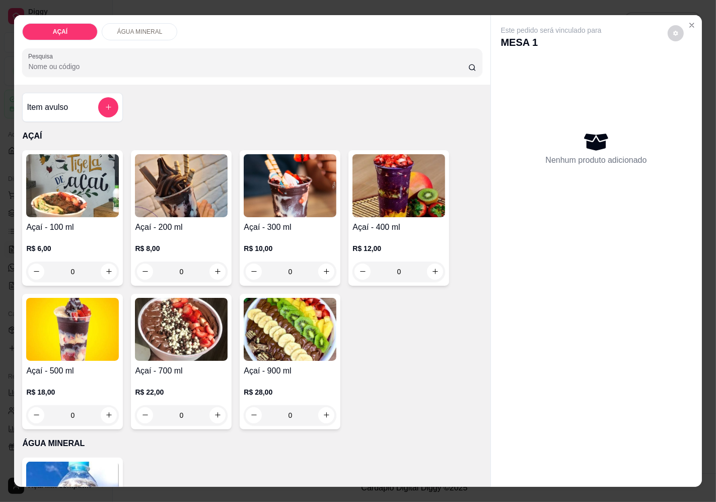
click at [317, 261] on div "0" at bounding box center [290, 271] width 93 height 20
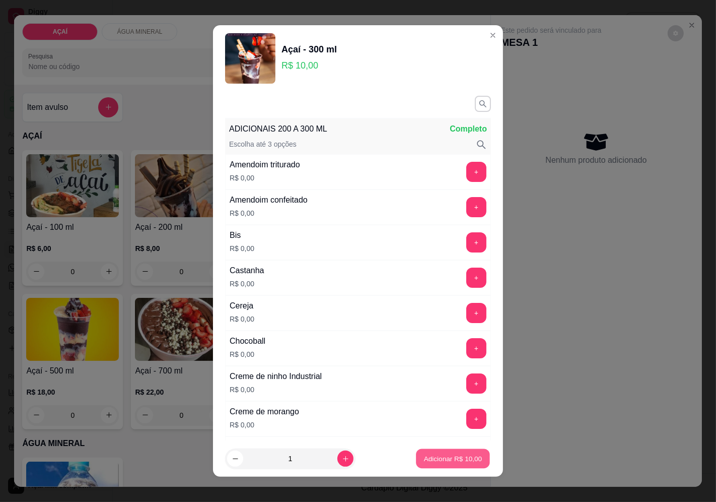
click at [455, 456] on p "Adicionar R$ 10,00" at bounding box center [453, 459] width 58 height 10
type input "1"
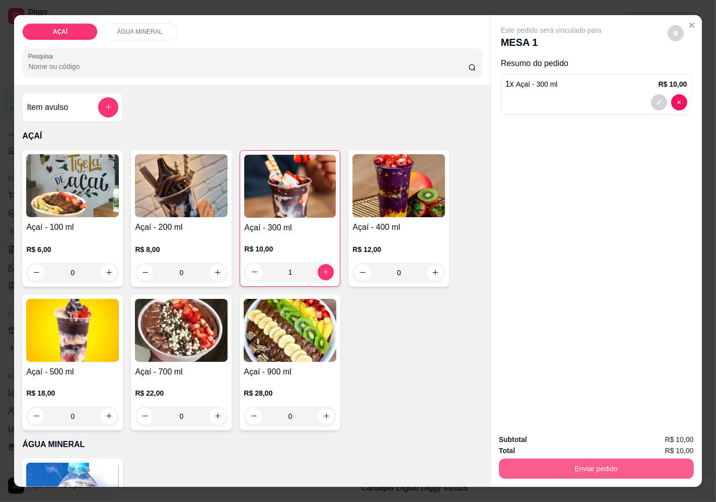
click at [587, 472] on button "Enviar pedido" at bounding box center [596, 468] width 195 height 20
click at [645, 432] on button "Enviar pedido" at bounding box center [667, 440] width 55 height 19
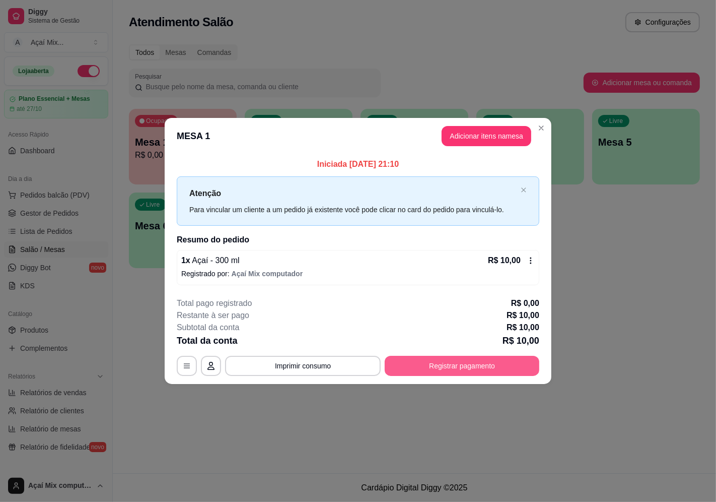
click at [489, 366] on button "Registrar pagamento" at bounding box center [462, 366] width 155 height 20
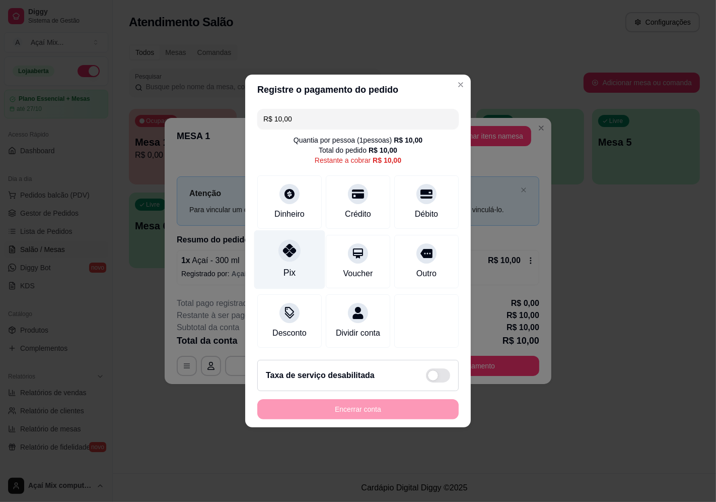
click at [288, 254] on div at bounding box center [290, 250] width 22 height 22
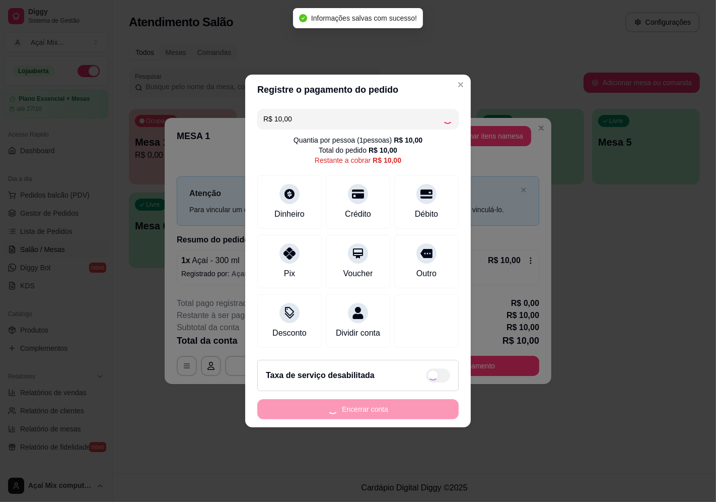
type input "R$ 0,00"
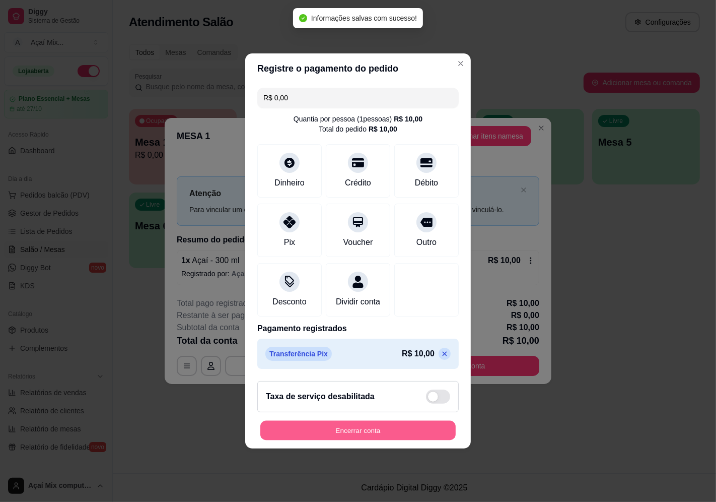
click at [363, 431] on button "Encerrar conta" at bounding box center [357, 431] width 195 height 20
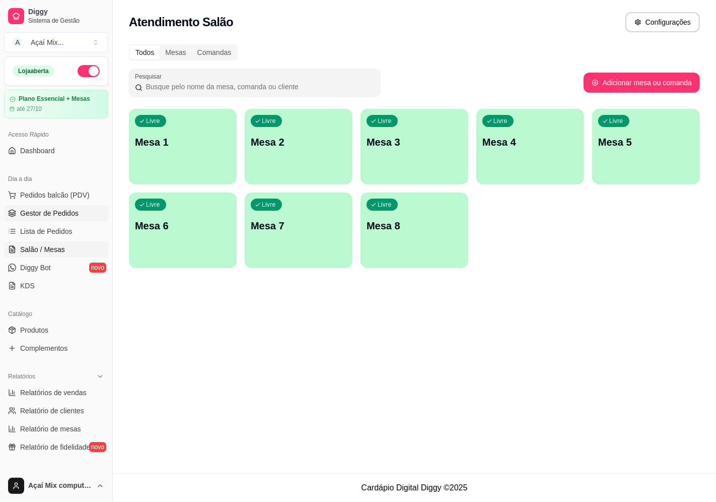
click at [41, 207] on link "Gestor de Pedidos" at bounding box center [56, 213] width 104 height 16
click at [46, 224] on link "Lista de Pedidos" at bounding box center [56, 231] width 104 height 16
click at [52, 197] on span "Pedidos balcão (PDV)" at bounding box center [55, 195] width 70 height 10
click at [205, 169] on div "Livre Mesa 1" at bounding box center [183, 140] width 108 height 63
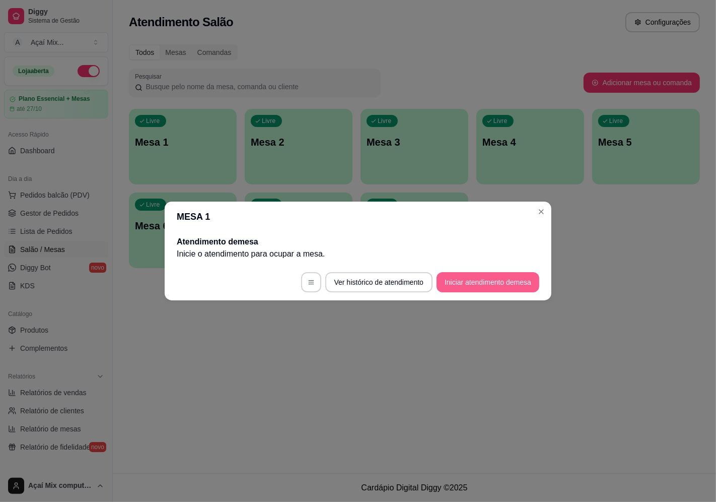
click at [501, 279] on button "Iniciar atendimento de mesa" at bounding box center [488, 282] width 103 height 20
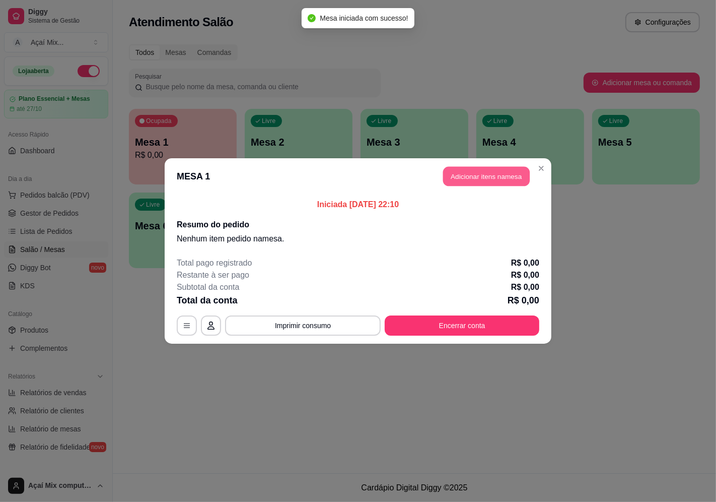
click at [499, 176] on button "Adicionar itens na mesa" at bounding box center [486, 177] width 87 height 20
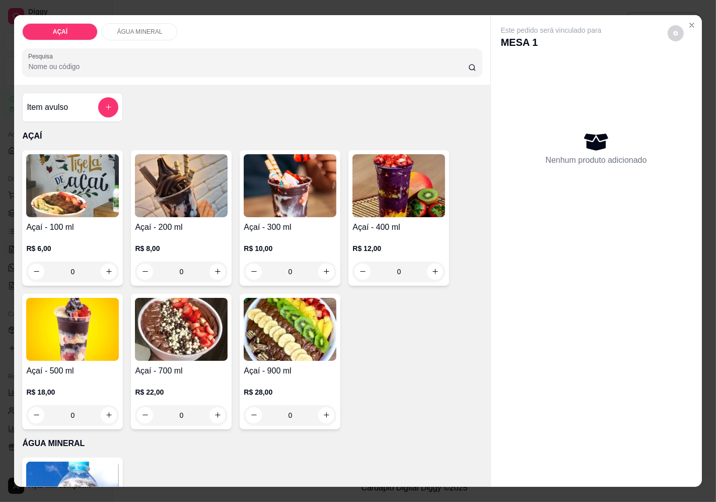
click at [325, 272] on div "0" at bounding box center [290, 271] width 93 height 20
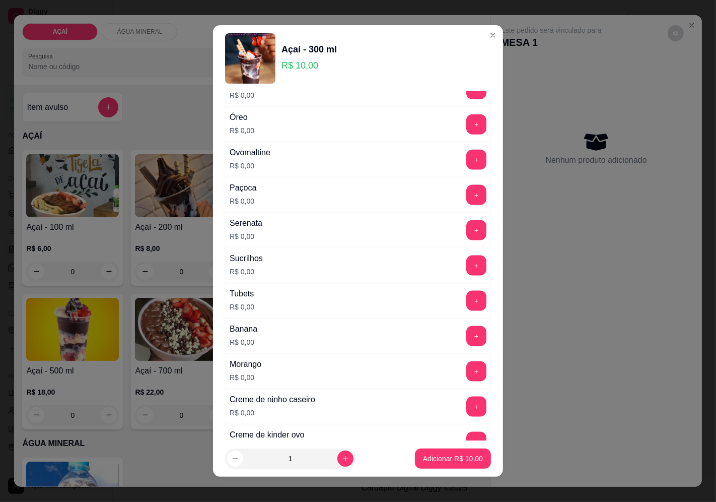
scroll to position [1228, 0]
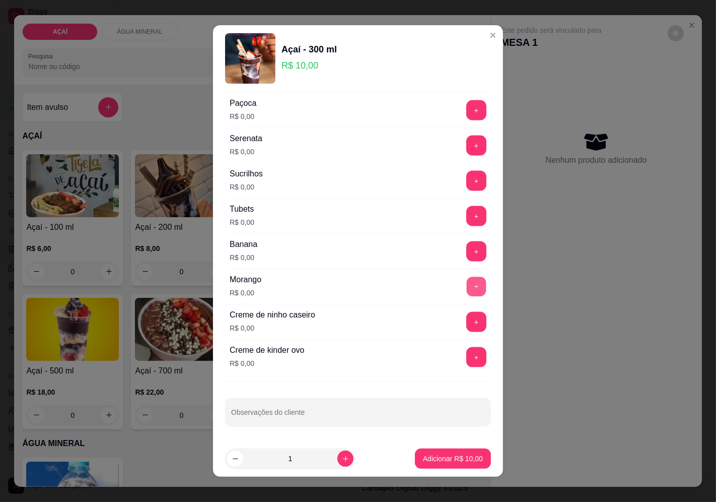
click at [467, 283] on button "+" at bounding box center [477, 286] width 20 height 20
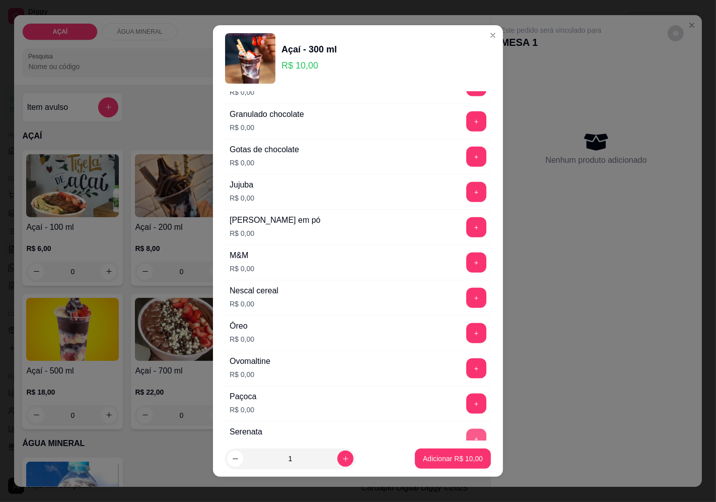
scroll to position [892, 0]
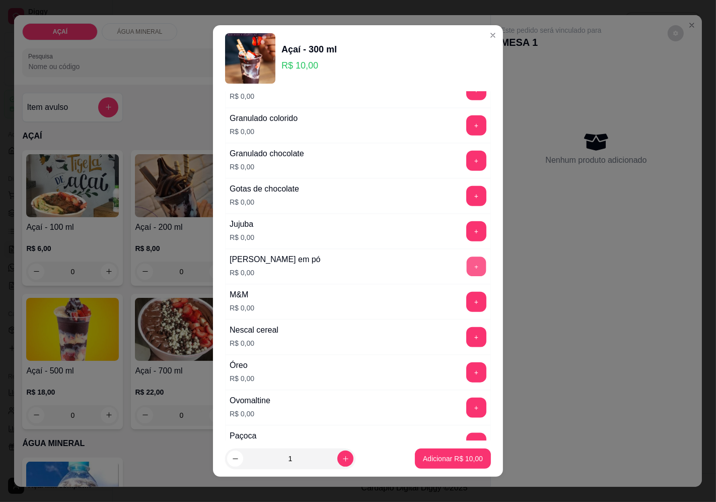
click at [467, 270] on button "+" at bounding box center [477, 266] width 20 height 20
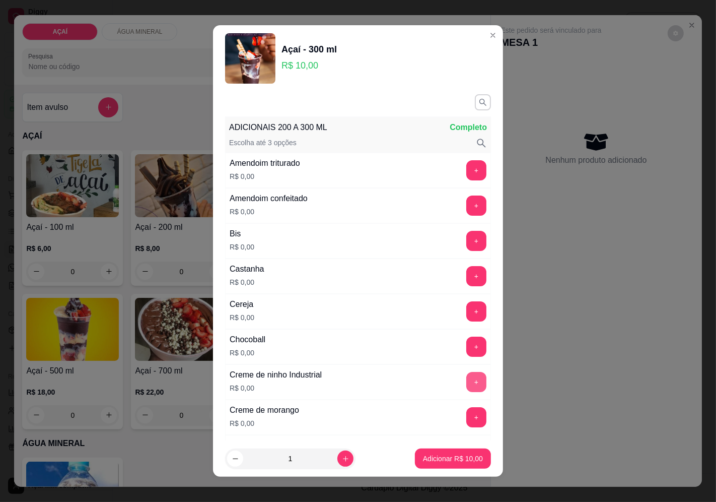
scroll to position [0, 0]
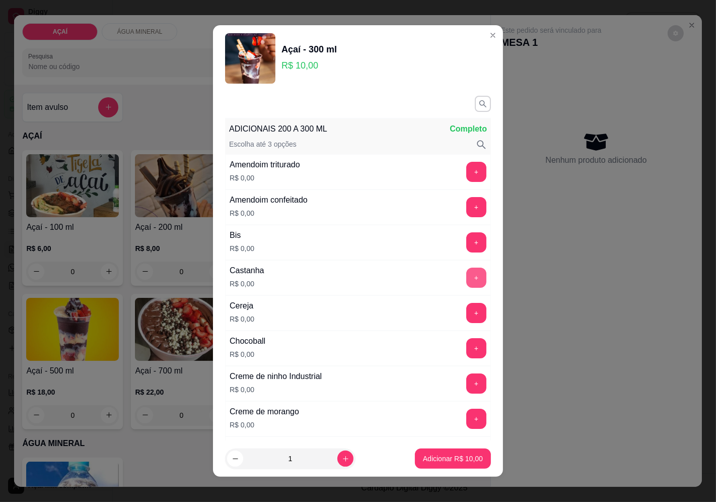
click at [466, 275] on button "+" at bounding box center [476, 277] width 20 height 20
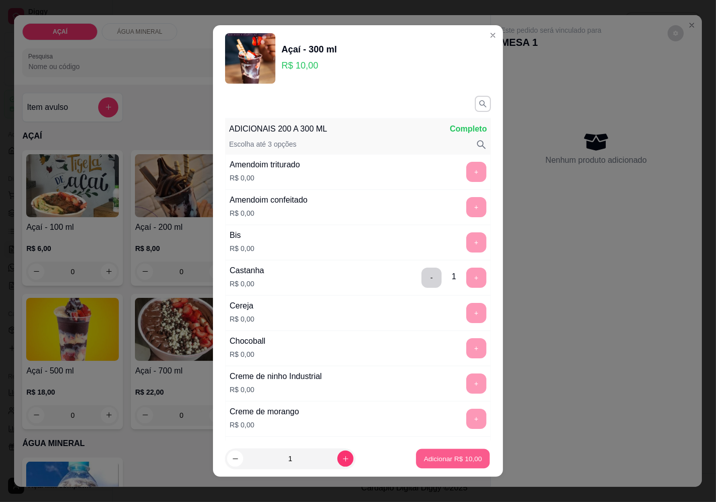
click at [424, 457] on p "Adicionar R$ 10,00" at bounding box center [453, 459] width 58 height 10
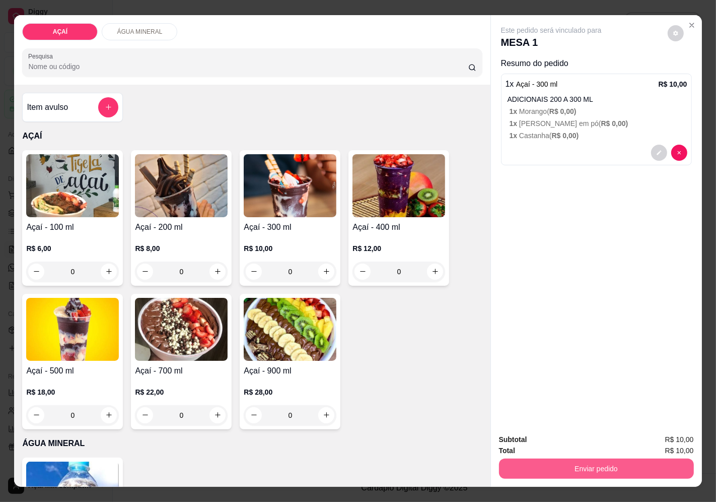
click at [511, 469] on button "Enviar pedido" at bounding box center [596, 468] width 195 height 20
click at [645, 434] on button "Enviar pedido" at bounding box center [667, 439] width 55 height 19
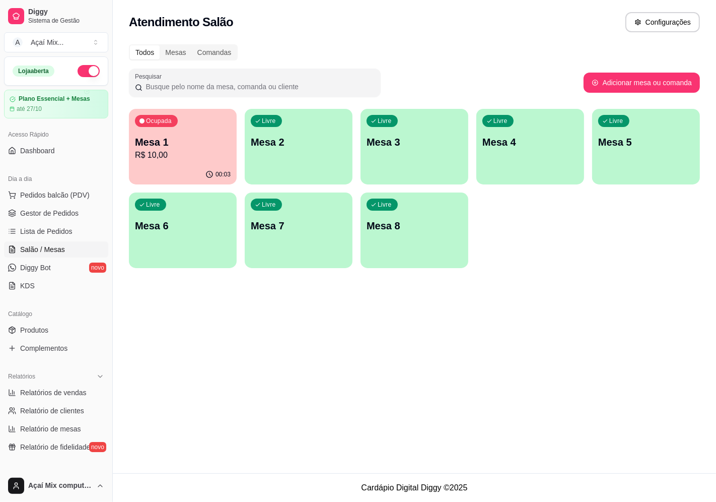
click at [180, 135] on p "Mesa 1" at bounding box center [183, 142] width 96 height 14
click at [58, 232] on span "Lista de Pedidos" at bounding box center [46, 231] width 52 height 10
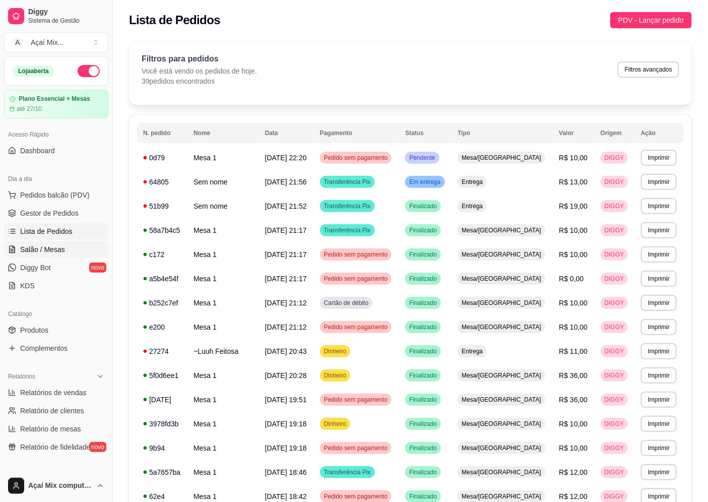
click at [47, 248] on span "Salão / Mesas" at bounding box center [42, 249] width 45 height 10
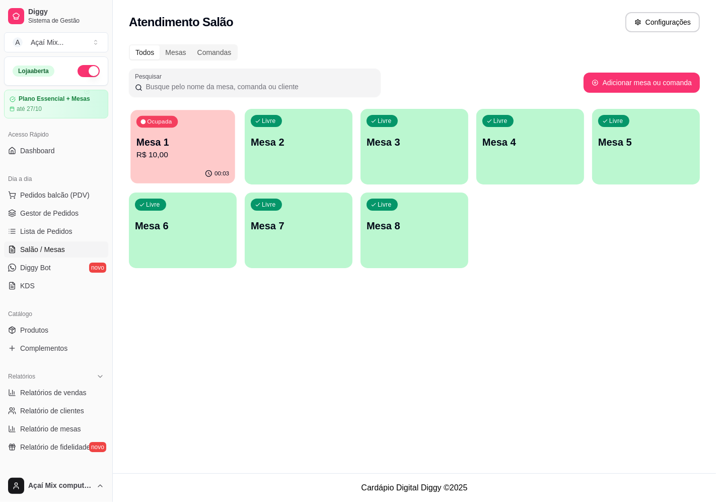
click at [168, 136] on p "Mesa 1" at bounding box center [182, 142] width 93 height 14
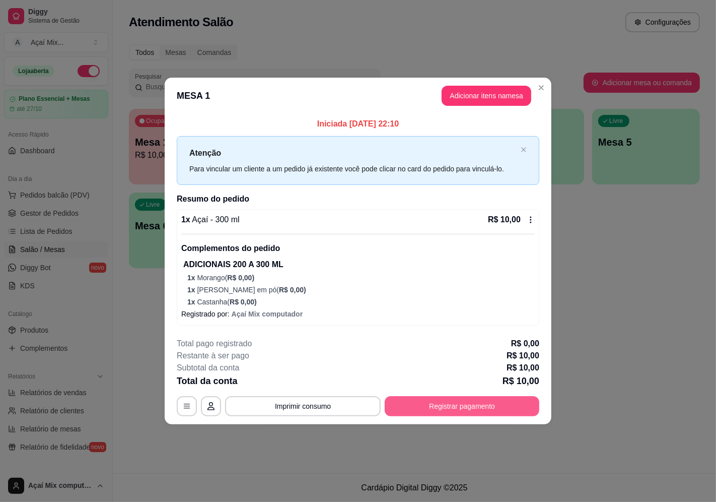
click at [461, 407] on button "Registrar pagamento" at bounding box center [462, 406] width 155 height 20
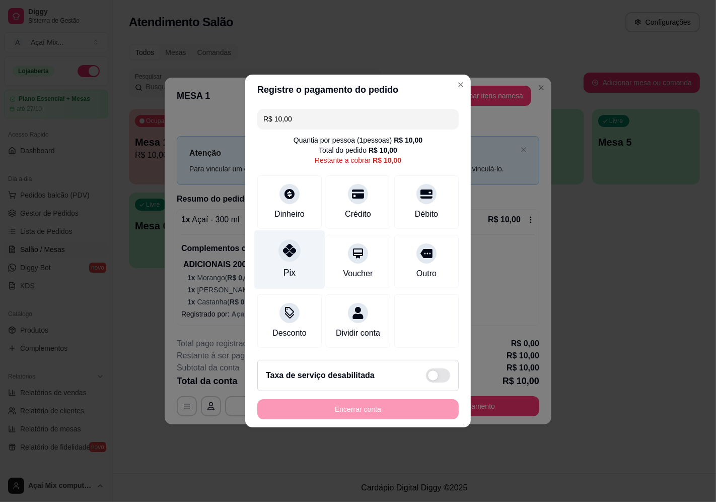
click at [286, 244] on icon at bounding box center [289, 250] width 13 height 13
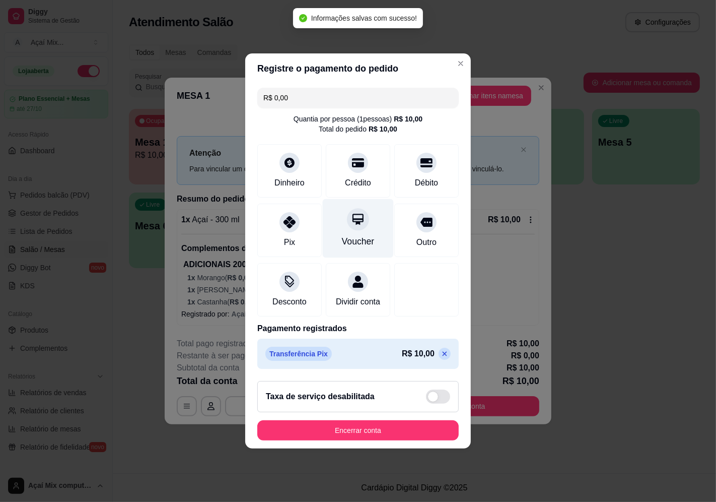
type input "R$ 0,00"
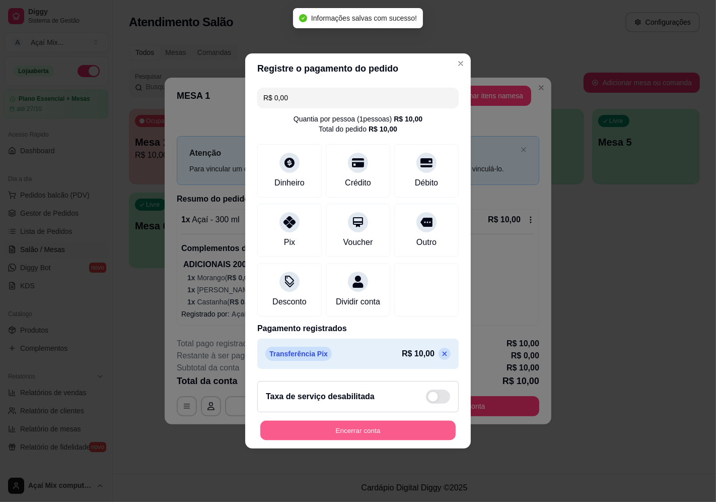
click at [409, 440] on button "Encerrar conta" at bounding box center [357, 431] width 195 height 20
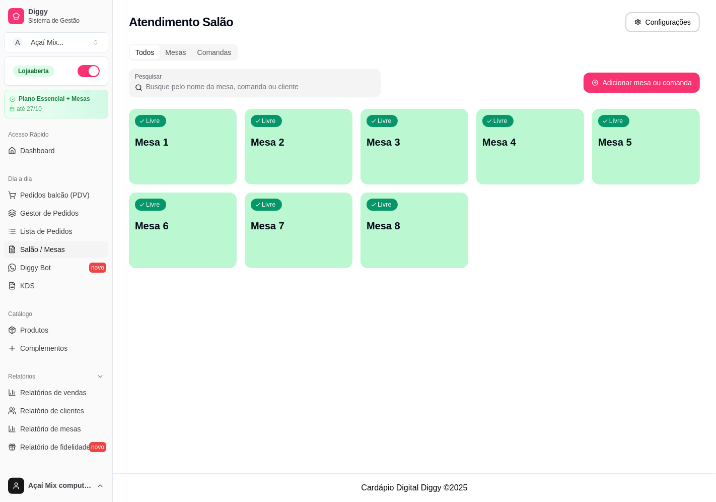
drag, startPoint x: 552, startPoint y: 382, endPoint x: 336, endPoint y: 476, distance: 235.7
drag, startPoint x: 334, startPoint y: 476, endPoint x: 323, endPoint y: 470, distance: 13.1
click at [32, 212] on span "Gestor de Pedidos" at bounding box center [49, 213] width 58 height 10
click at [61, 214] on span "Gestor de Pedidos" at bounding box center [49, 213] width 58 height 10
click at [31, 233] on span "Lista de Pedidos" at bounding box center [46, 231] width 52 height 10
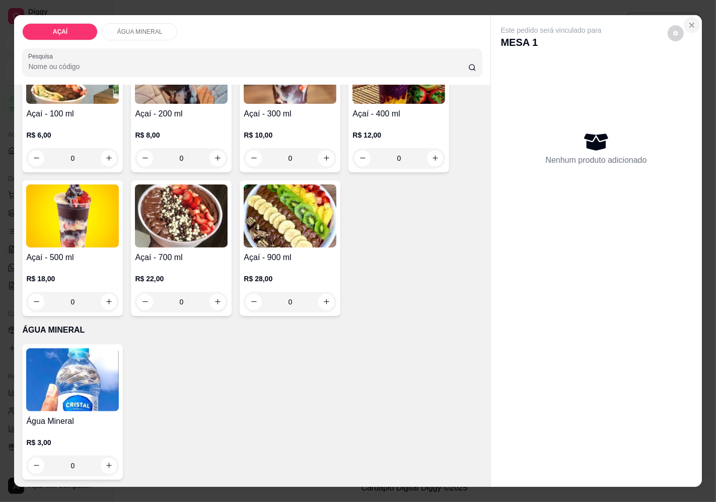
click at [688, 24] on icon "Close" at bounding box center [692, 25] width 8 height 8
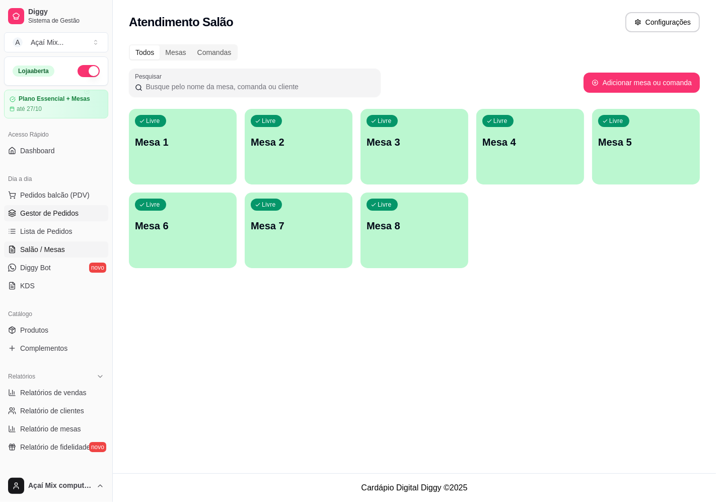
click at [58, 213] on span "Gestor de Pedidos" at bounding box center [49, 213] width 58 height 10
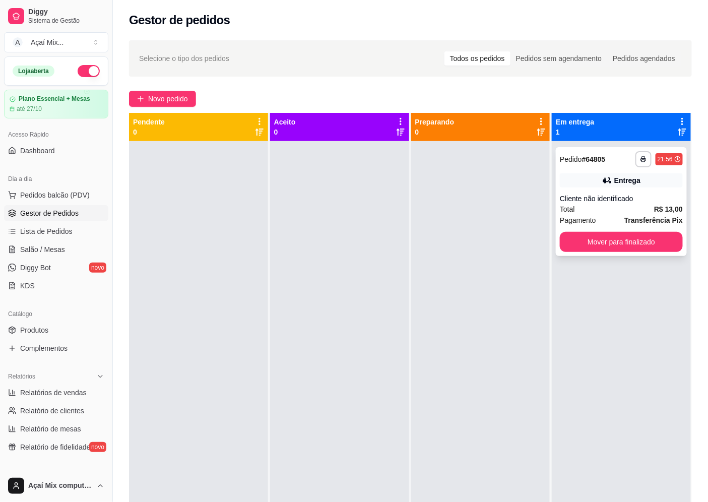
click at [621, 202] on div "Cliente não identificado" at bounding box center [621, 198] width 123 height 10
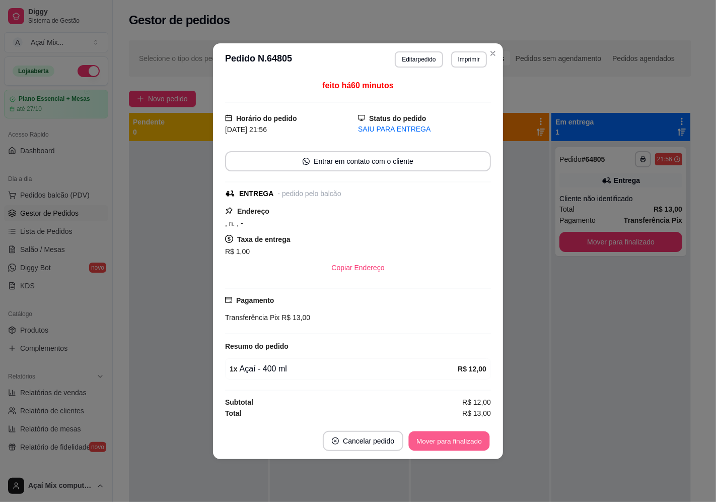
click at [469, 443] on button "Mover para finalizado" at bounding box center [449, 441] width 81 height 20
